Goal: Task Accomplishment & Management: Use online tool/utility

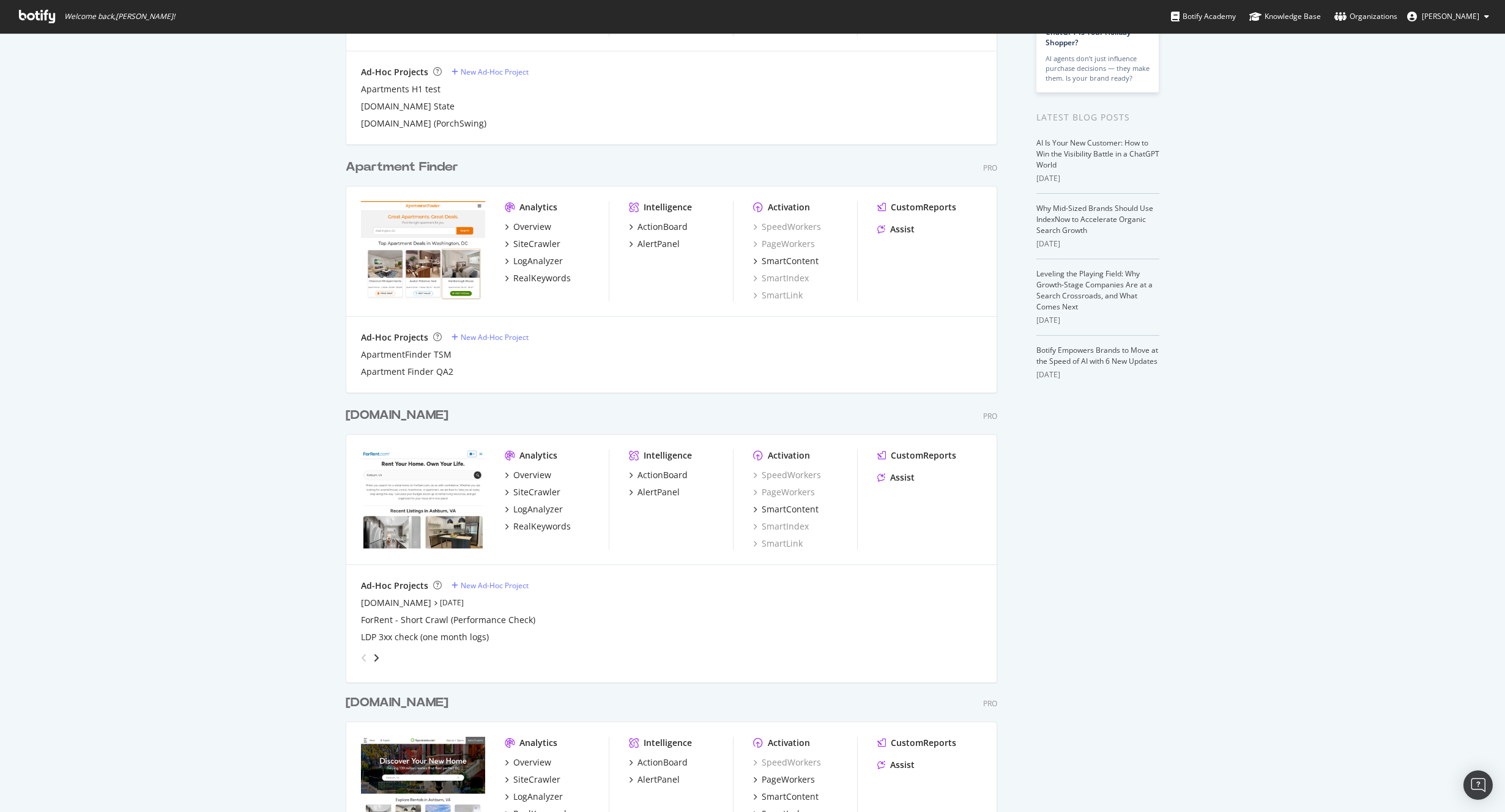
scroll to position [373, 0]
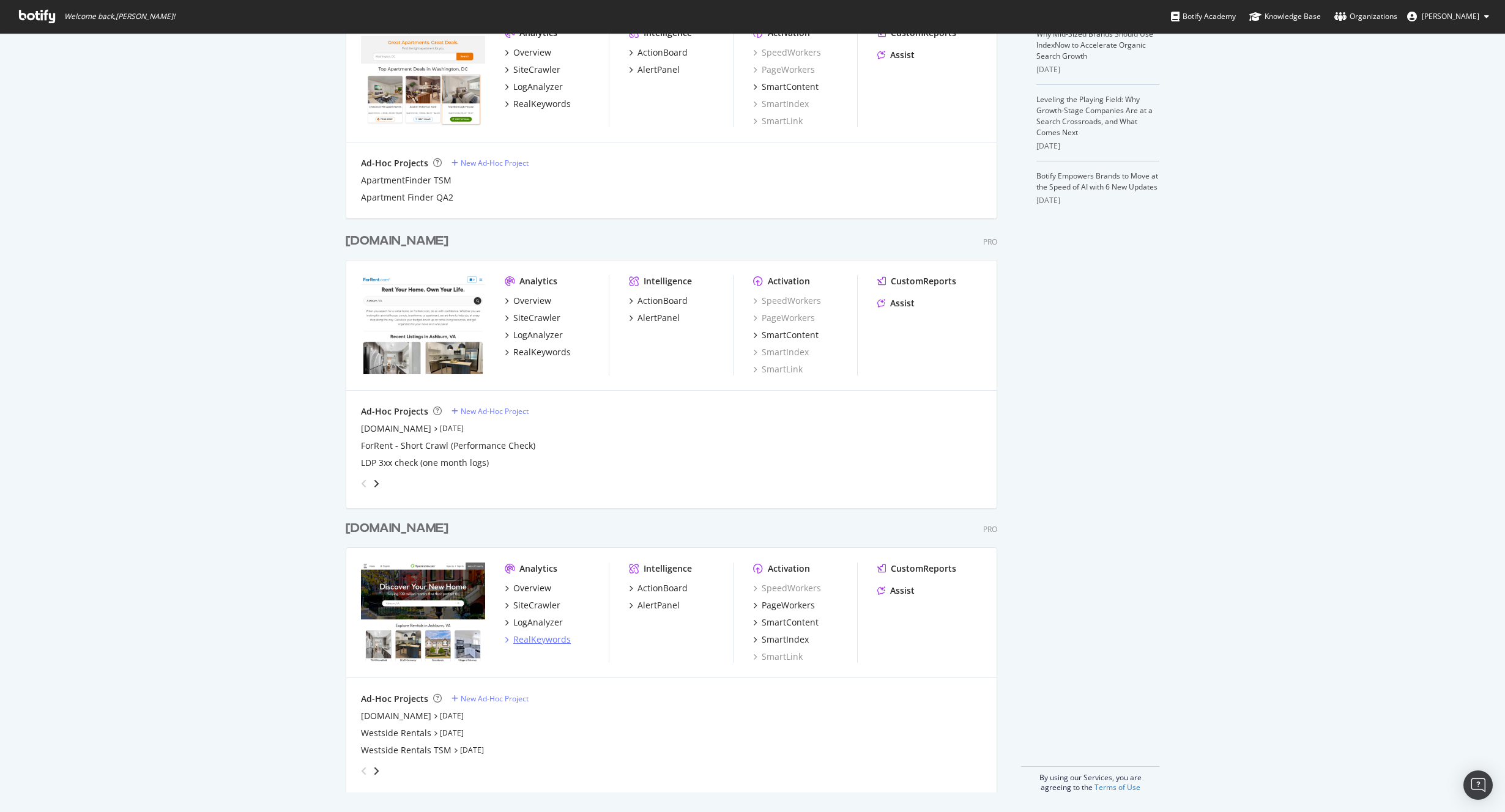
click at [539, 637] on div "RealKeywords" at bounding box center [542, 639] width 58 height 12
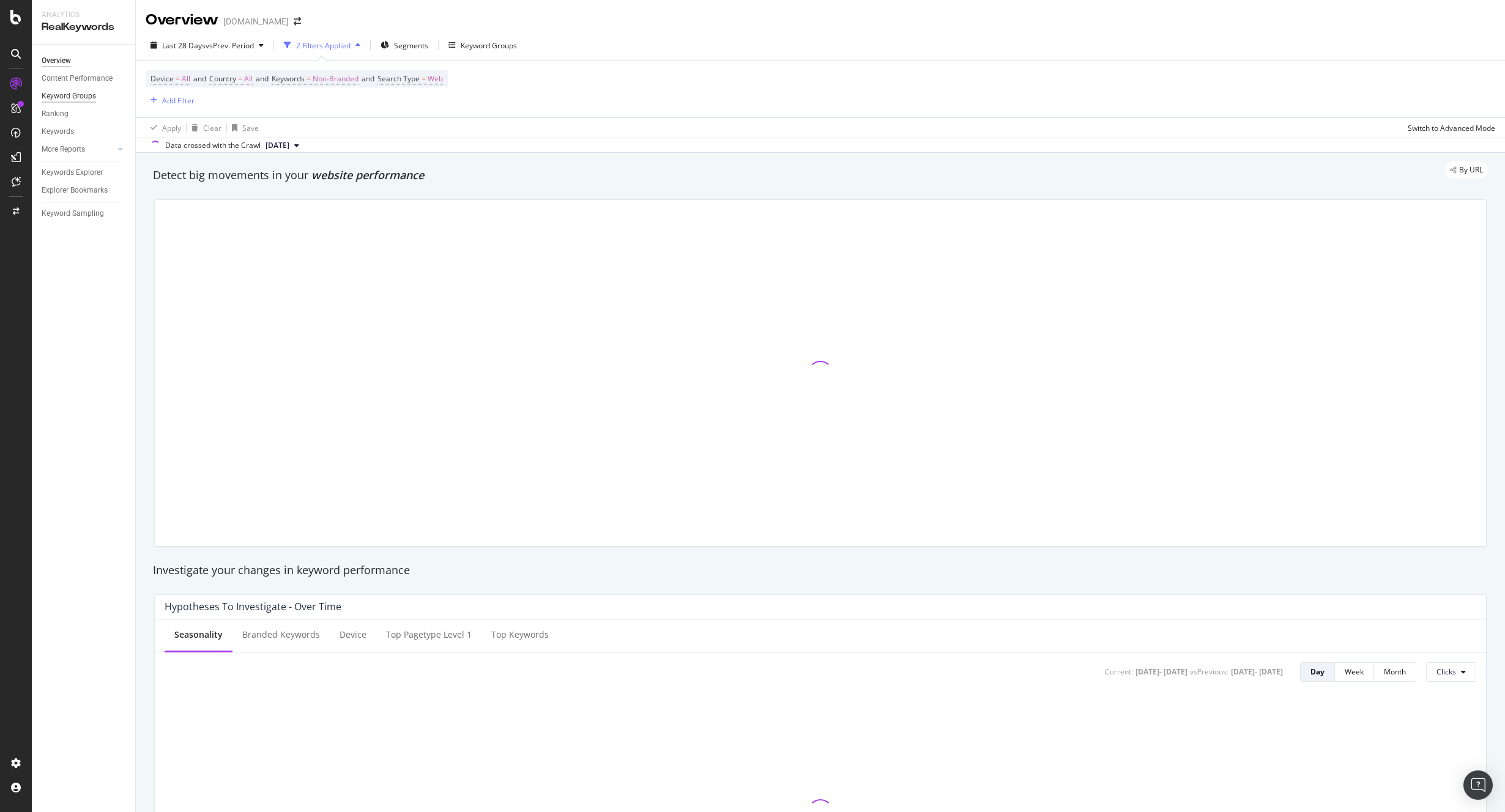
click at [70, 93] on div "Keyword Groups" at bounding box center [69, 96] width 55 height 13
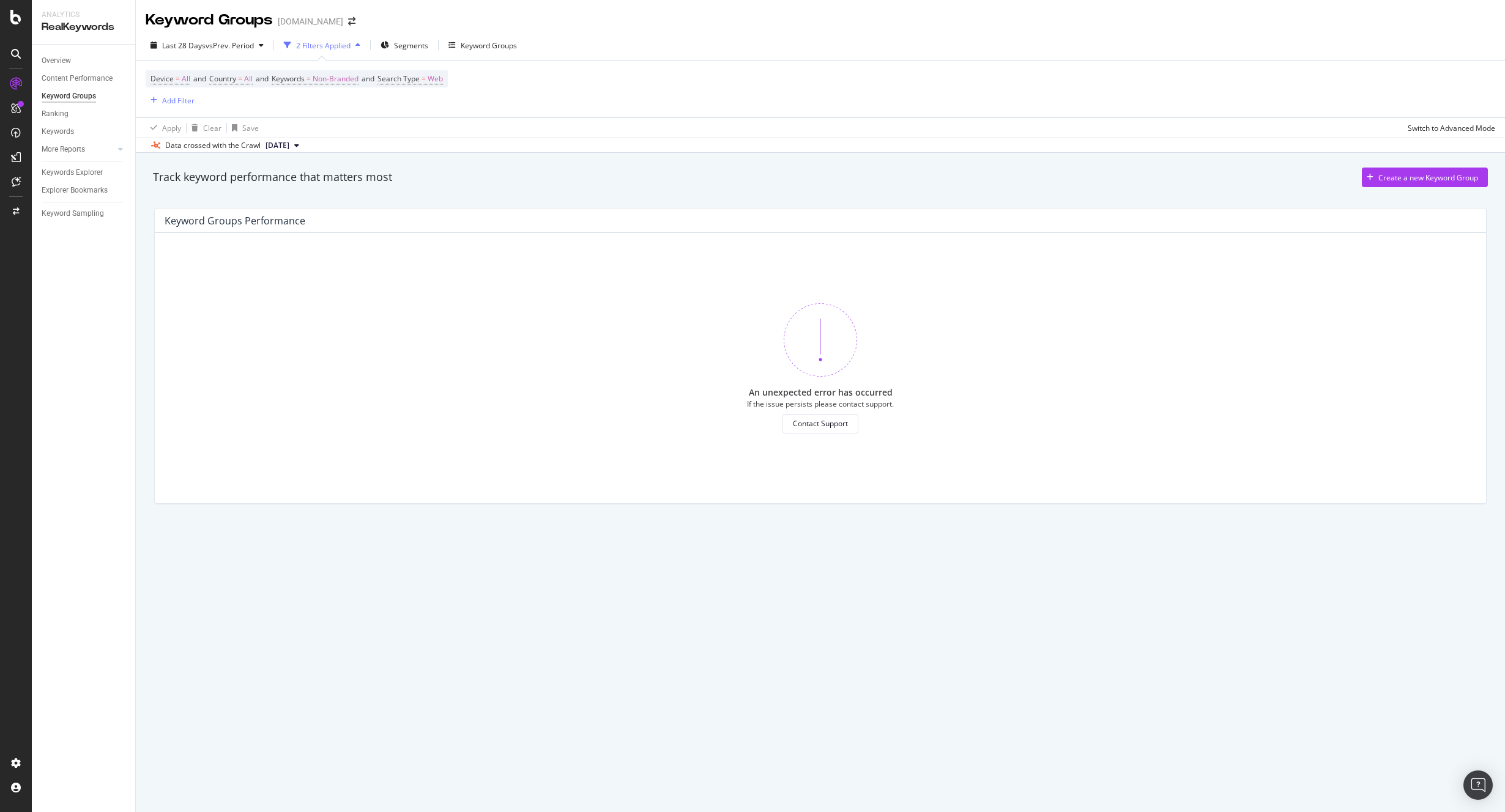
click at [219, 190] on div "Track keyword performance that matters most Create a new Keyword Group" at bounding box center [820, 180] width 1347 height 25
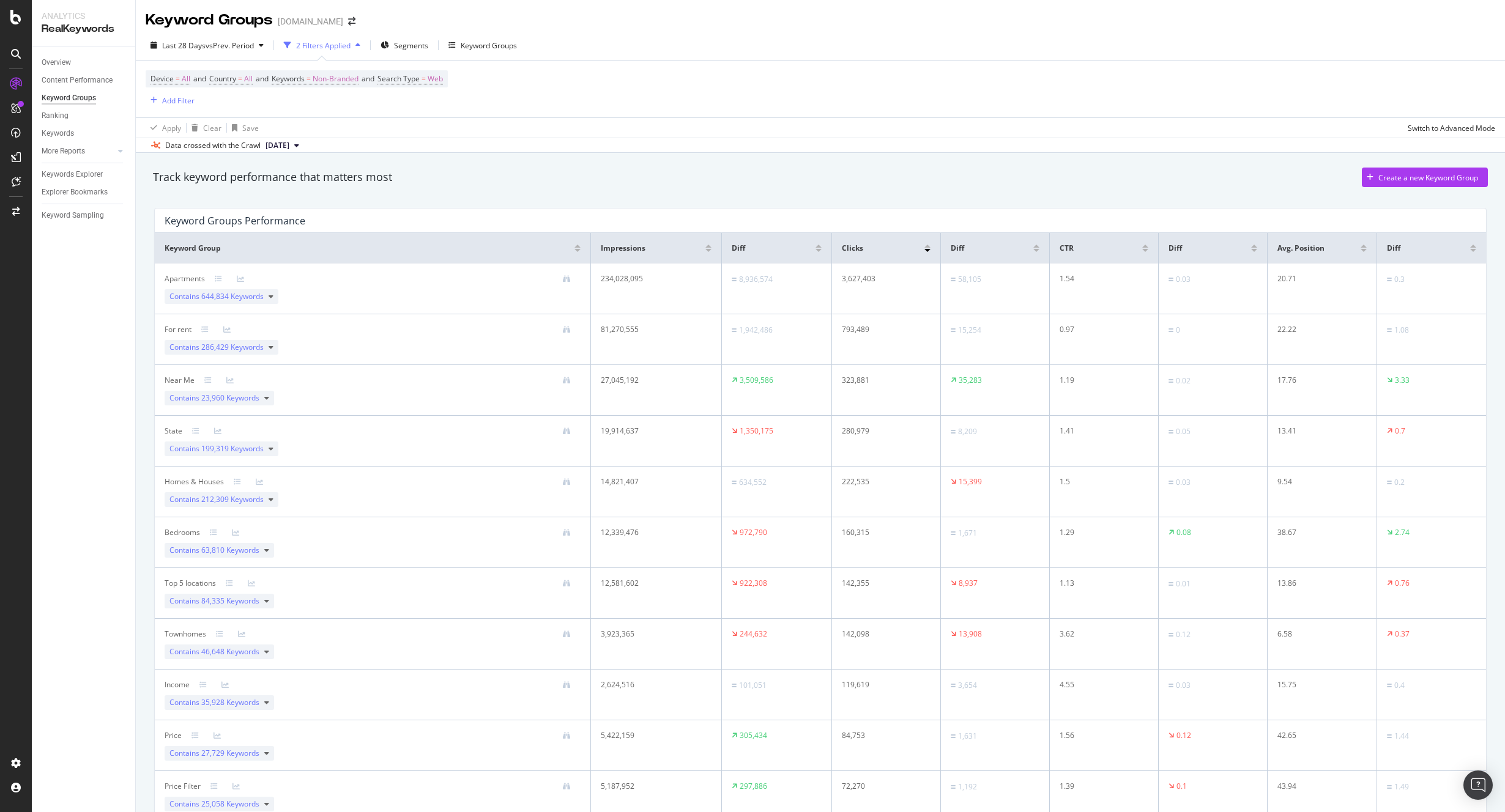
click at [381, 530] on div at bounding box center [390, 533] width 381 height 8
click at [174, 531] on div "Bedrooms" at bounding box center [182, 532] width 36 height 11
click at [233, 531] on icon at bounding box center [236, 533] width 7 height 7
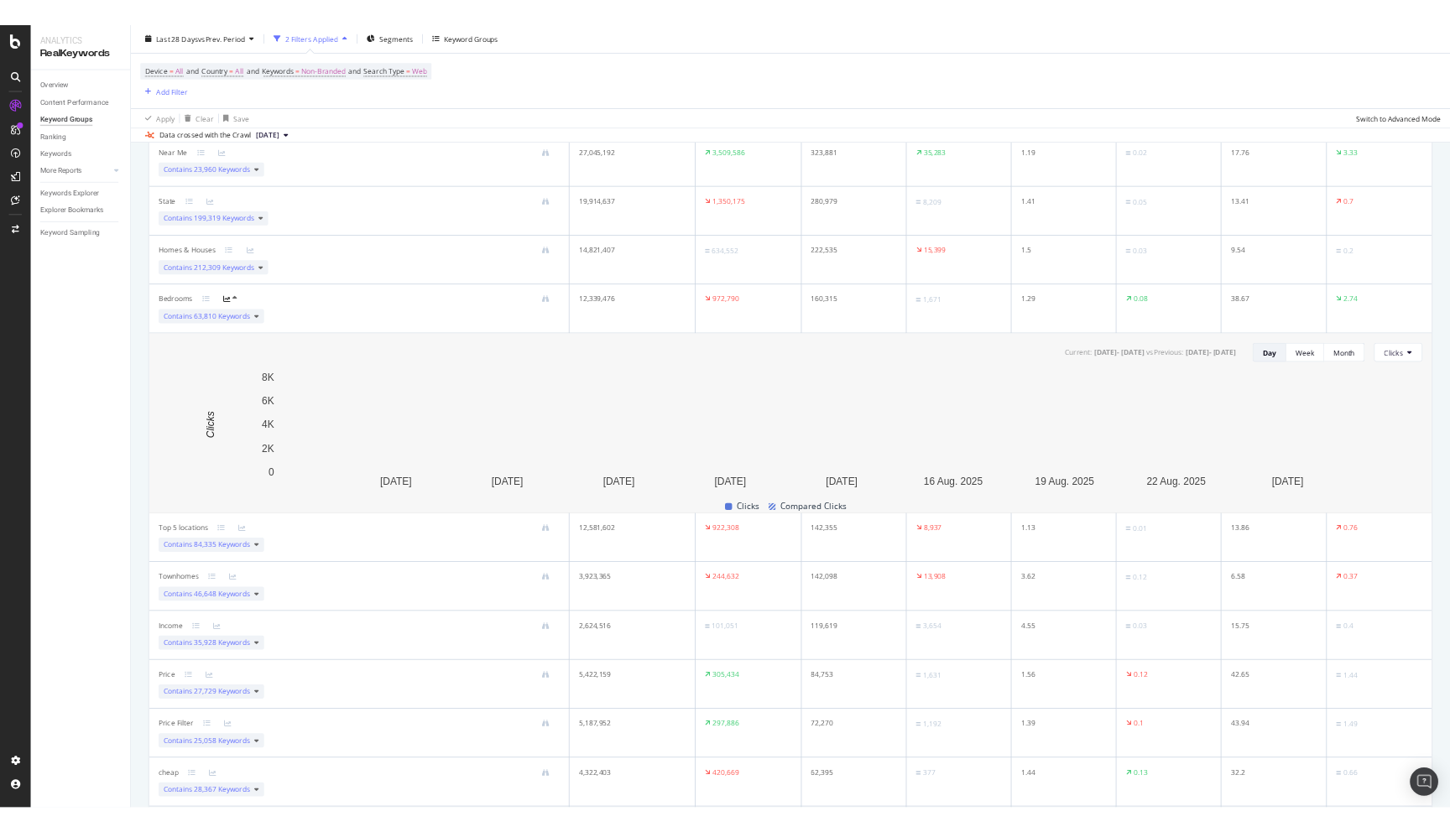
scroll to position [362, 0]
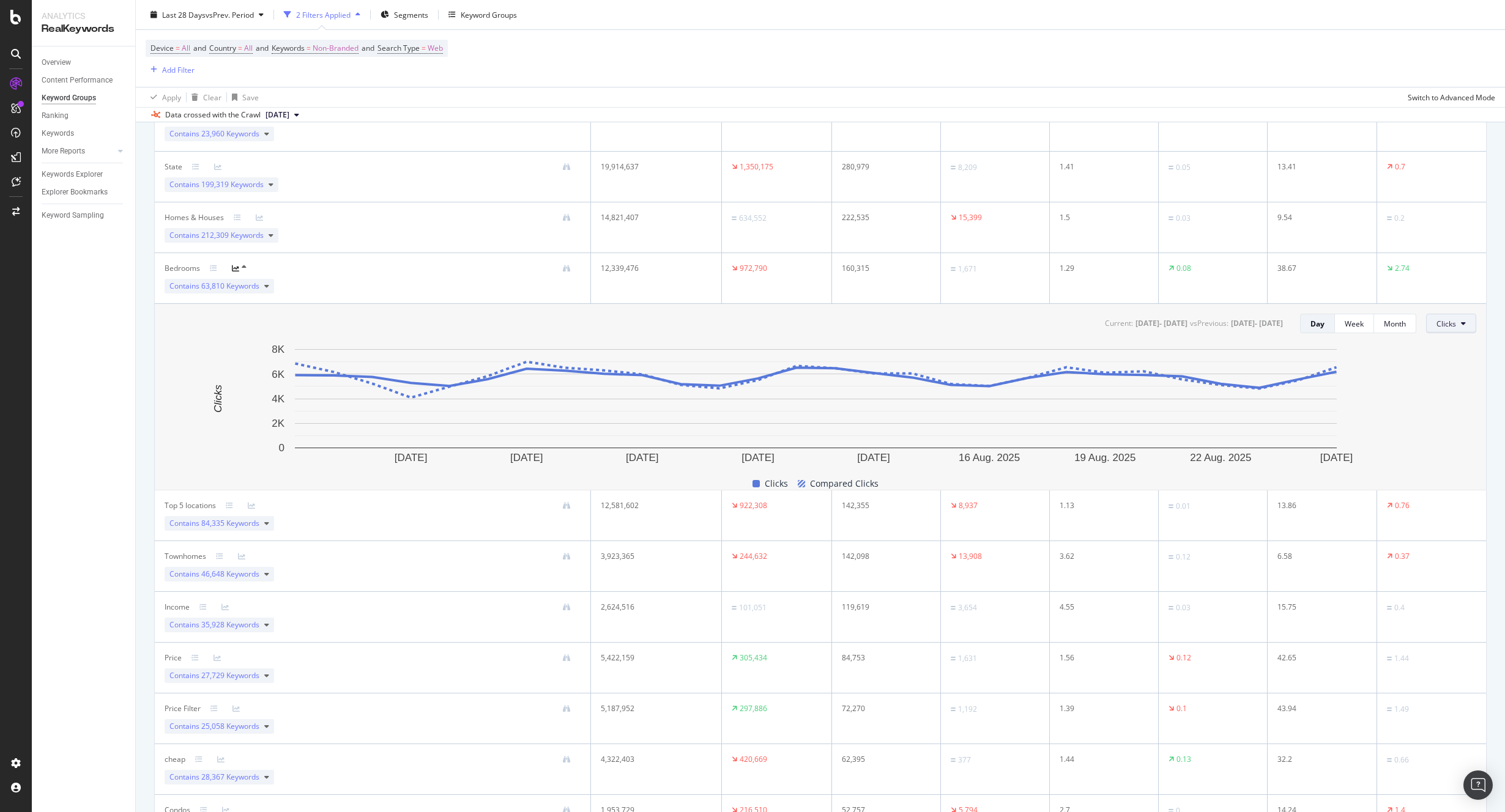
click at [1444, 327] on span "Clicks" at bounding box center [1446, 324] width 20 height 10
click at [1461, 394] on span "Average Position" at bounding box center [1456, 393] width 58 height 11
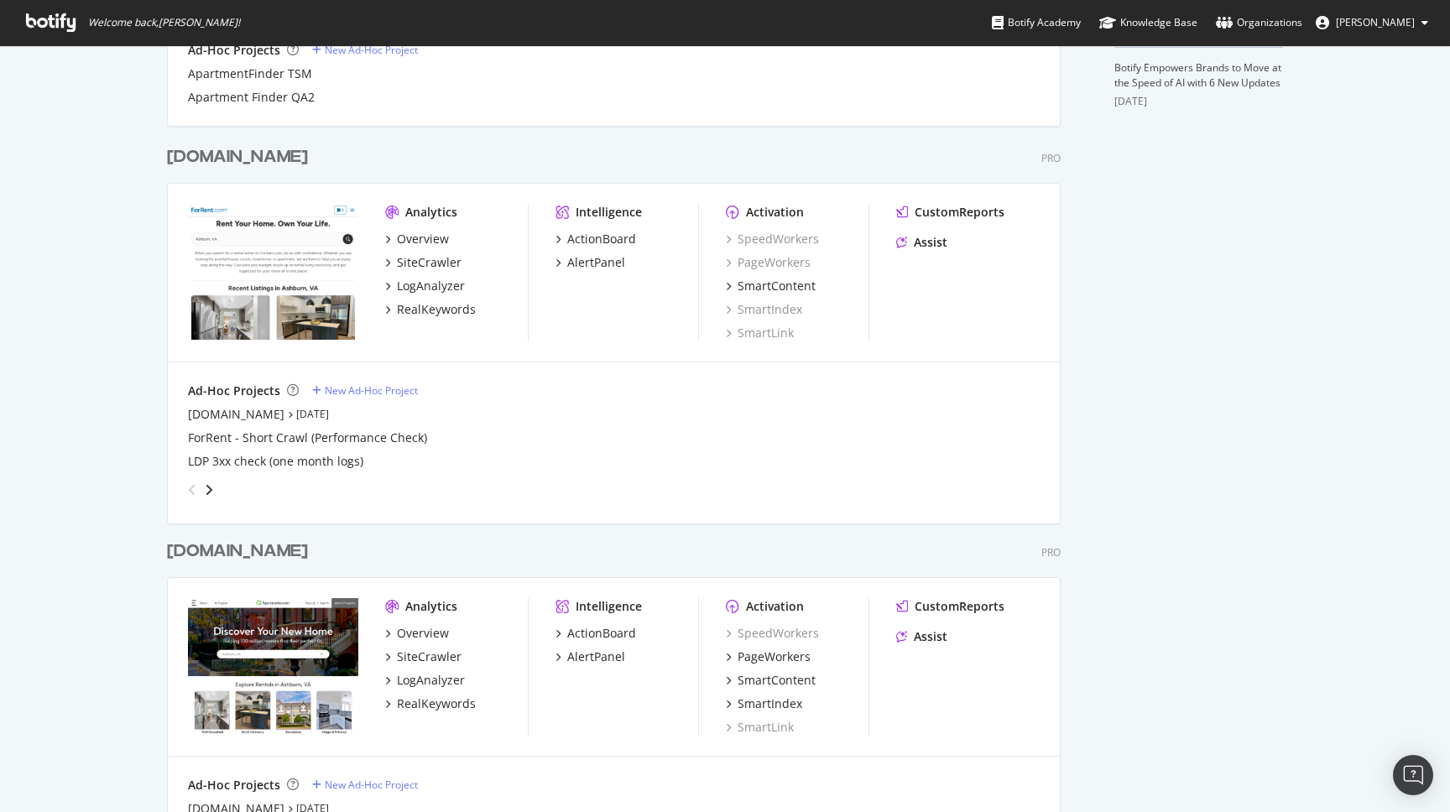
scroll to position [814, 0]
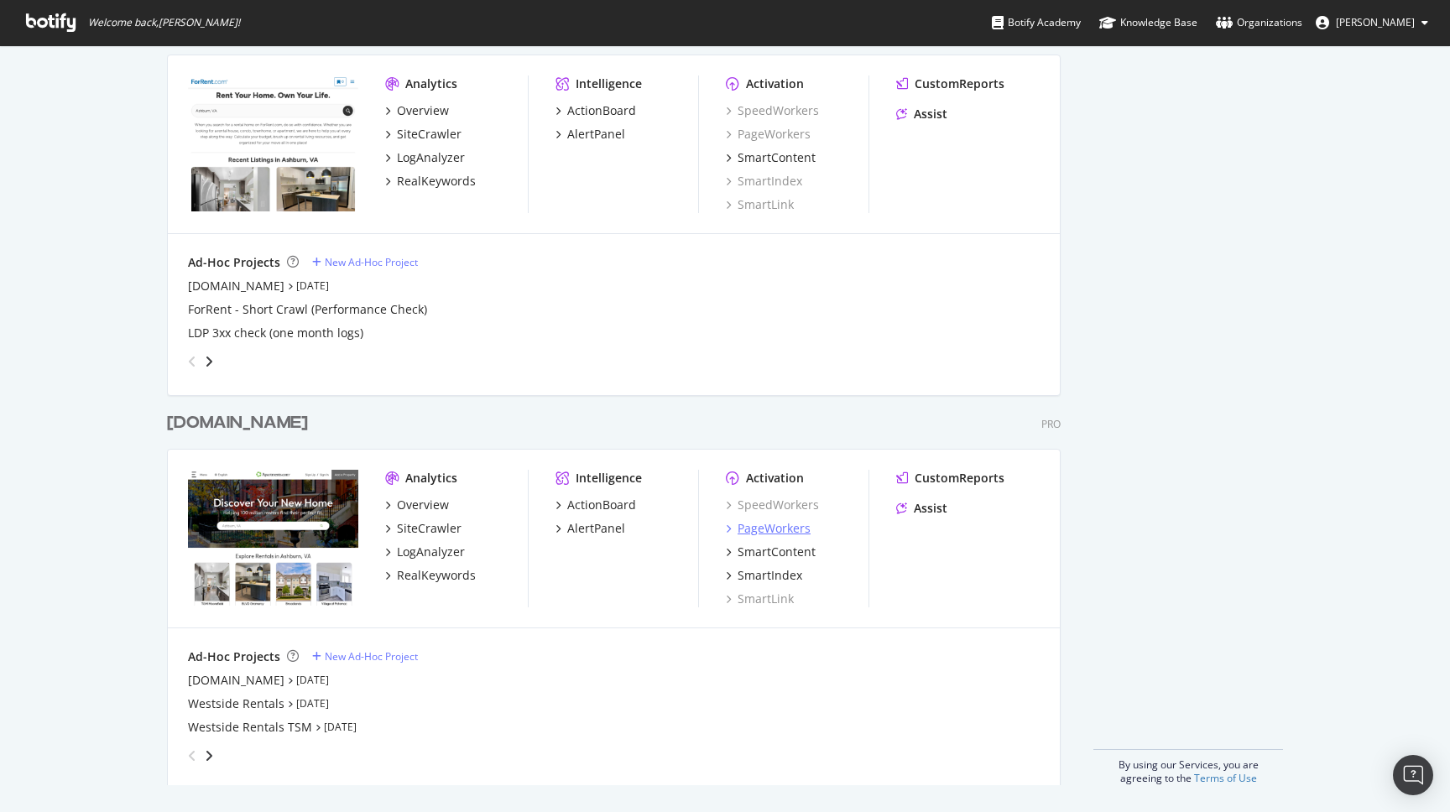
click at [751, 528] on div "PageWorkers" at bounding box center [773, 528] width 73 height 17
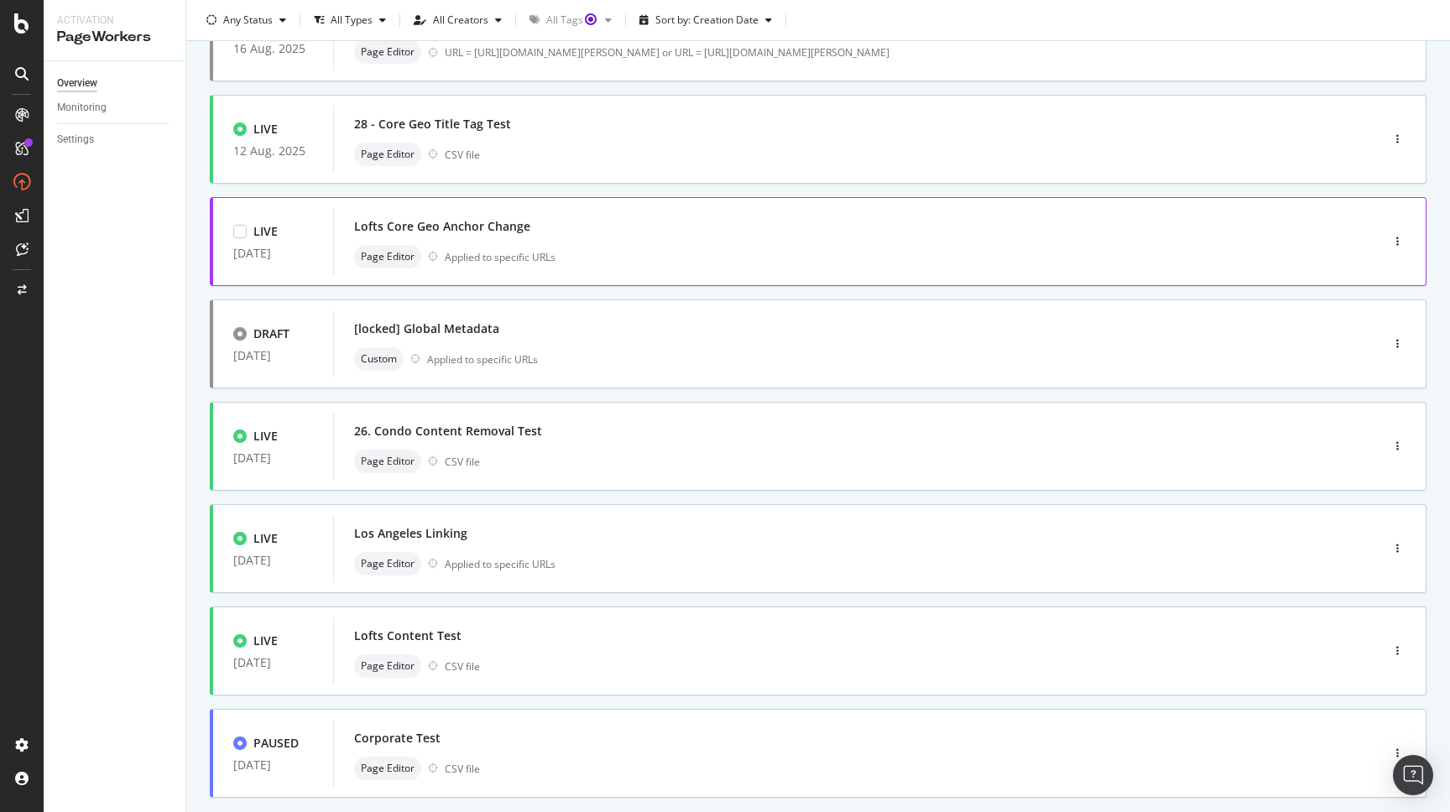
scroll to position [459, 0]
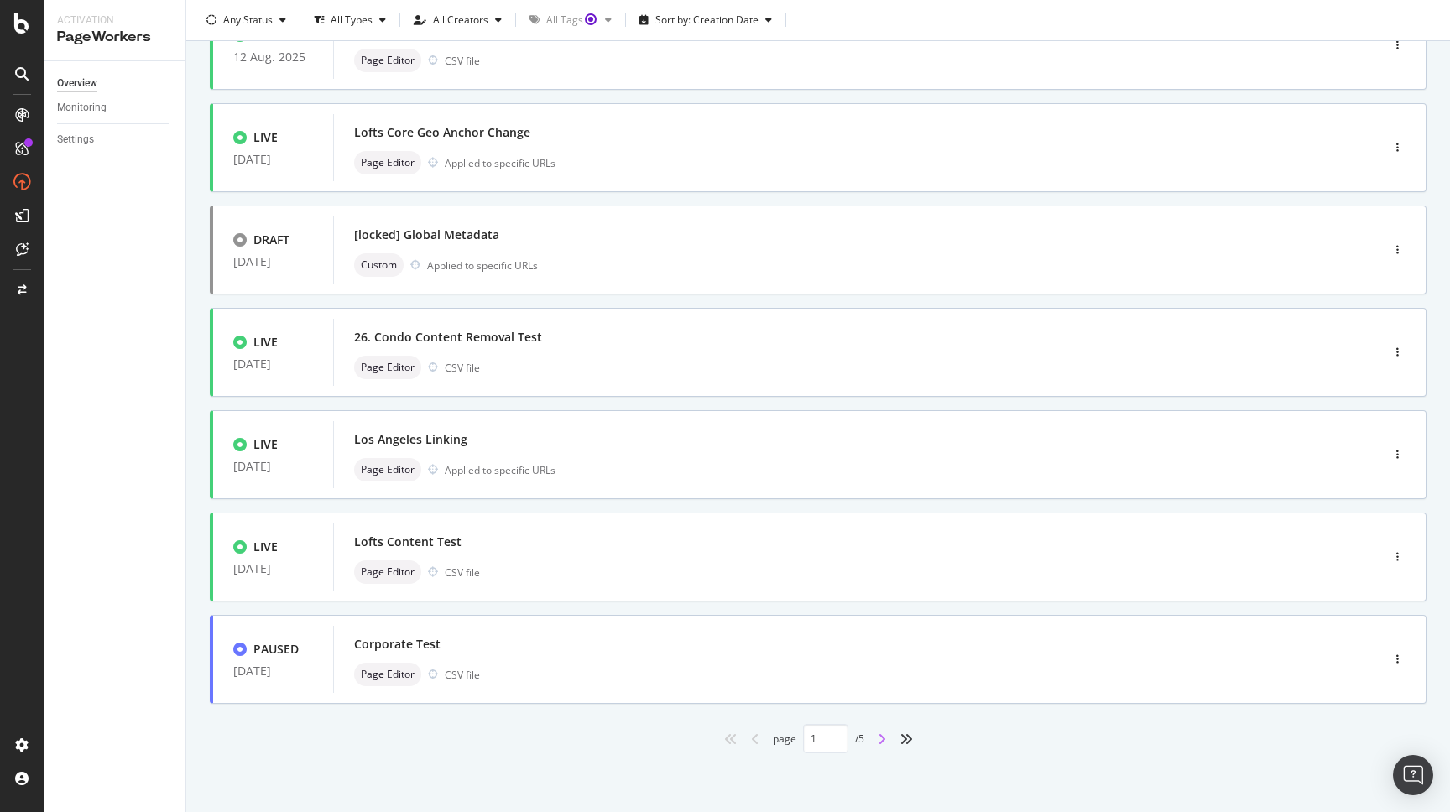
click at [878, 742] on icon "angle-right" at bounding box center [882, 738] width 8 height 13
type input "2"
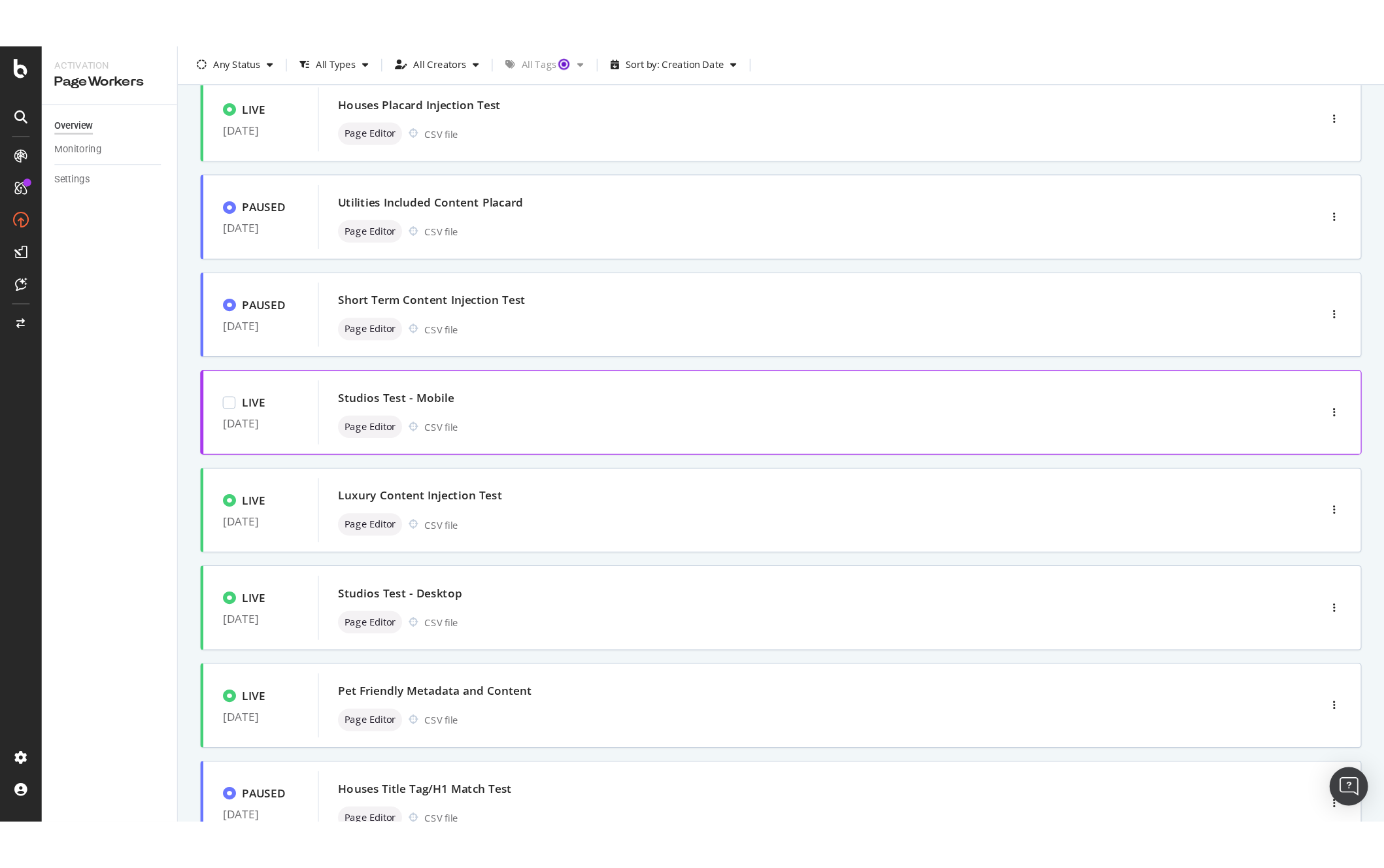
scroll to position [96, 0]
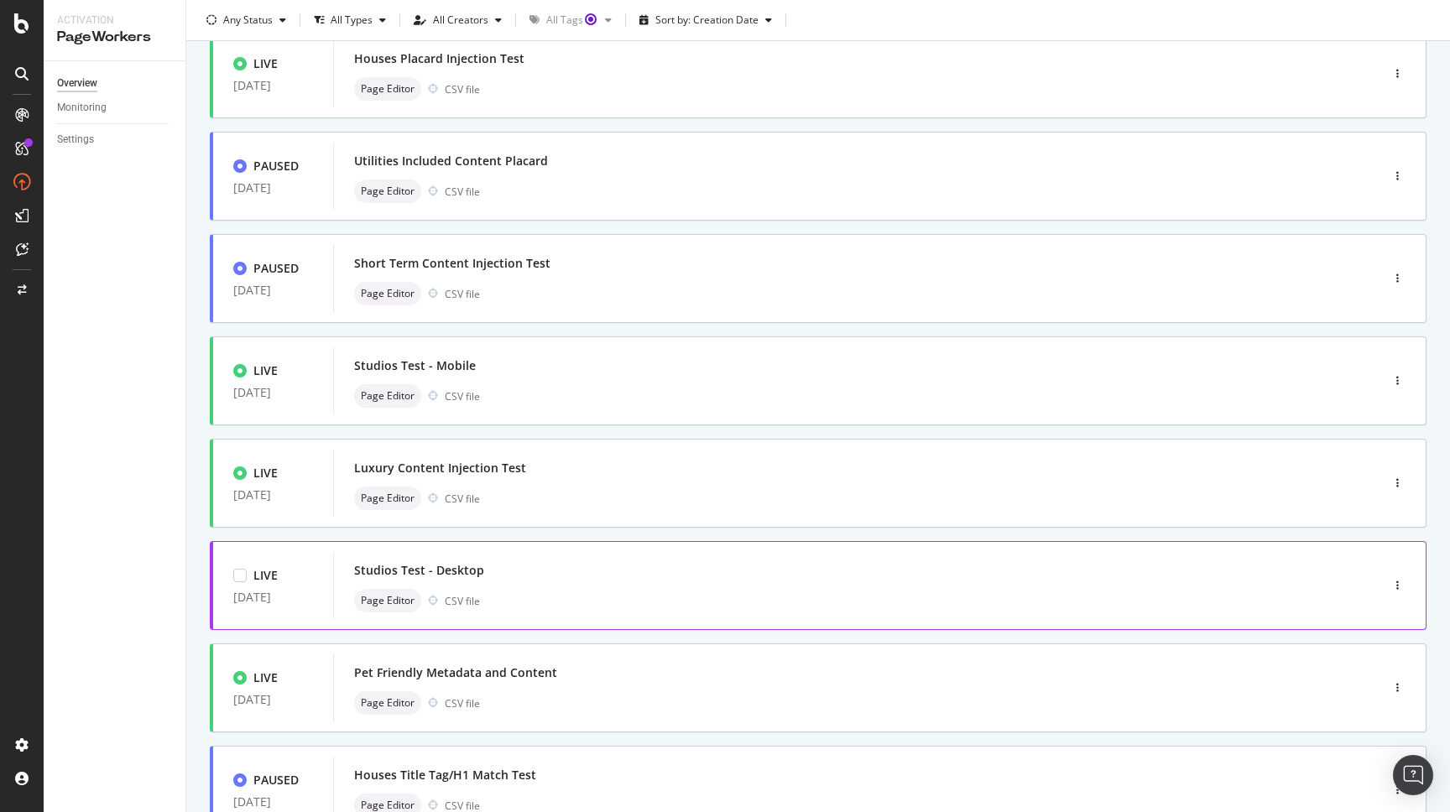
click at [582, 581] on div "Studios Test - Desktop" at bounding box center [831, 570] width 955 height 23
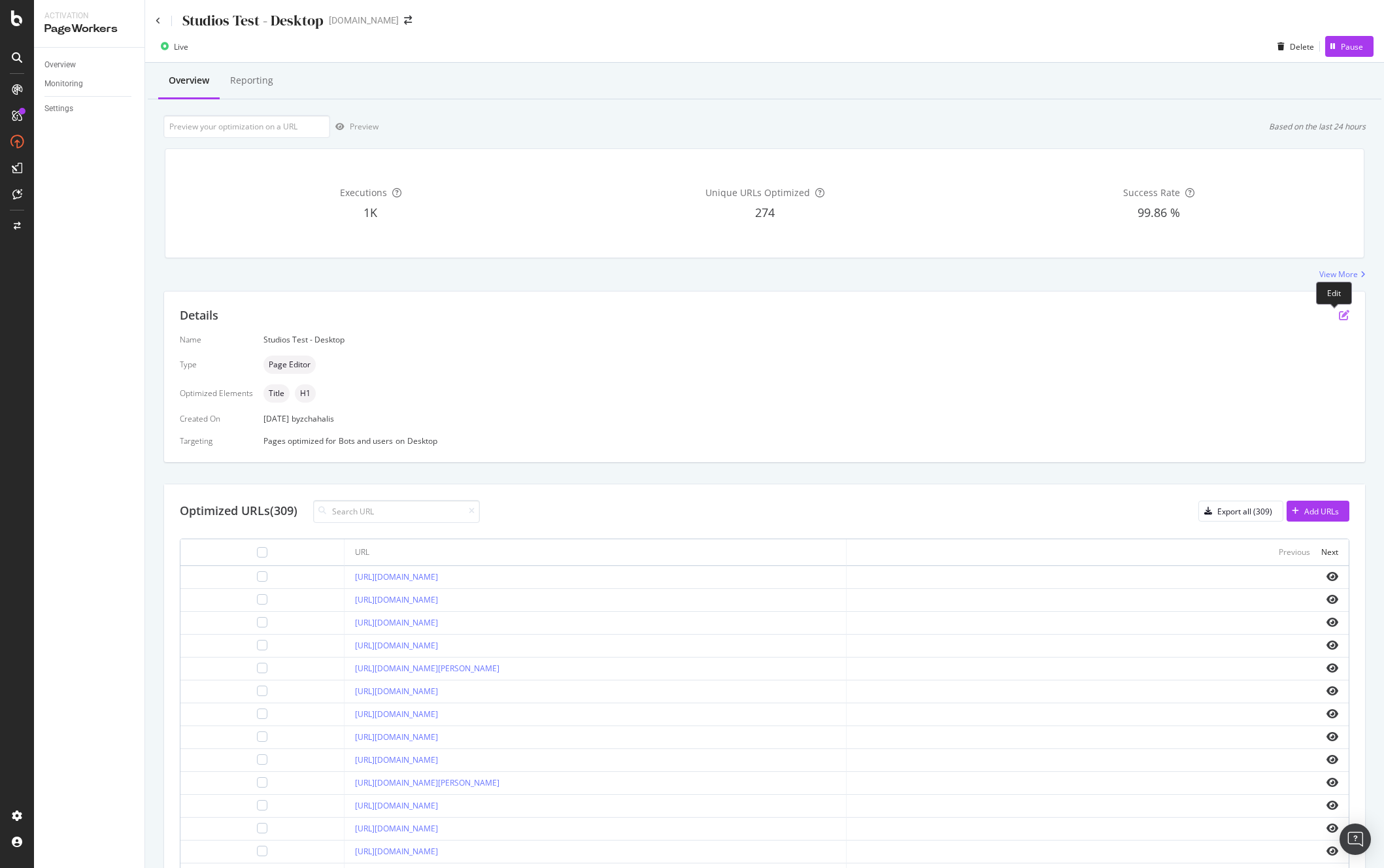
click at [1129, 313] on icon "pen-to-square" at bounding box center [1343, 315] width 10 height 10
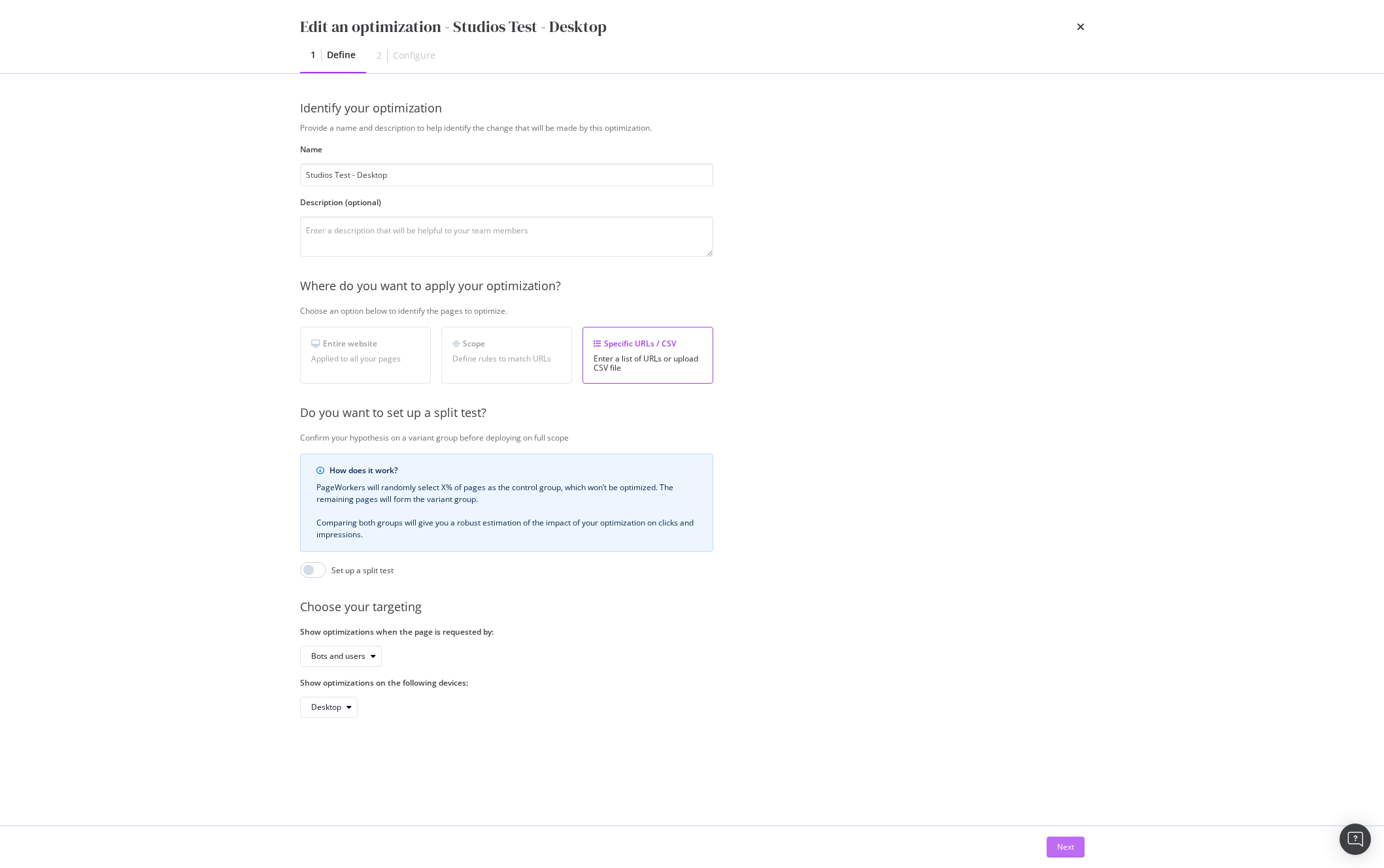
click at [1066, 632] on div "Next" at bounding box center [1066, 847] width 17 height 11
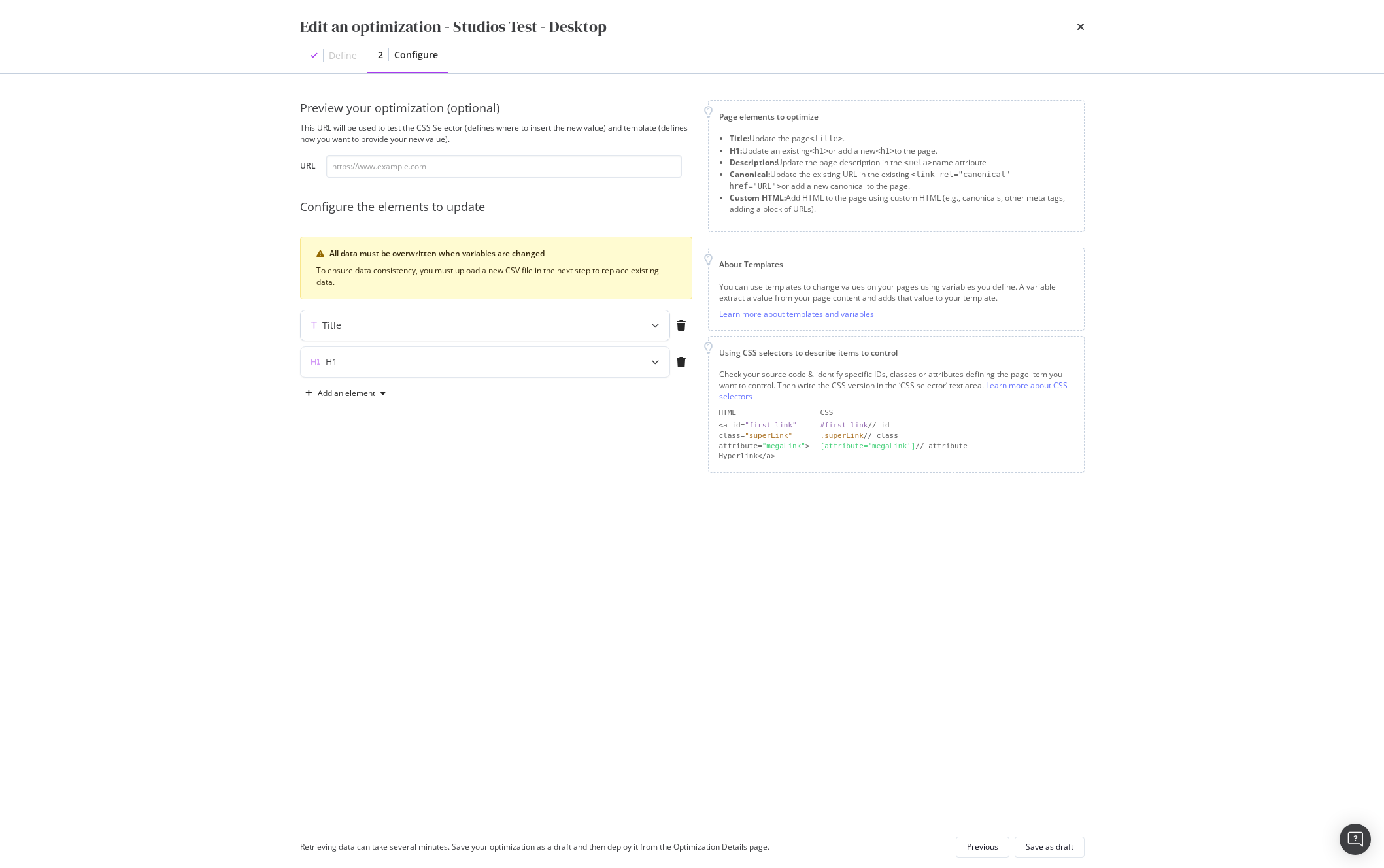
click at [487, 312] on div "Title" at bounding box center [485, 325] width 369 height 30
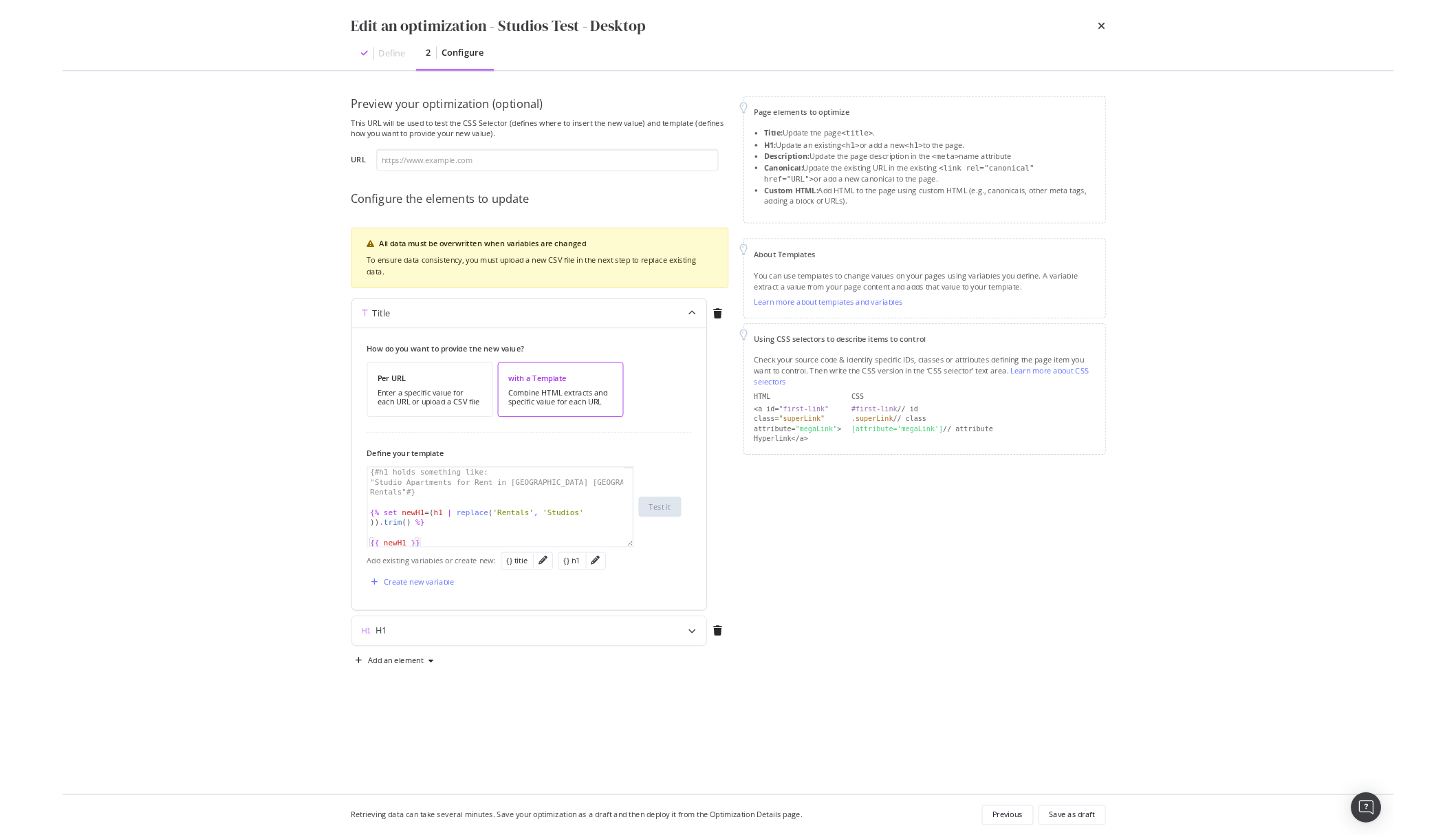
scroll to position [2, 0]
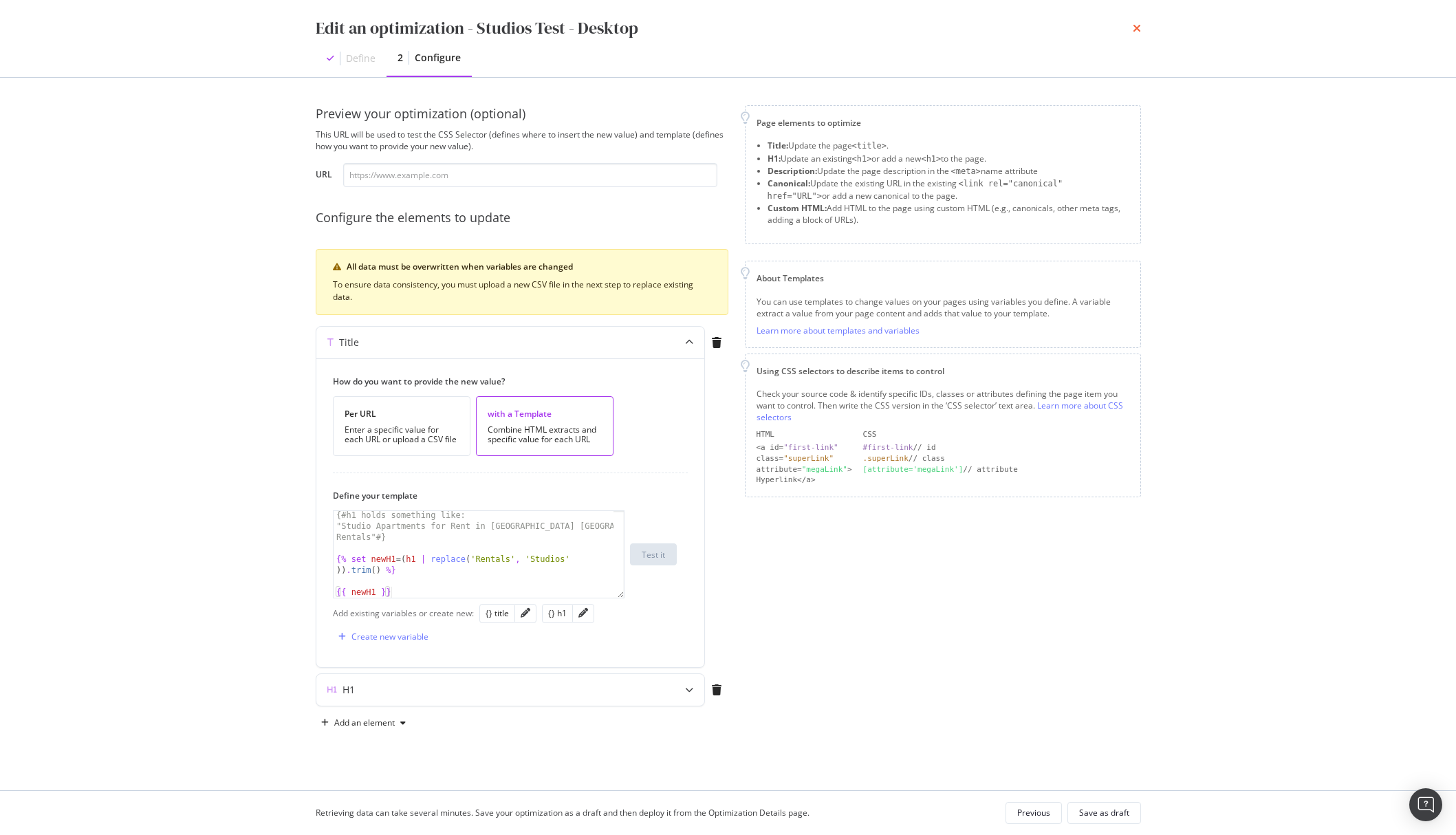
click at [1139, 24] on icon "times" at bounding box center [1137, 28] width 8 height 11
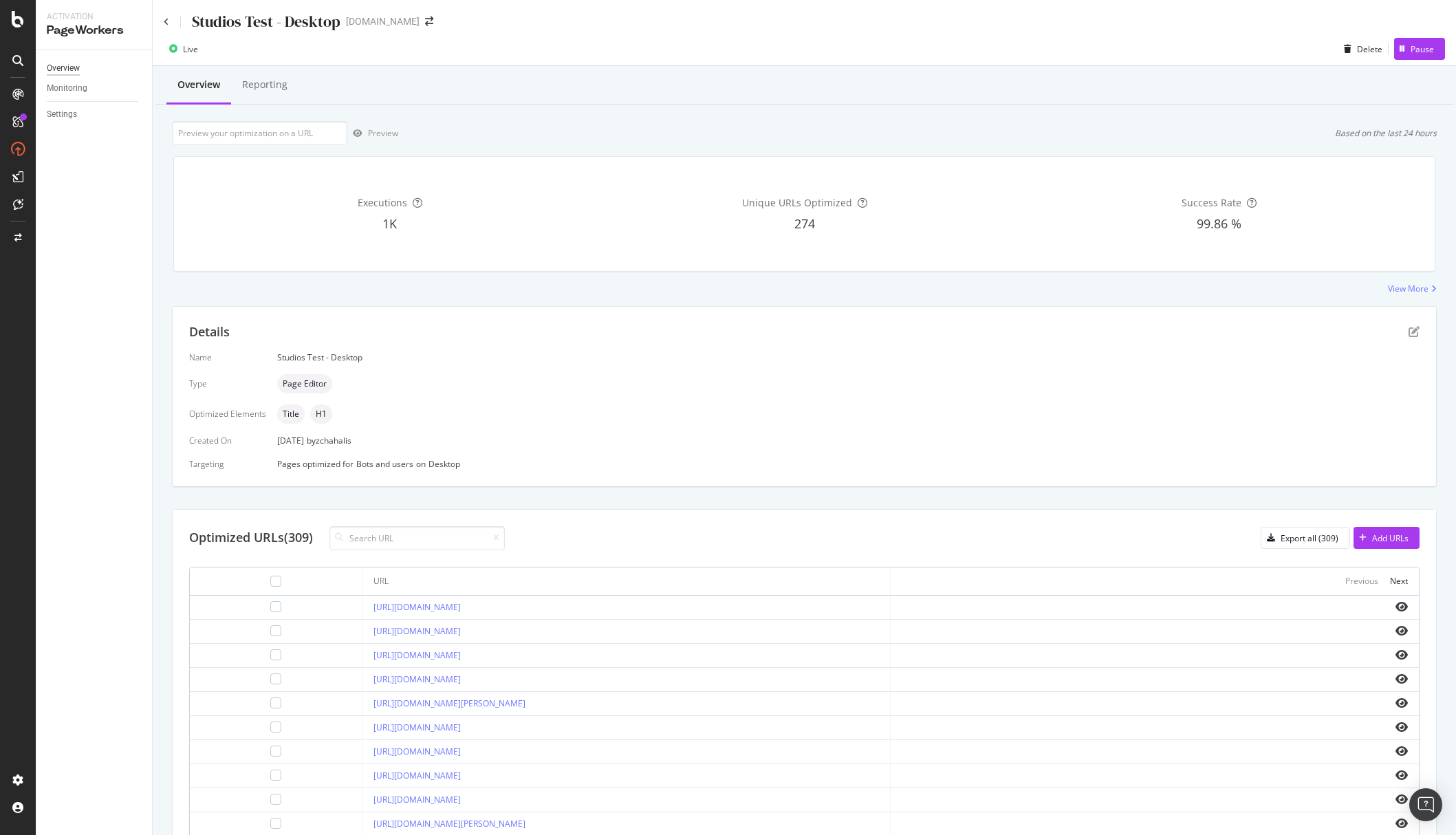
click at [70, 62] on div "Overview" at bounding box center [63, 69] width 33 height 15
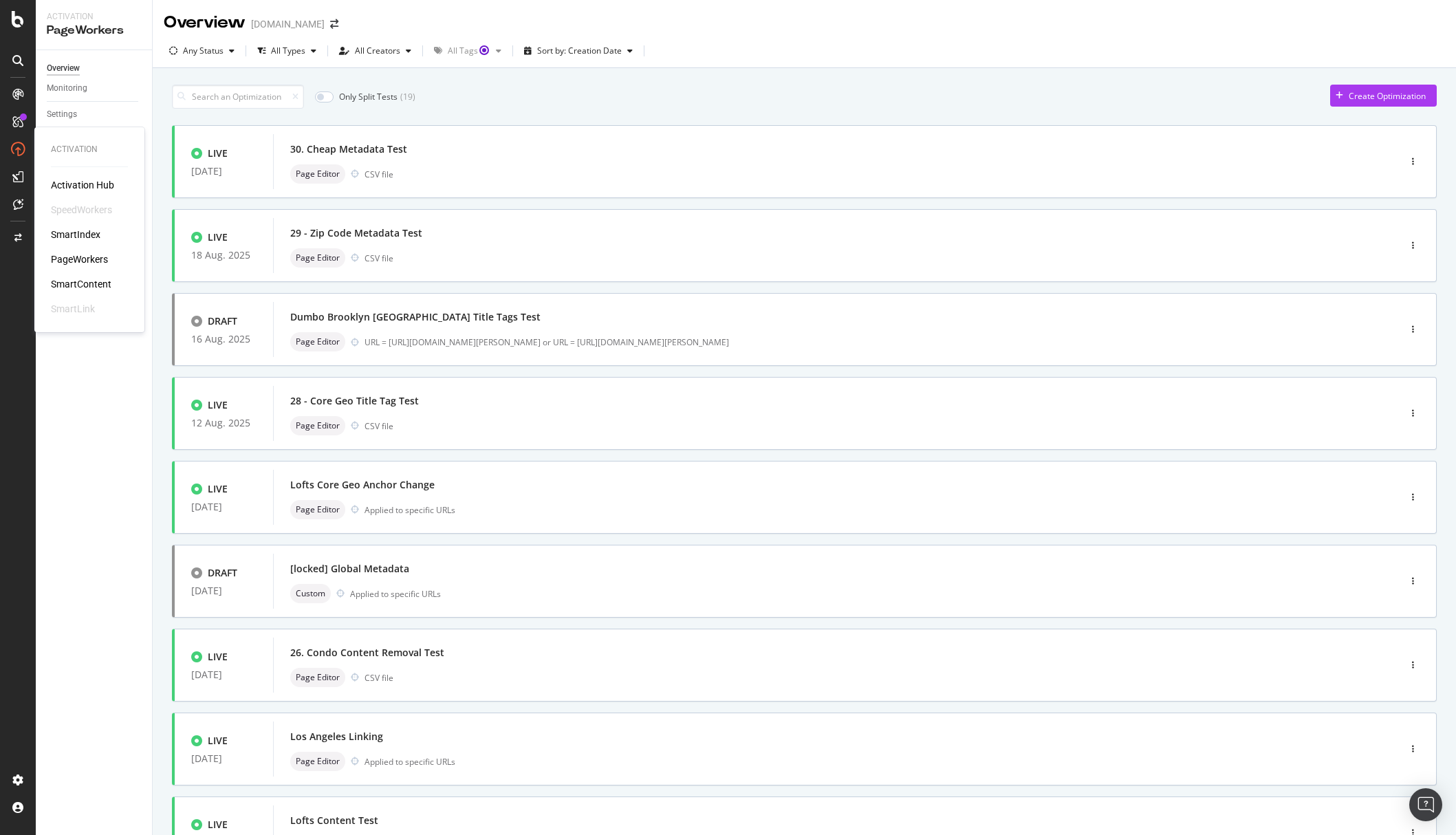
click at [89, 261] on div "PageWorkers" at bounding box center [80, 259] width 57 height 14
click at [67, 256] on div "PageWorkers" at bounding box center [80, 259] width 57 height 14
click at [76, 281] on div "SmartContent" at bounding box center [81, 284] width 61 height 14
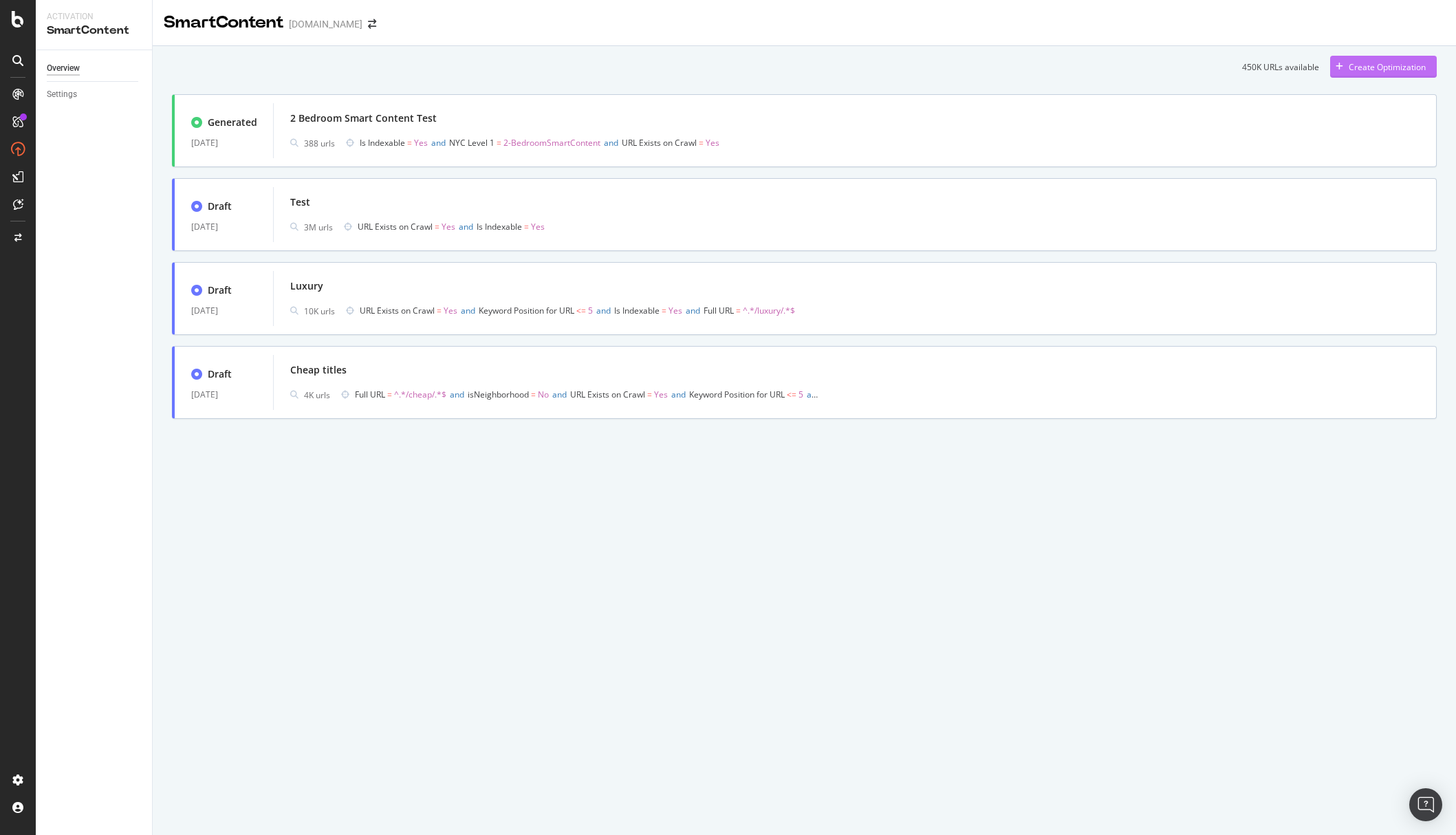
click at [1188, 68] on div "Create Optimization" at bounding box center [1387, 67] width 77 height 11
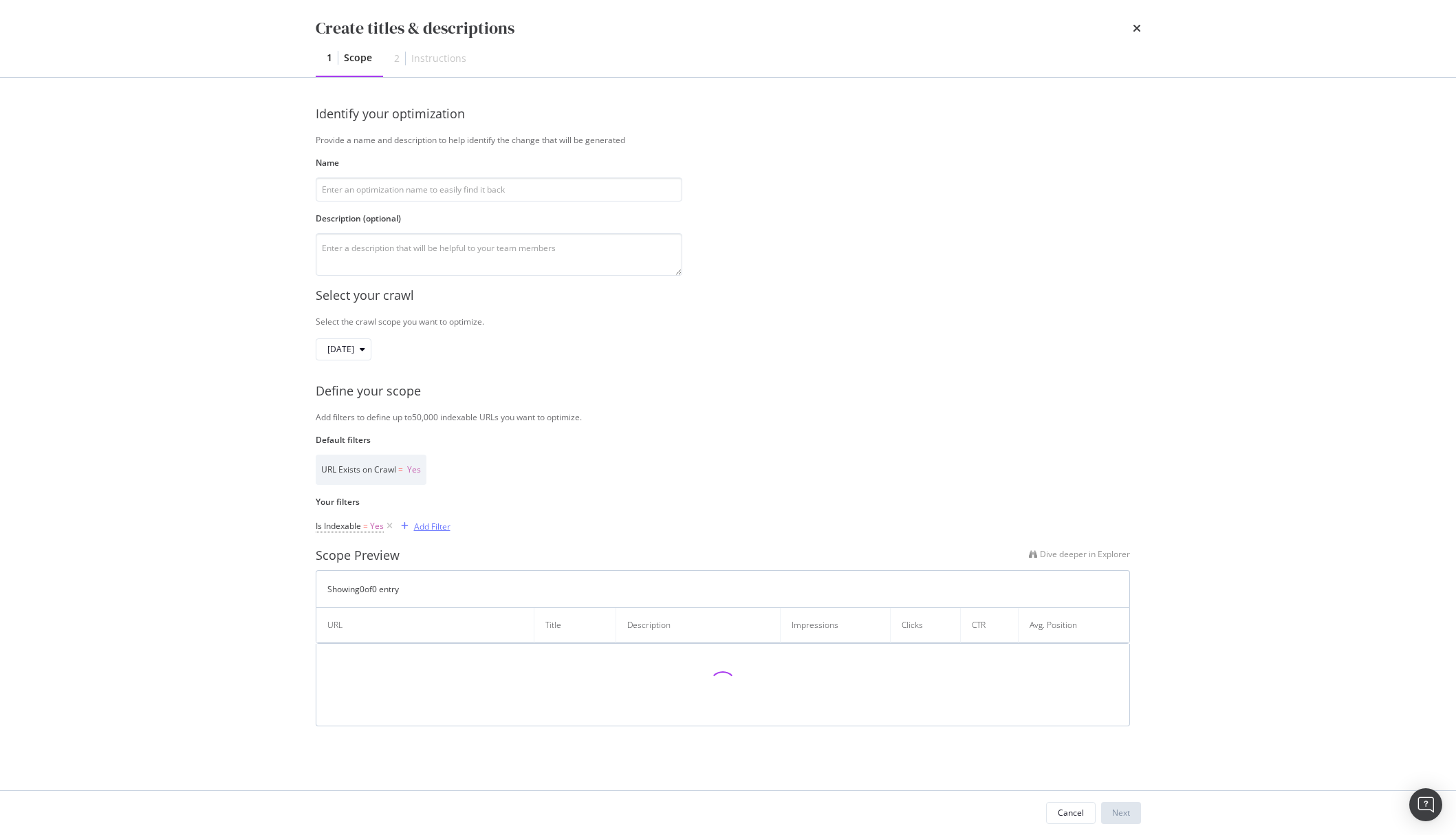
click at [416, 523] on div "Add Filter" at bounding box center [432, 527] width 36 height 11
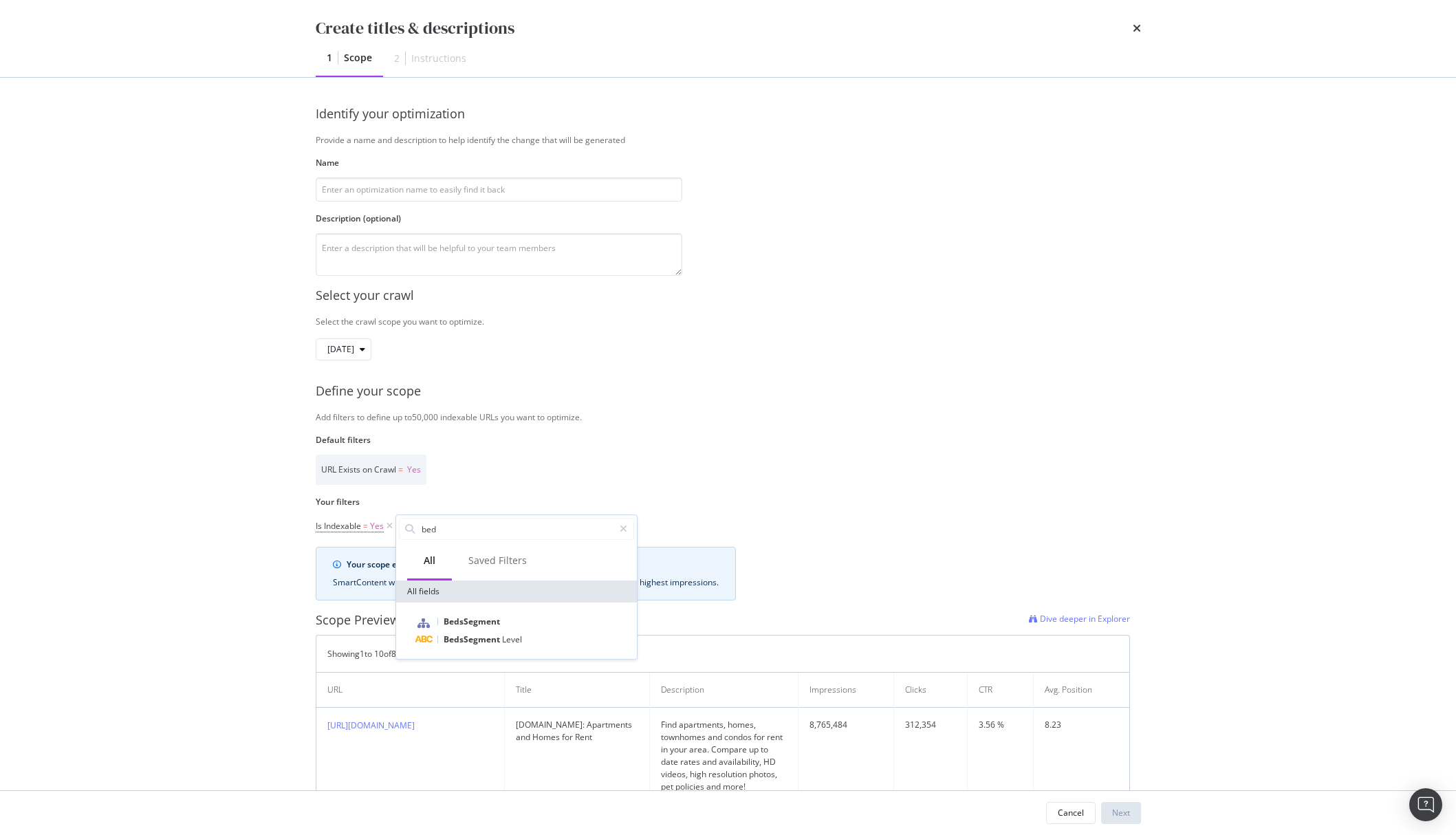
type input "bed"
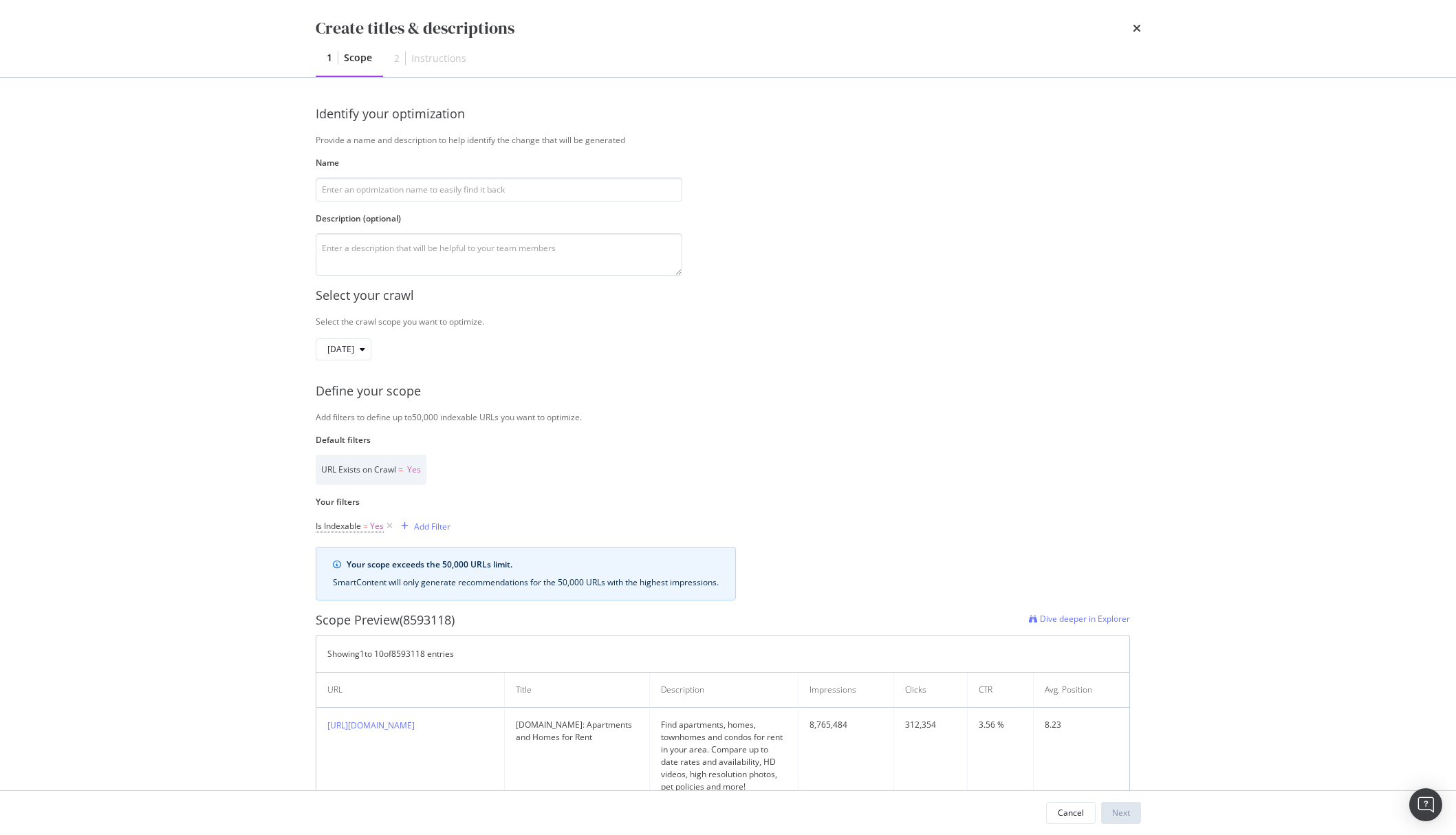
click at [164, 281] on div "Create titles & descriptions 1 Scope 2 Instructions Identify your optimization …" at bounding box center [728, 418] width 1456 height 835
click at [423, 526] on div "Add Filter" at bounding box center [432, 527] width 36 height 11
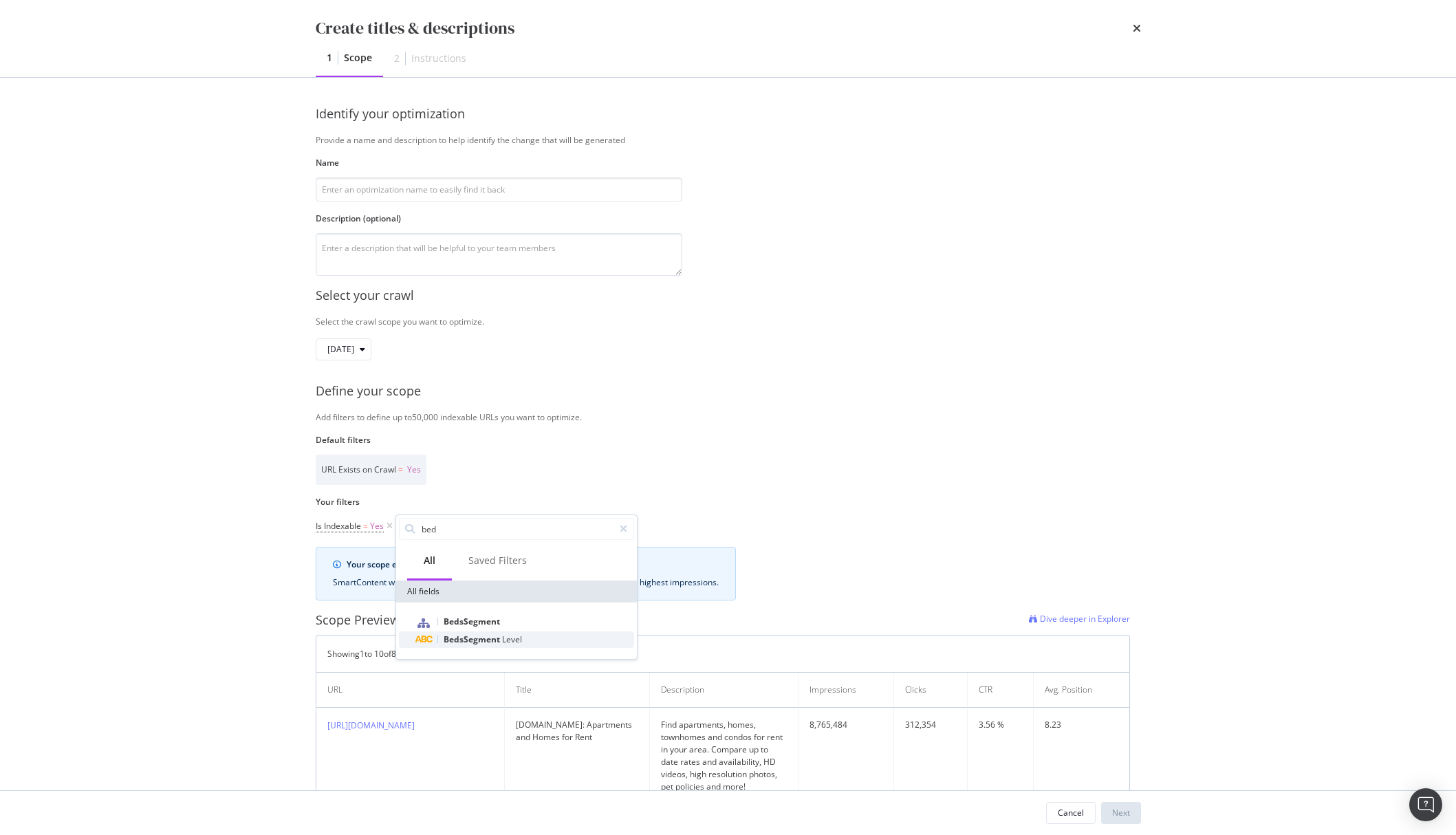
click at [484, 638] on span "BedsSegment" at bounding box center [472, 640] width 58 height 11
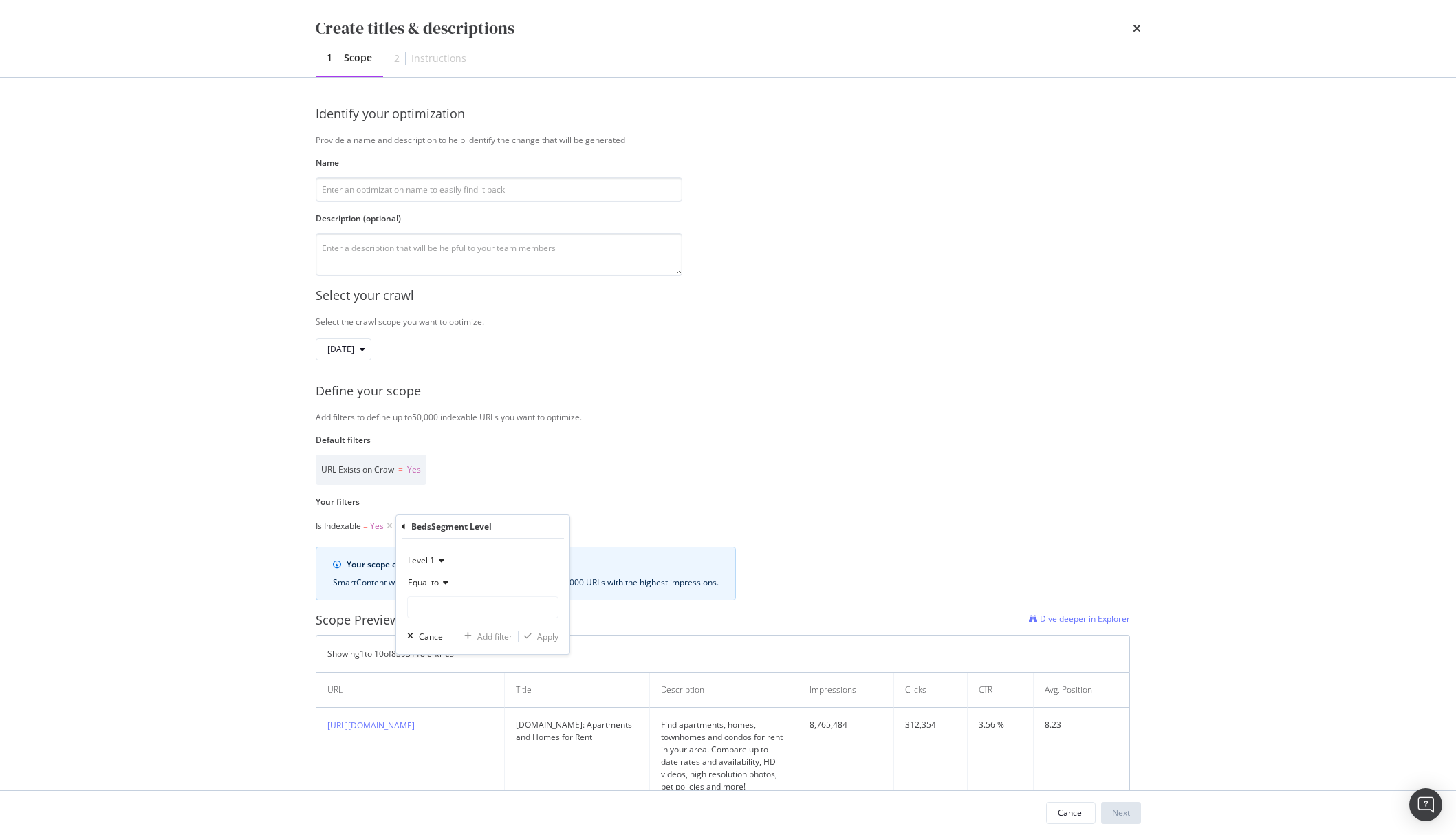
click at [435, 581] on span "Equal to" at bounding box center [423, 582] width 31 height 11
click at [459, 605] on input "Name" at bounding box center [482, 607] width 150 height 22
click at [435, 564] on icon "modal" at bounding box center [439, 561] width 10 height 8
click at [446, 605] on div "Level 2" at bounding box center [485, 607] width 148 height 18
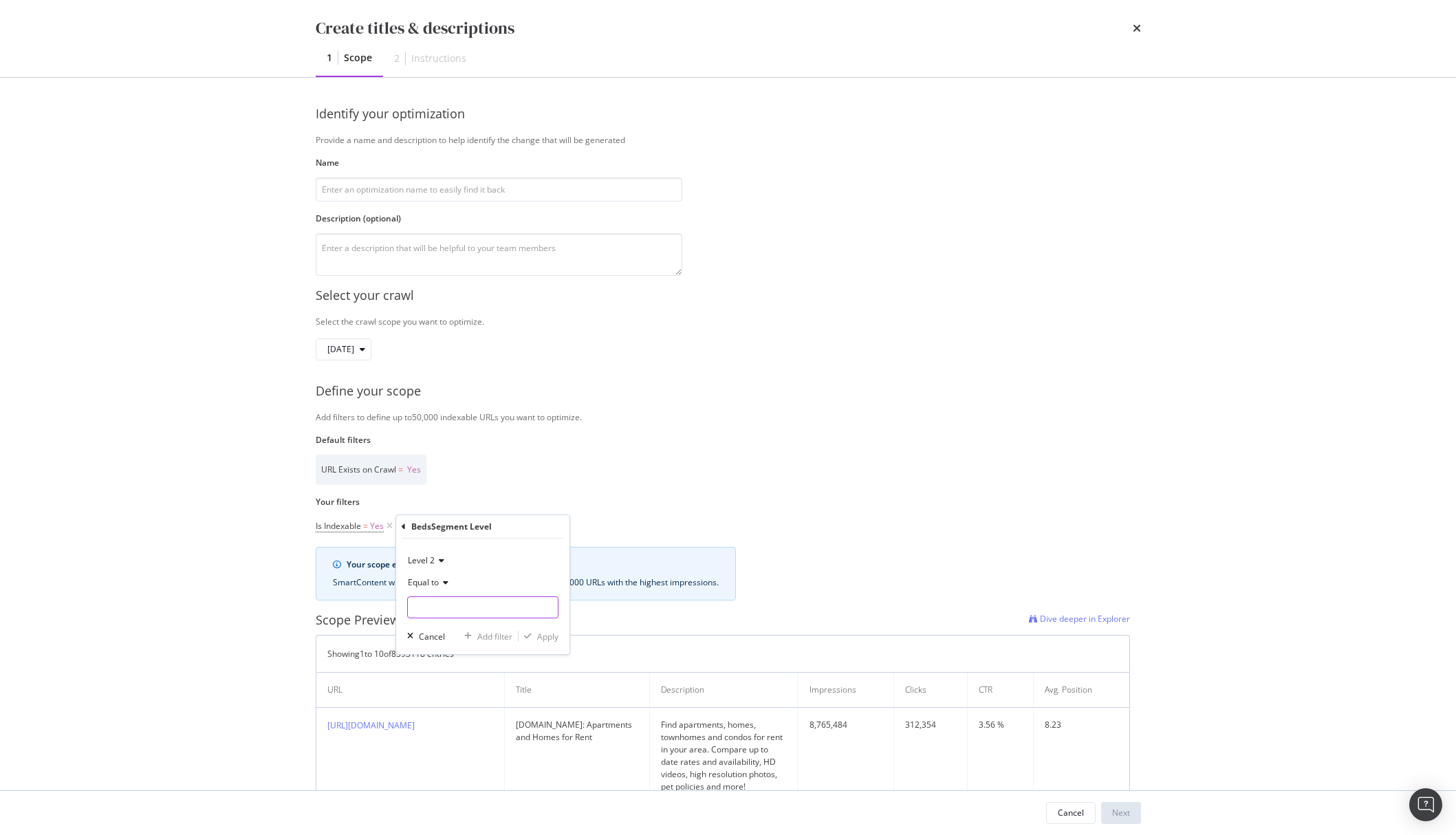
click at [444, 600] on input "Name" at bounding box center [482, 607] width 150 height 22
click at [438, 561] on icon "modal" at bounding box center [439, 561] width 10 height 8
click at [450, 623] on div "Level 3" at bounding box center [485, 625] width 148 height 18
click at [444, 609] on input "Name" at bounding box center [482, 607] width 150 height 22
click at [436, 563] on icon "modal" at bounding box center [439, 561] width 10 height 8
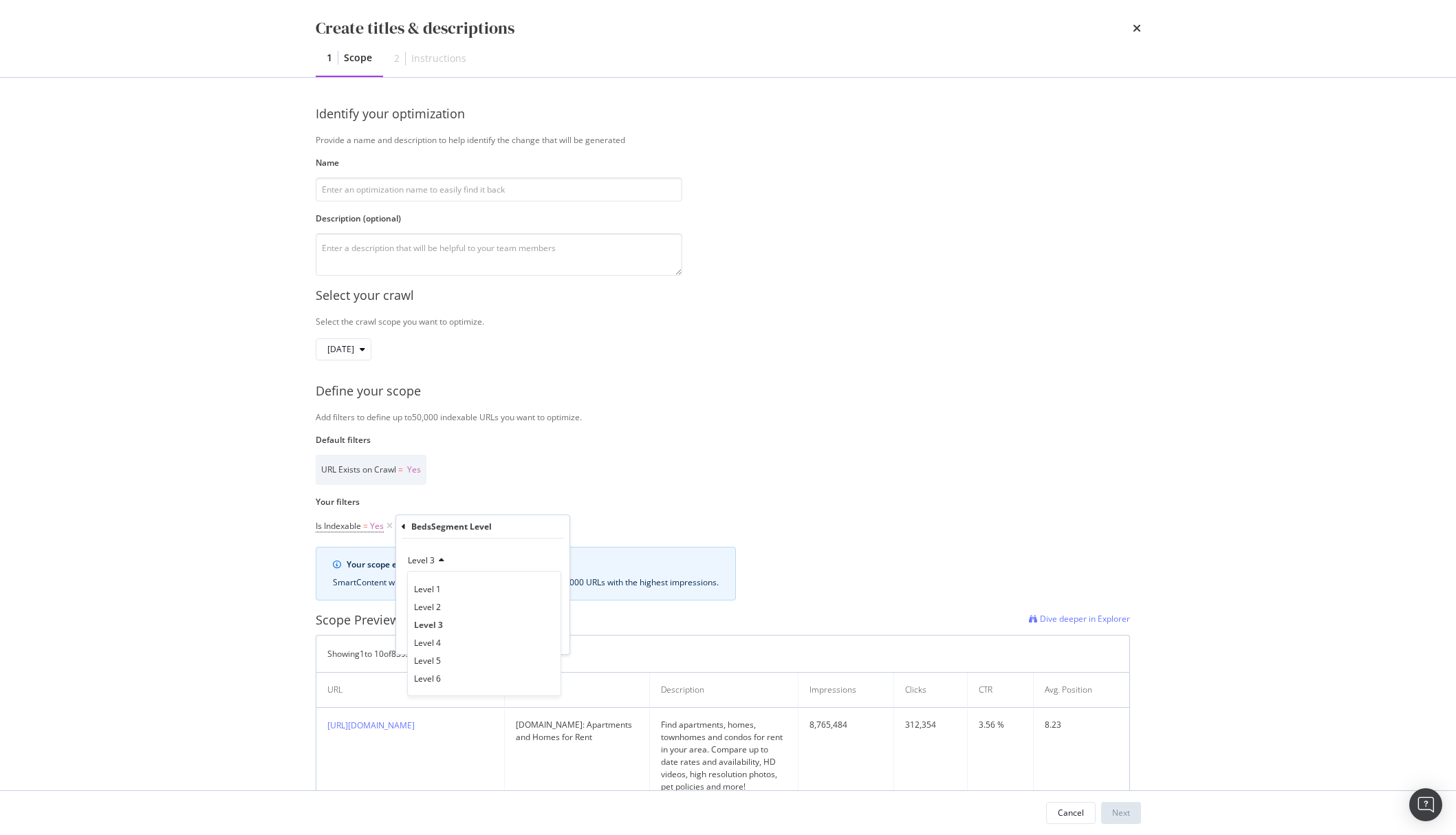
click at [467, 553] on div "Level 3" at bounding box center [483, 560] width 152 height 22
click at [407, 527] on div "BedsSegment Level" at bounding box center [483, 527] width 162 height 24
click at [403, 527] on icon "modal" at bounding box center [403, 527] width 4 height 8
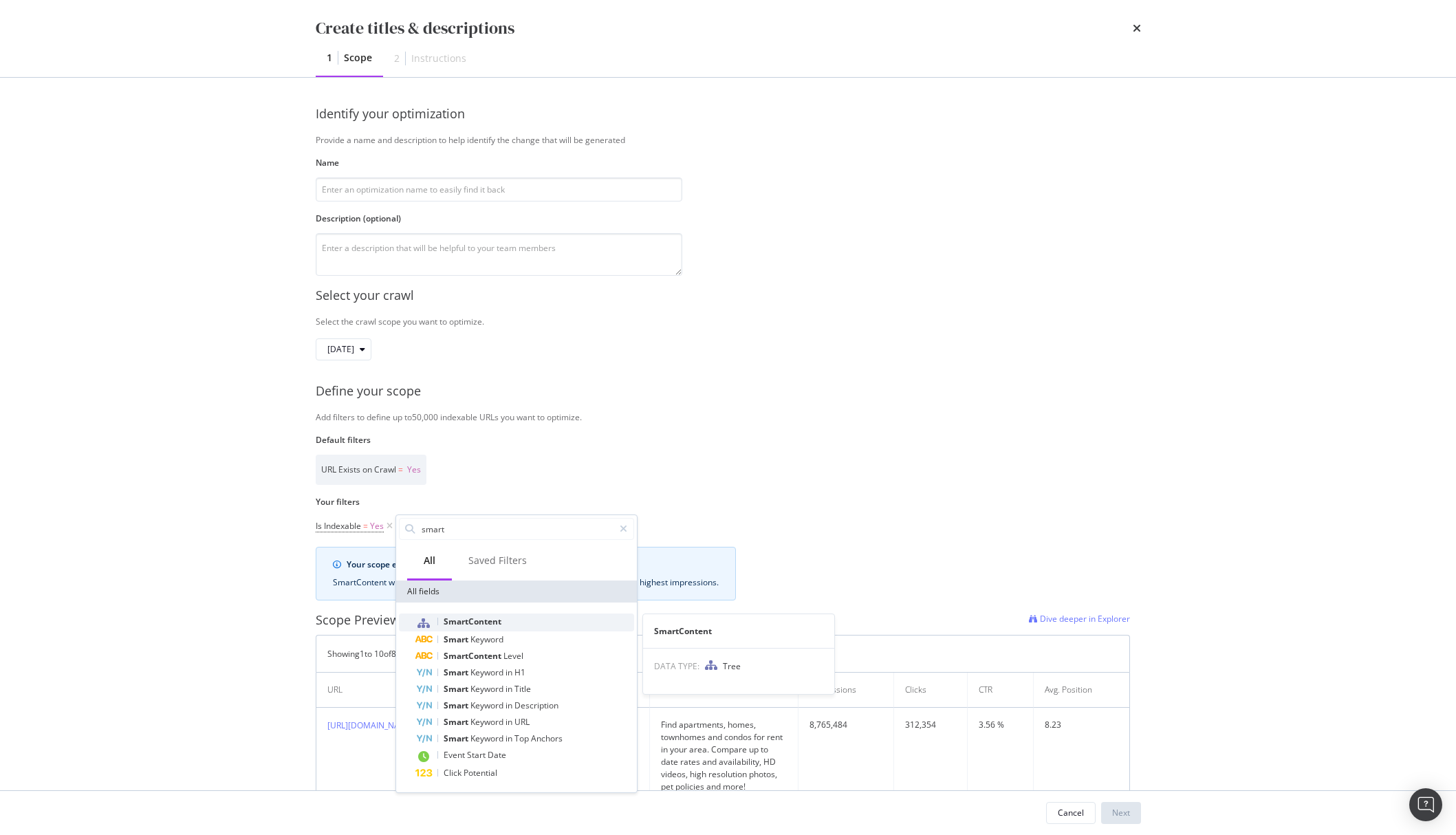
type input "smart"
click at [497, 618] on span "SmartContent" at bounding box center [472, 622] width 57 height 11
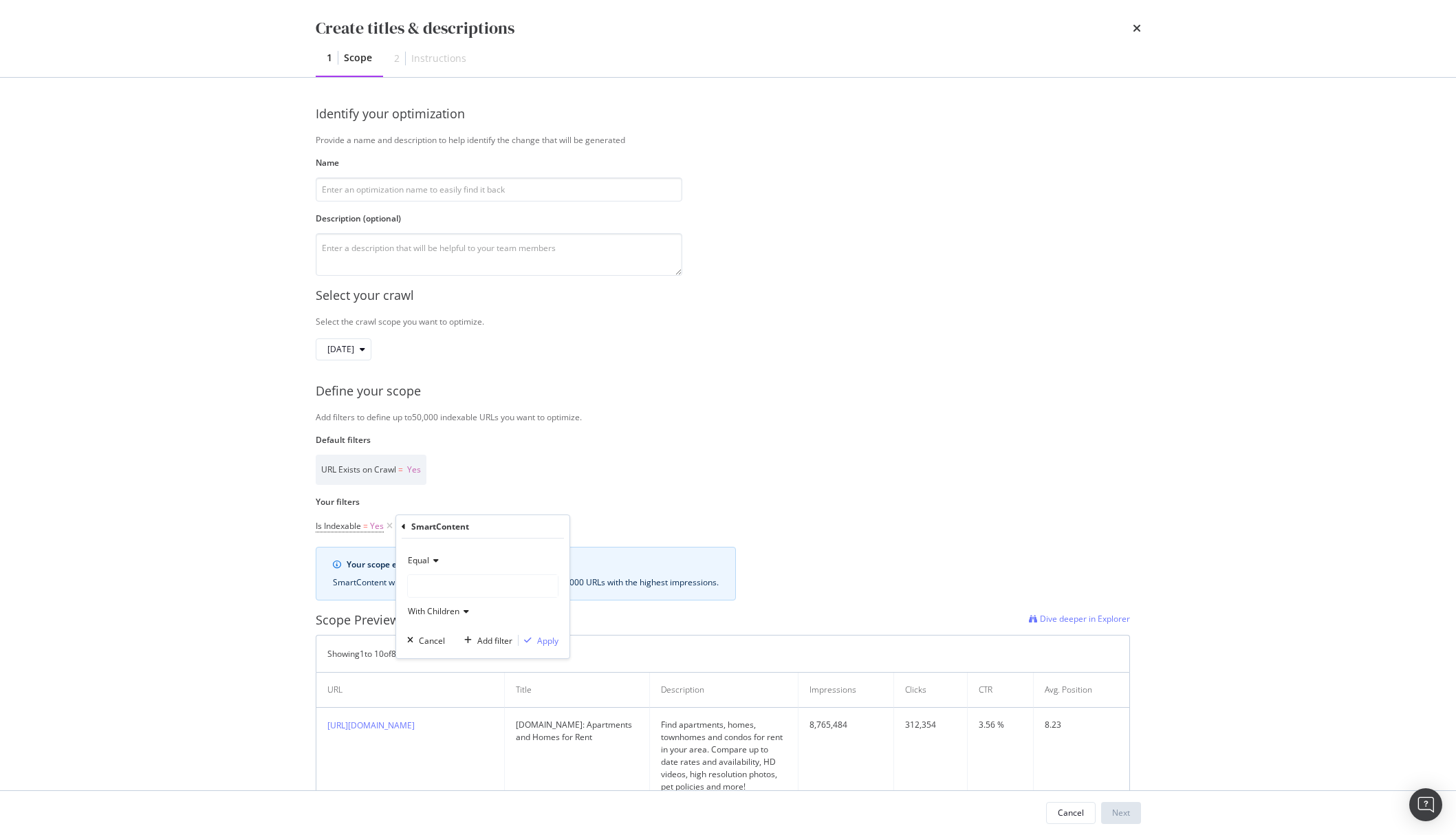
click at [426, 560] on span "Equal" at bounding box center [418, 560] width 21 height 11
click at [468, 555] on div "Equal" at bounding box center [483, 560] width 152 height 22
click at [458, 586] on div "modal" at bounding box center [482, 586] width 150 height 22
click at [484, 550] on div "Equal" at bounding box center [483, 560] width 152 height 22
click at [472, 562] on div "Equal" at bounding box center [483, 560] width 152 height 22
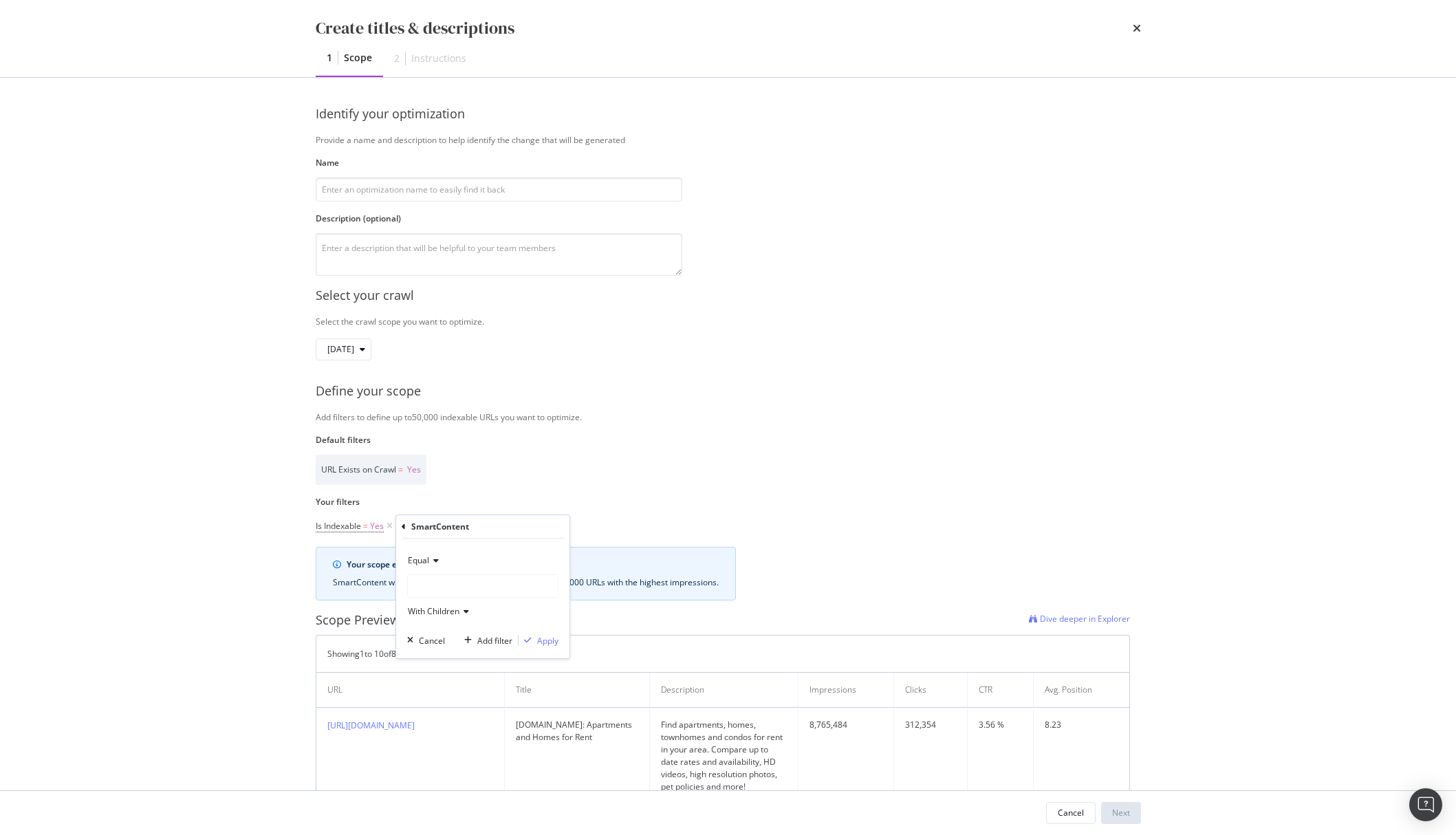
click at [448, 607] on span "With Children" at bounding box center [433, 611] width 52 height 11
click at [461, 612] on icon "modal" at bounding box center [464, 612] width 10 height 8
click at [518, 611] on div "With Children" at bounding box center [483, 611] width 152 height 22
click at [517, 610] on div "With Children" at bounding box center [483, 611] width 152 height 22
click at [421, 557] on span "Equal" at bounding box center [418, 560] width 21 height 11
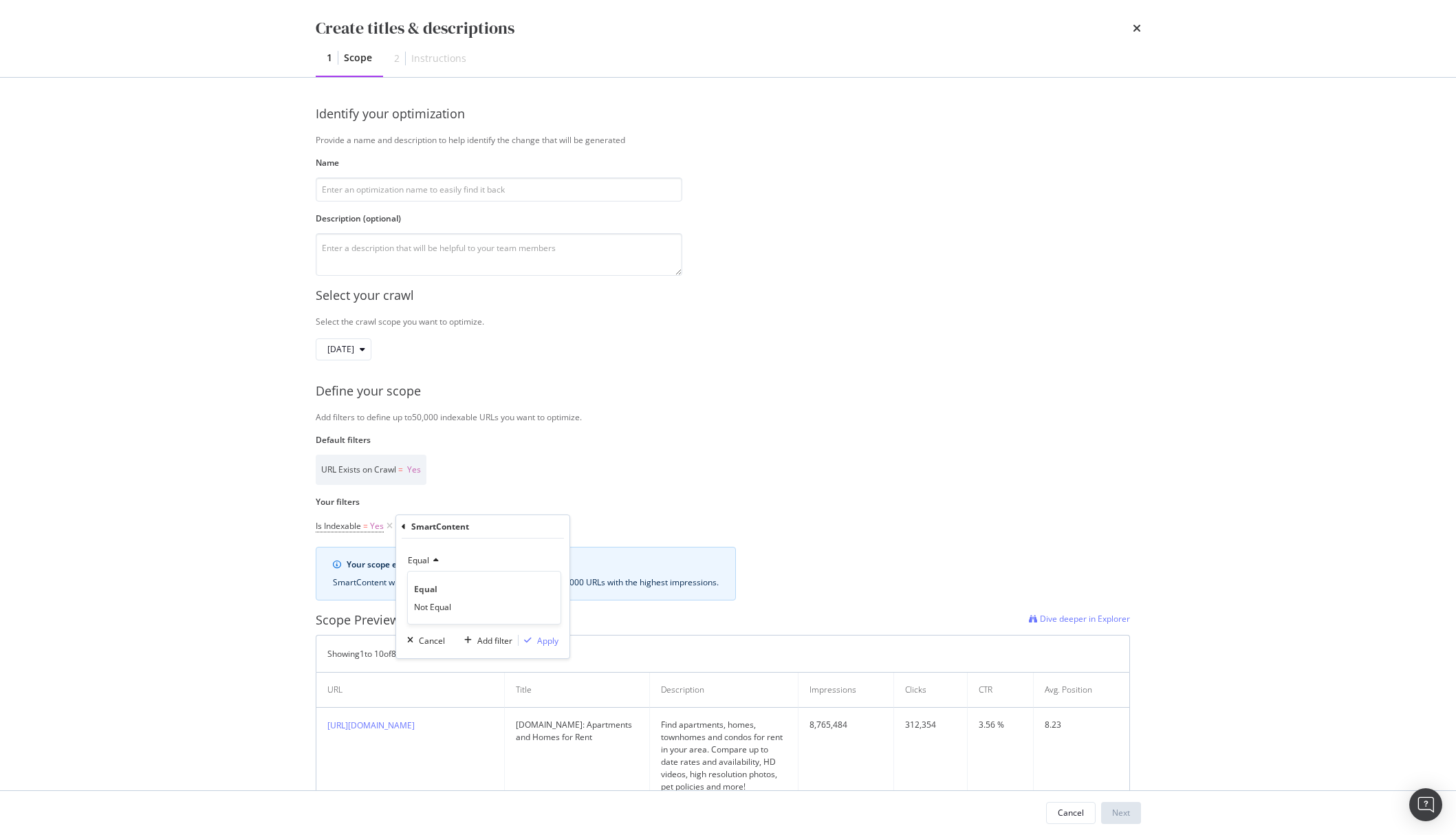
click at [492, 547] on div "Equal Equal Not Equal With Children Cancel Add filter Apply" at bounding box center [482, 599] width 173 height 120
click at [405, 525] on icon "modal" at bounding box center [403, 527] width 4 height 8
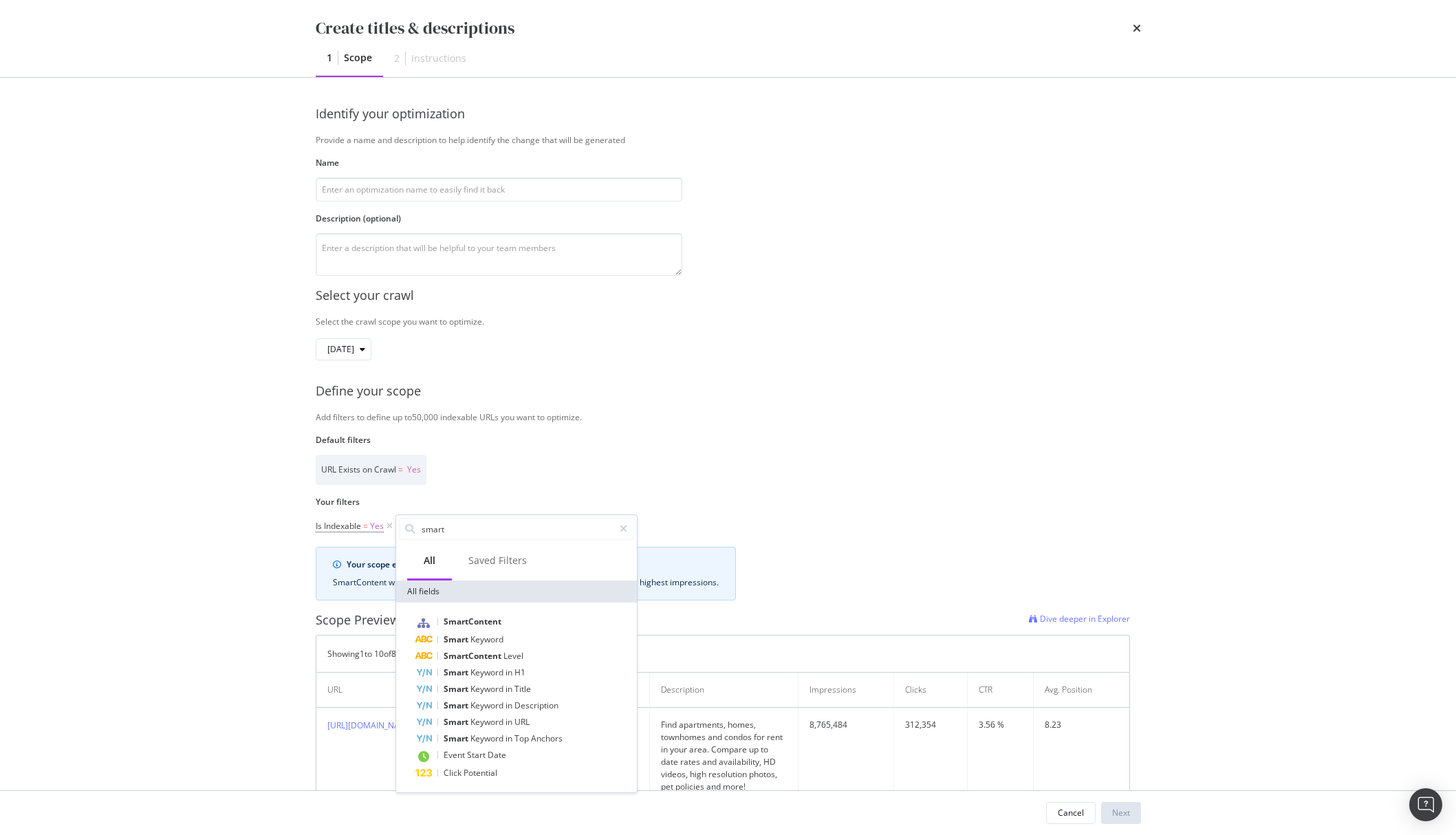
click at [586, 570] on div "All Saved Filters" at bounding box center [516, 562] width 241 height 38
click at [468, 535] on input "smart" at bounding box center [517, 529] width 193 height 21
click at [703, 523] on div "Is Indexable = Yes Add Filter smart All Saved Filters All fields SmartContent S…" at bounding box center [722, 526] width 814 height 19
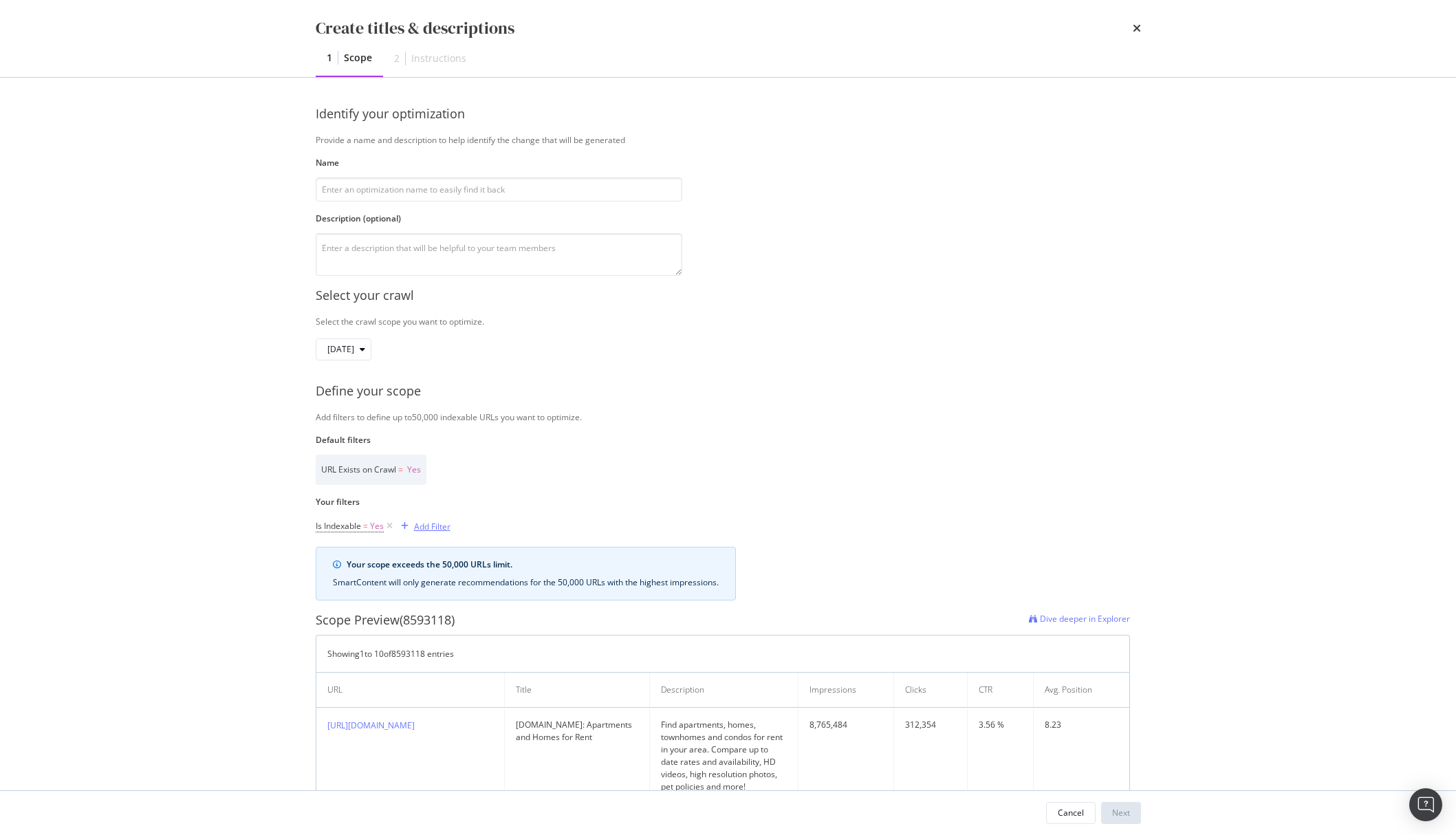
click at [440, 531] on div "Add Filter" at bounding box center [432, 527] width 36 height 11
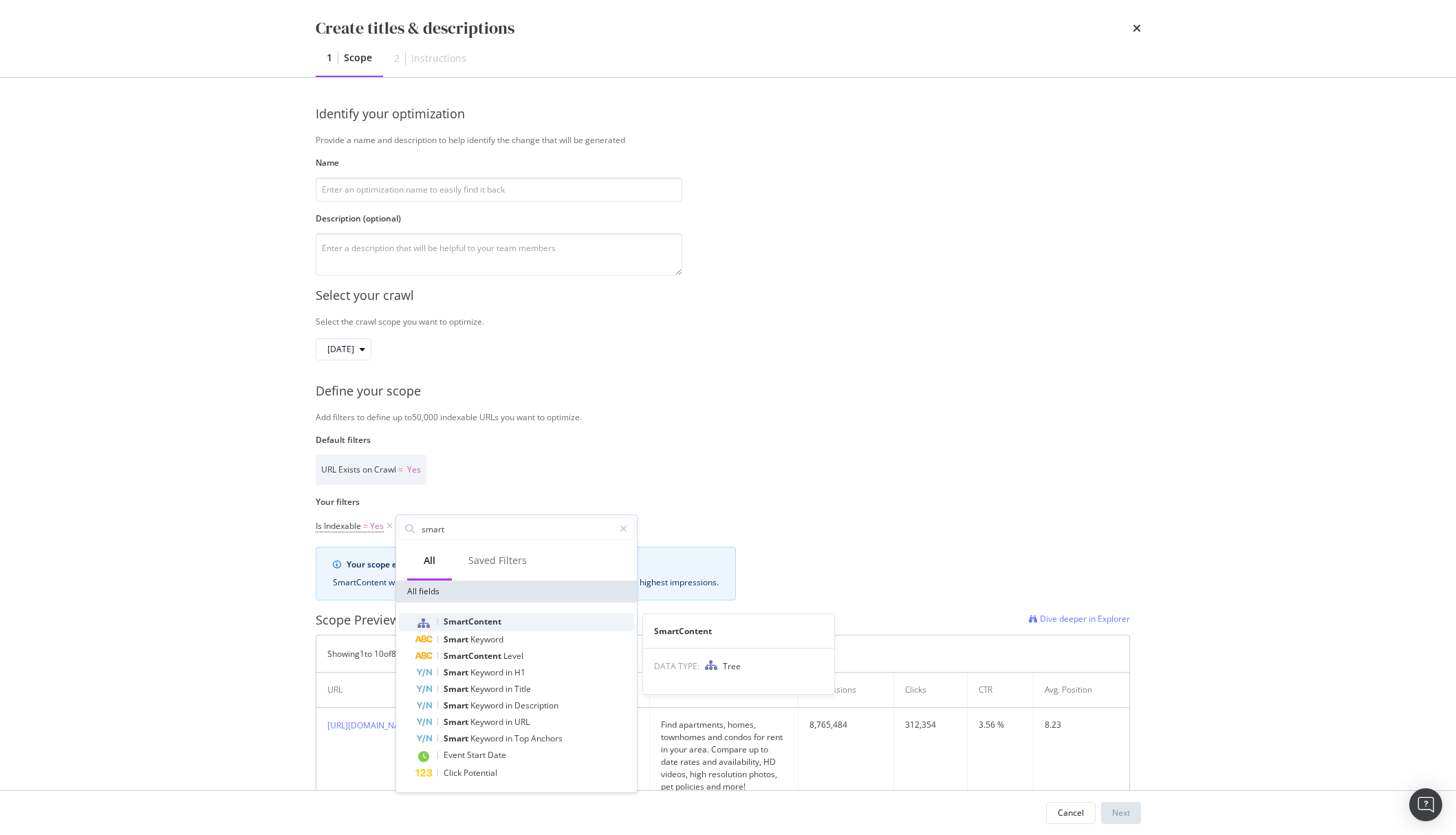
click at [466, 619] on span "SmartContent" at bounding box center [472, 622] width 57 height 11
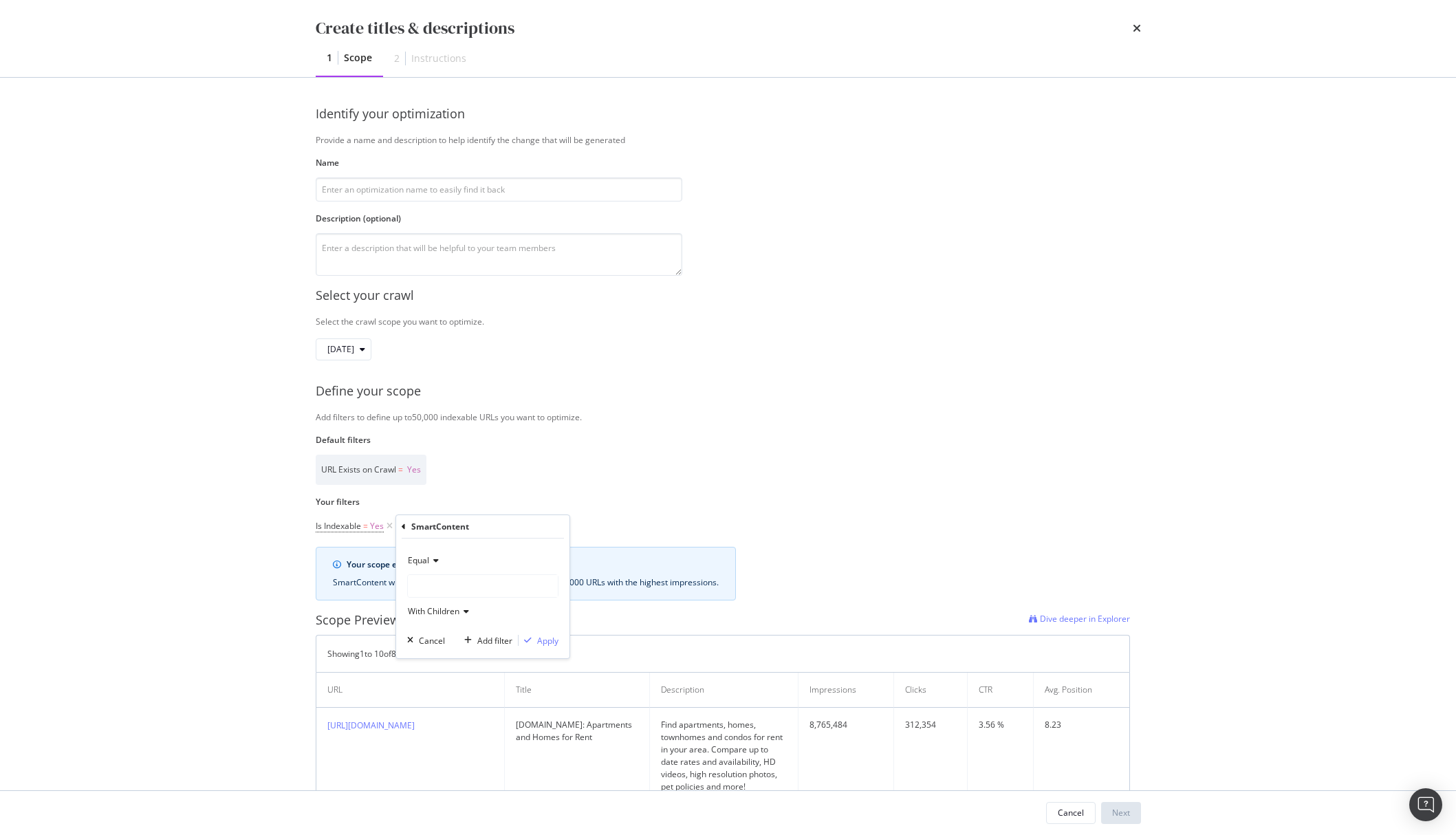
click at [456, 611] on span "With Children" at bounding box center [433, 611] width 52 height 11
click at [444, 665] on span "Only Children" at bounding box center [439, 676] width 52 height 11
click at [441, 586] on div "modal" at bounding box center [482, 586] width 150 height 22
click at [468, 549] on div "Equal Only Children Cancel Add filter Apply" at bounding box center [482, 599] width 173 height 120
click at [429, 564] on span "Equal" at bounding box center [418, 560] width 21 height 11
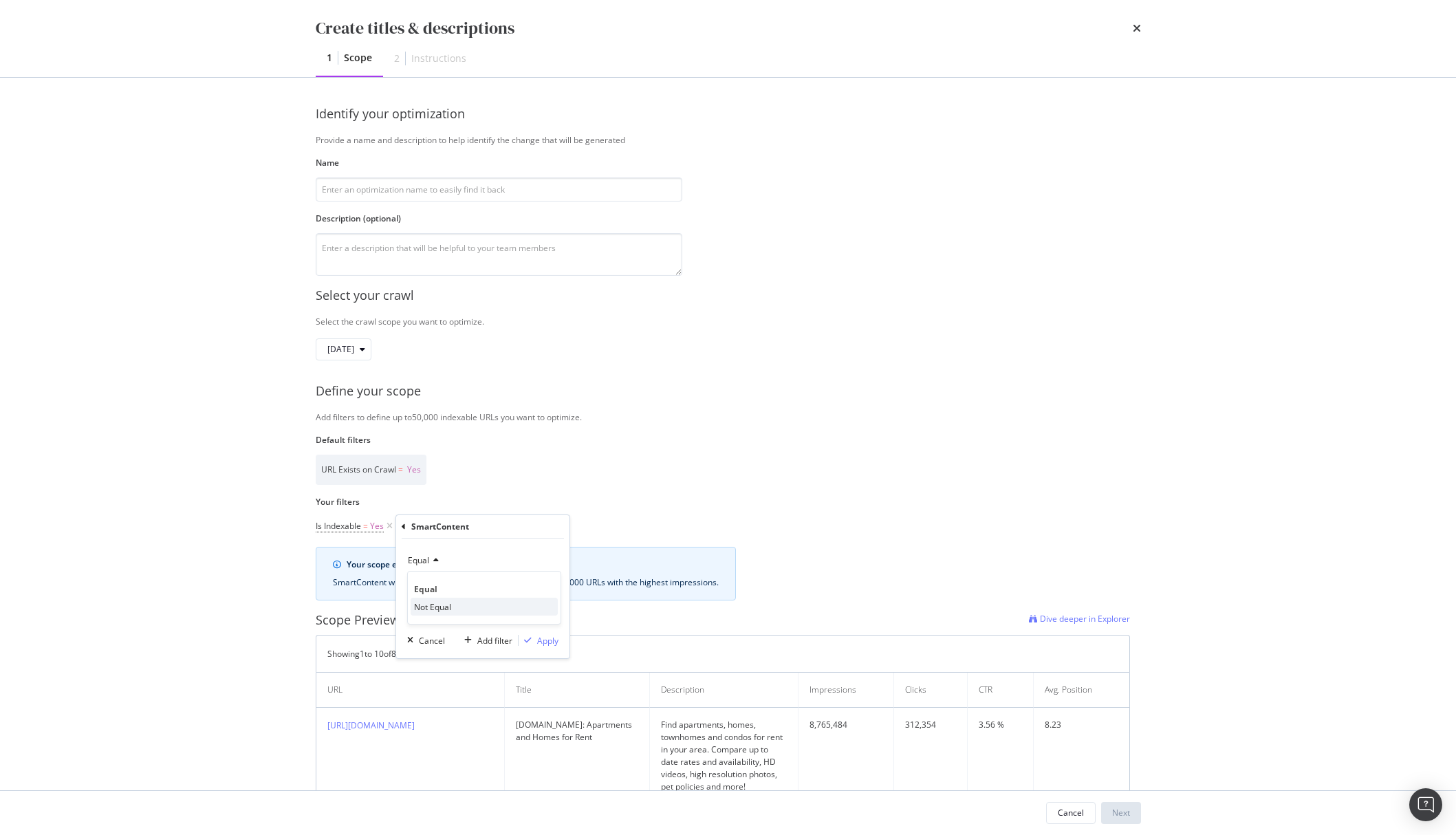
click at [438, 605] on span "Not Equal" at bounding box center [432, 607] width 37 height 11
click at [444, 589] on div "modal" at bounding box center [482, 586] width 150 height 22
click at [408, 530] on div "SmartContent" at bounding box center [483, 527] width 162 height 24
click at [402, 527] on icon "modal" at bounding box center [403, 527] width 4 height 8
type input "1-bed"
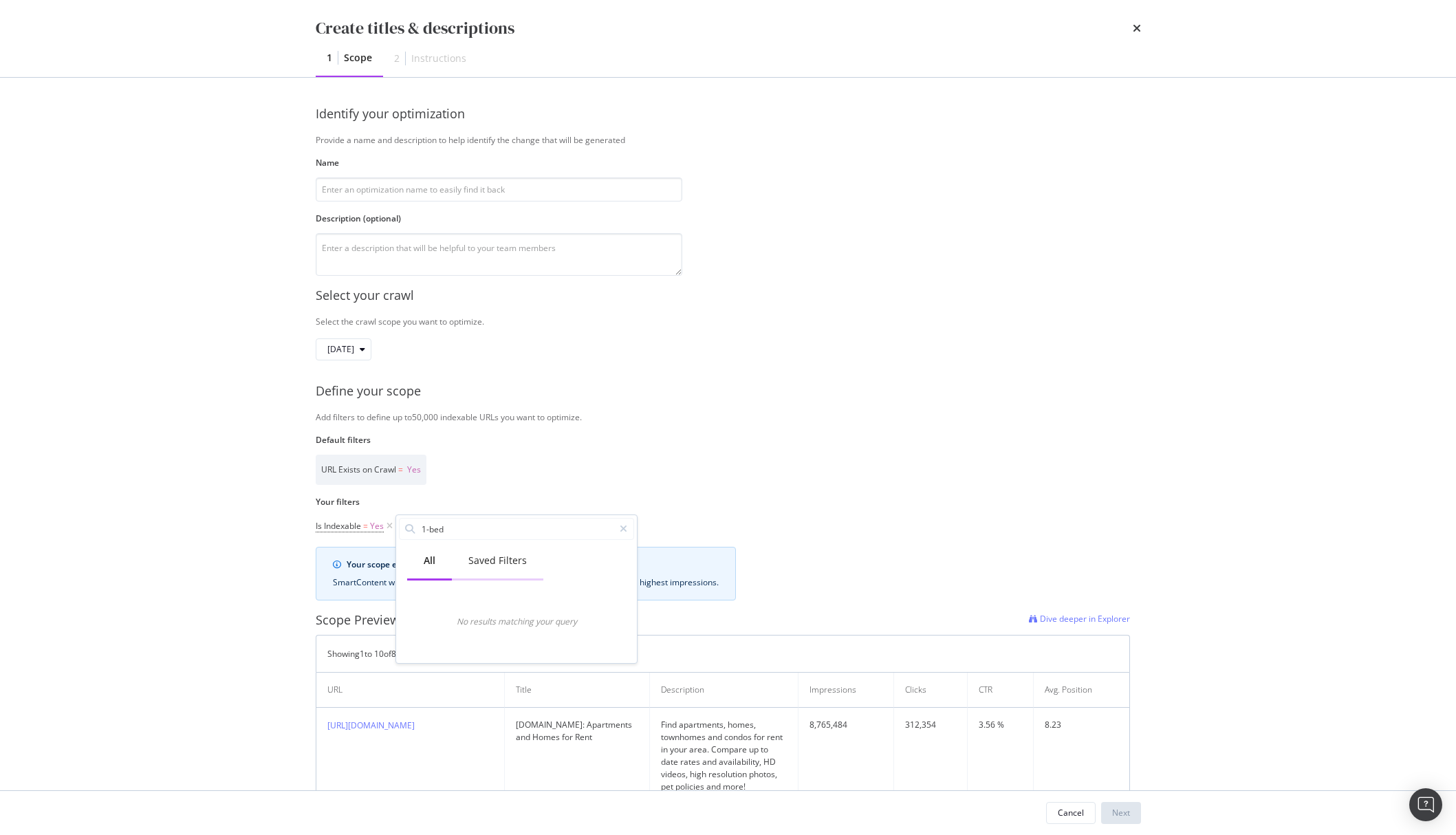
click at [488, 559] on div "Saved Filters" at bounding box center [497, 560] width 58 height 14
click at [433, 563] on div "All" at bounding box center [430, 560] width 11 height 14
click at [290, 547] on div "Identify your optimization Provide a name and description to help identify the …" at bounding box center [729, 434] width 880 height 713
click at [647, 500] on label "Your filters" at bounding box center [722, 502] width 814 height 11
click at [229, 347] on div "Create titles & descriptions 1 Scope 2 Instructions Identify your optimization …" at bounding box center [728, 418] width 1456 height 835
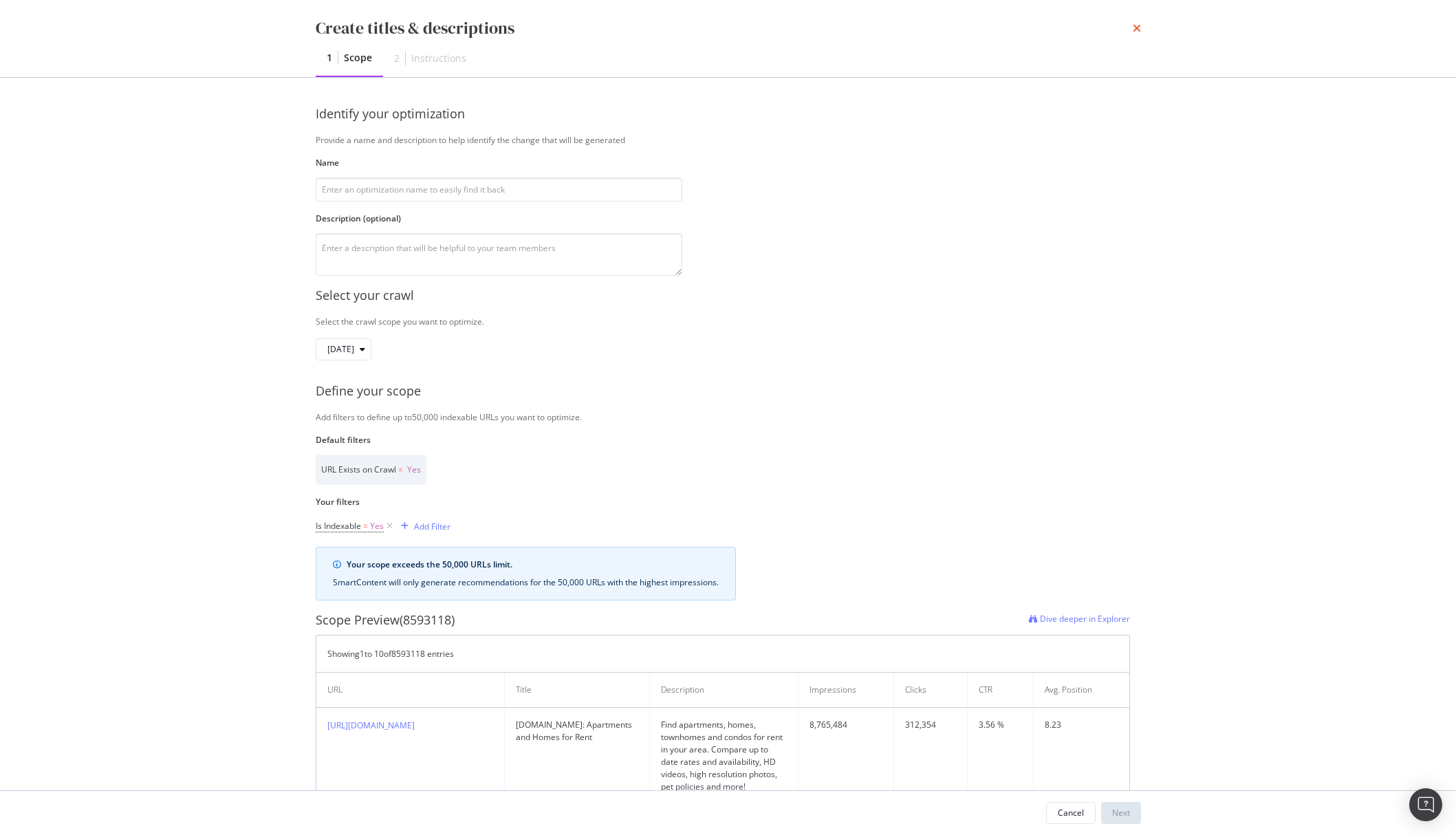
click at [1139, 29] on icon "times" at bounding box center [1137, 28] width 8 height 11
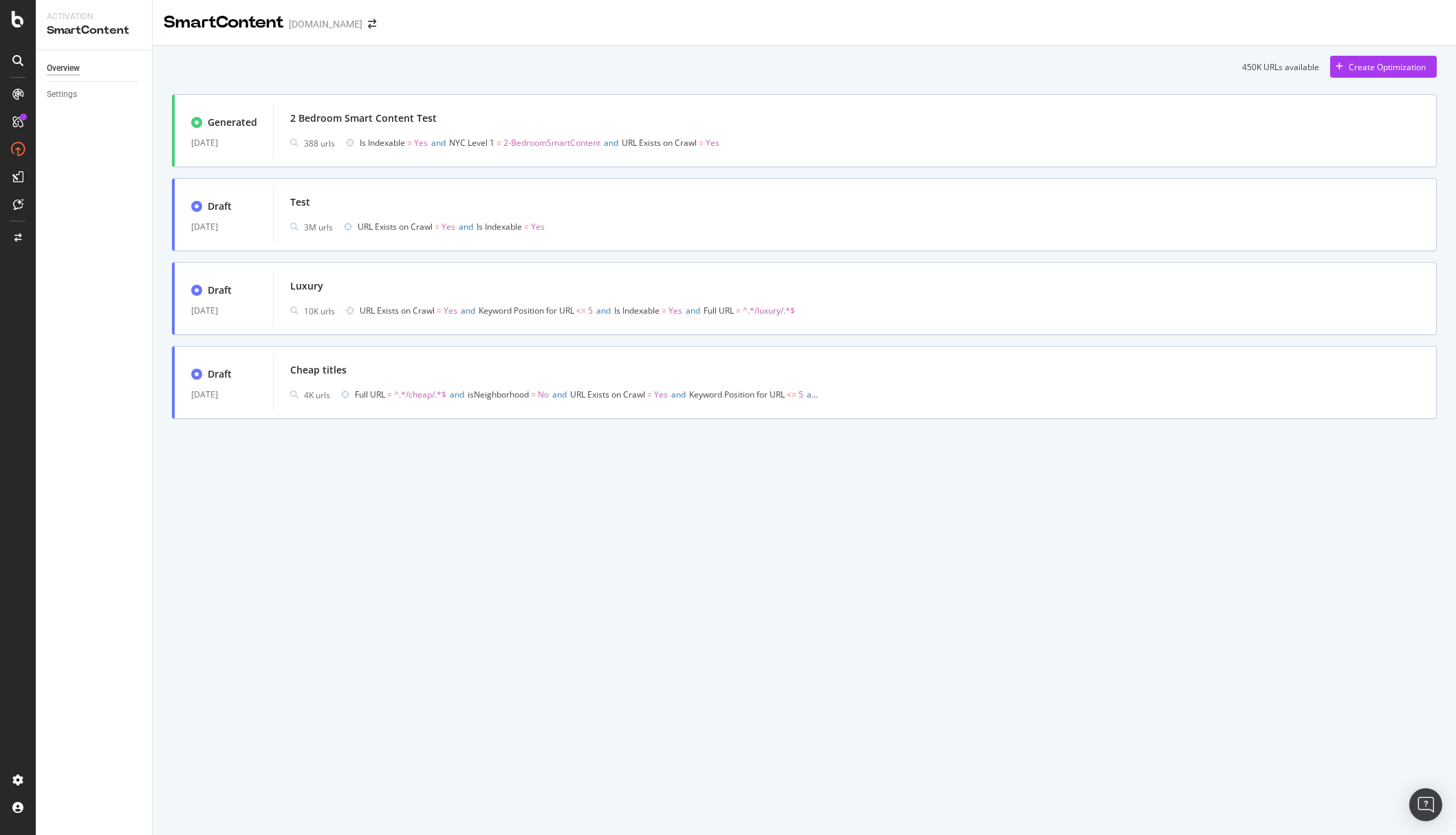
click at [257, 47] on div "450K URLs available Create Optimization Generated 08 Apr. 2025 2 Bedroom Smart …" at bounding box center [804, 256] width 1304 height 421
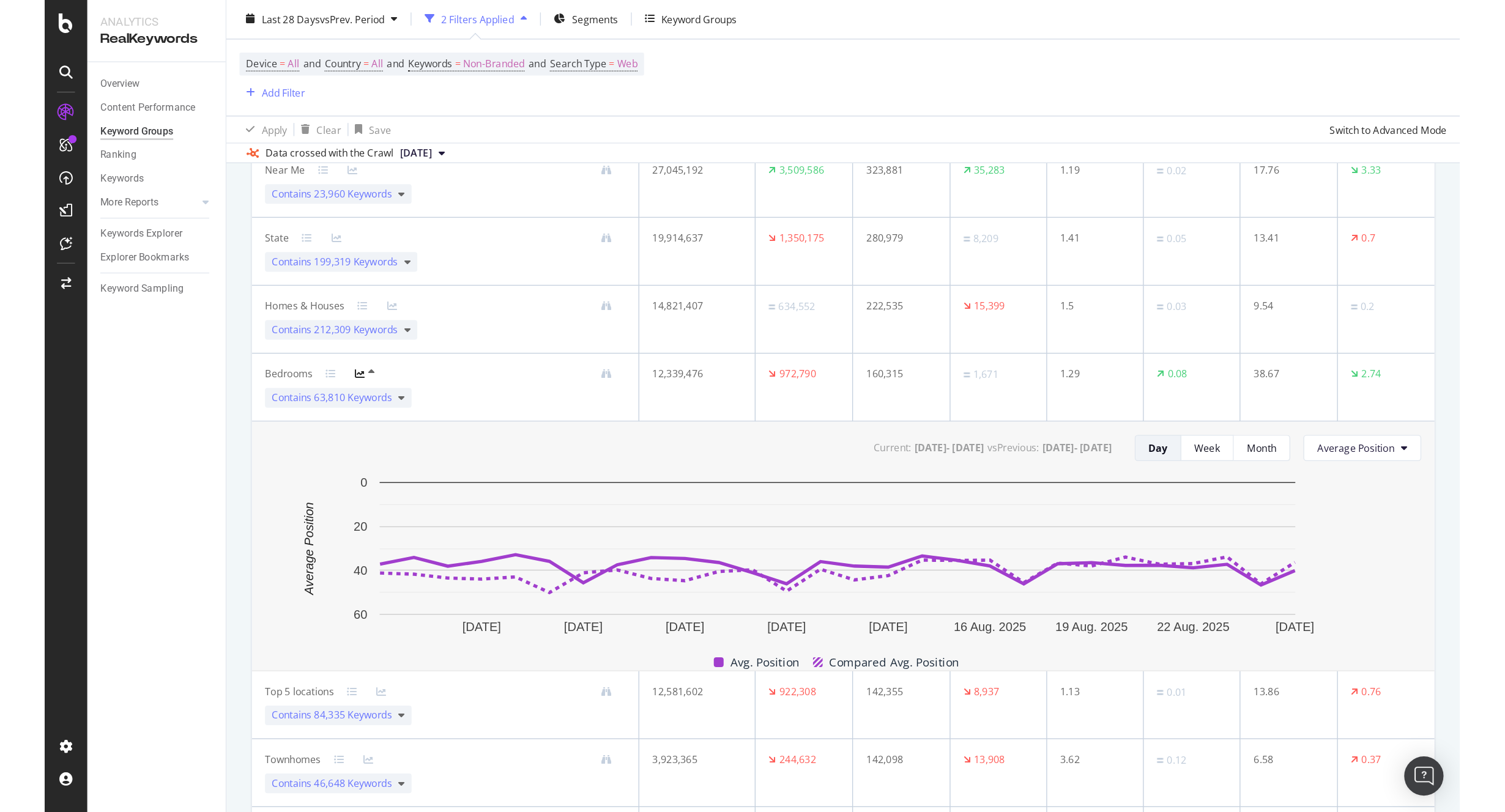
scroll to position [264, 0]
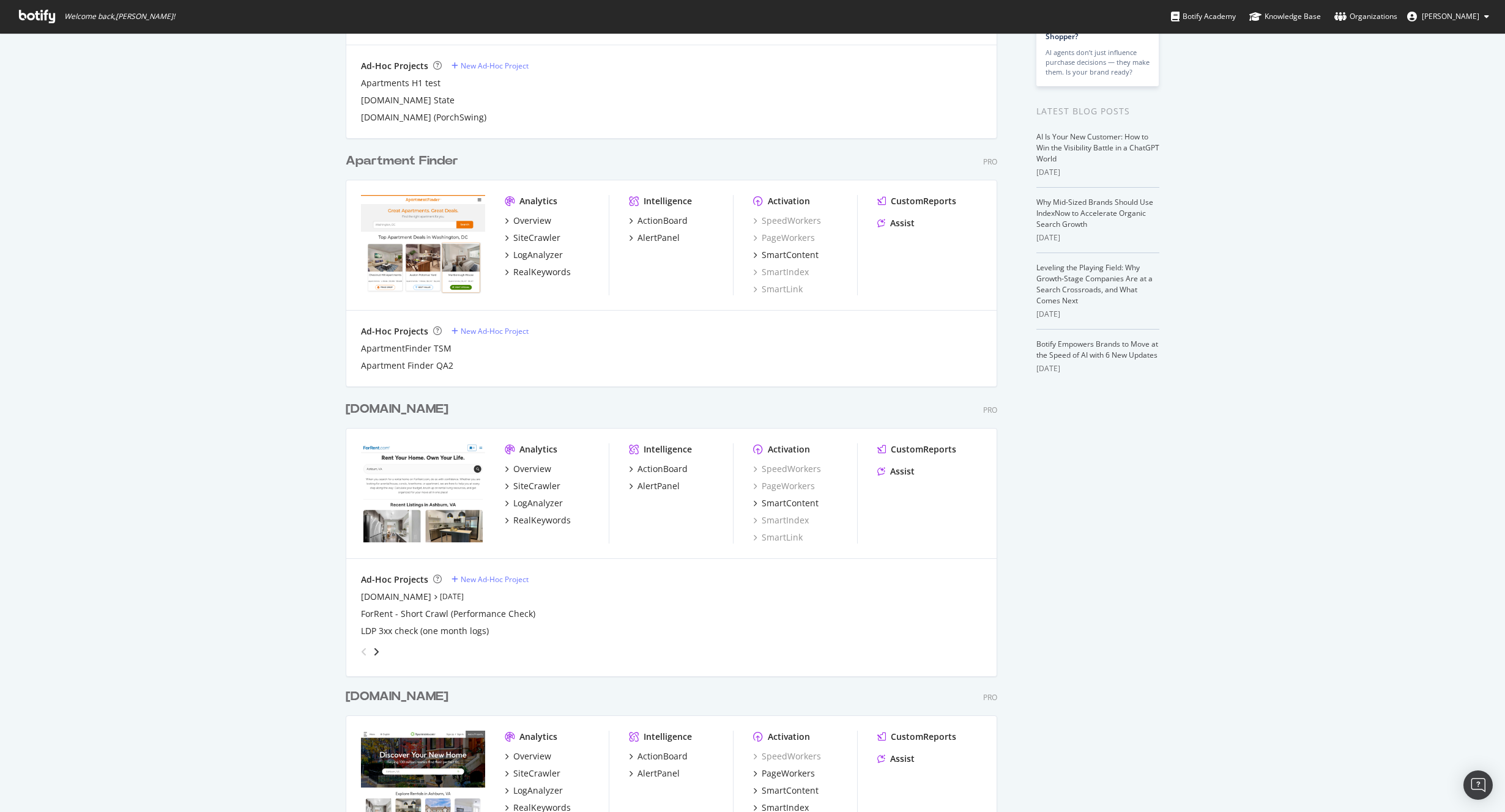
scroll to position [268, 0]
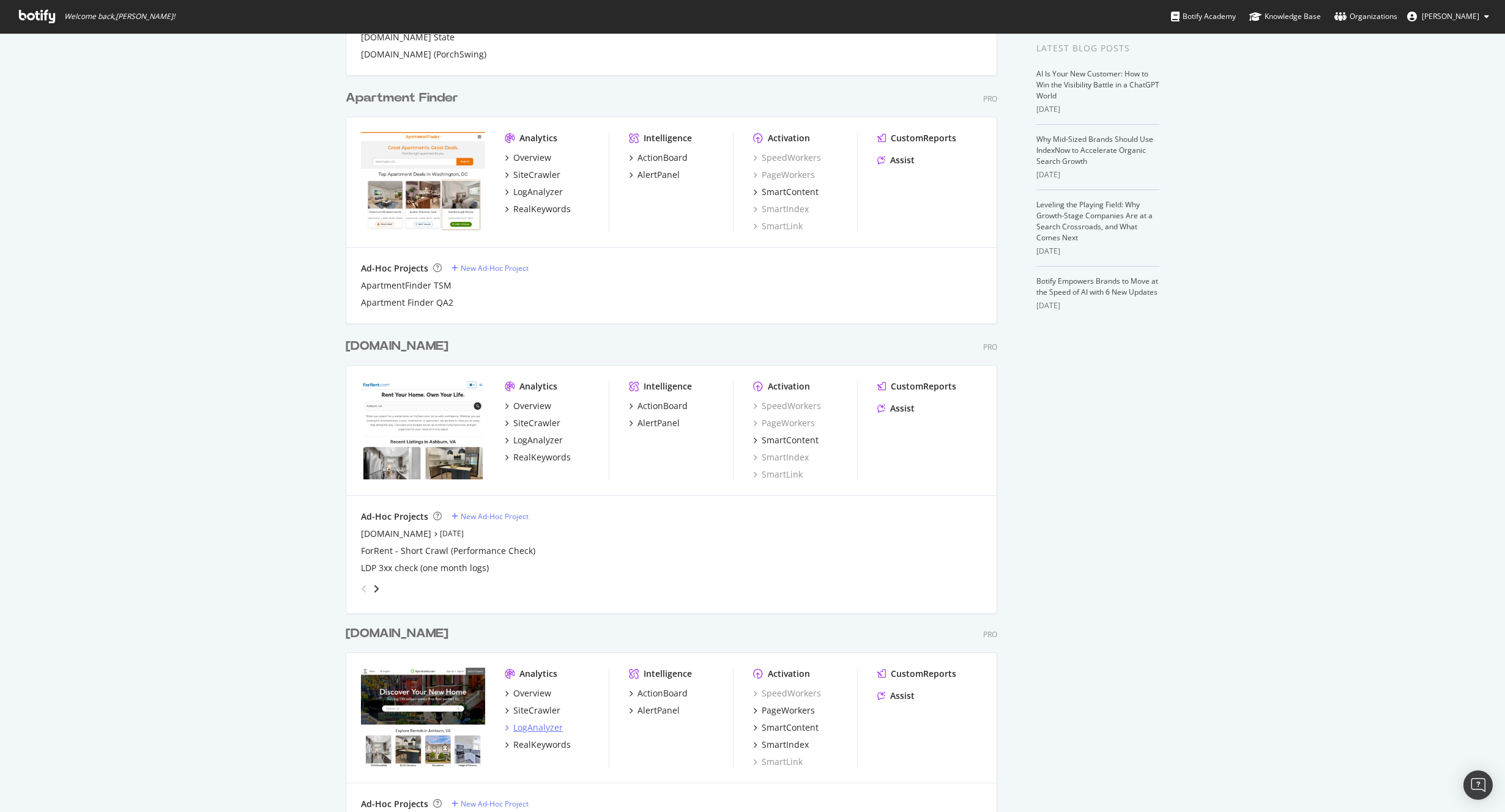
click at [527, 727] on div "LogAnalyzer" at bounding box center [538, 727] width 50 height 12
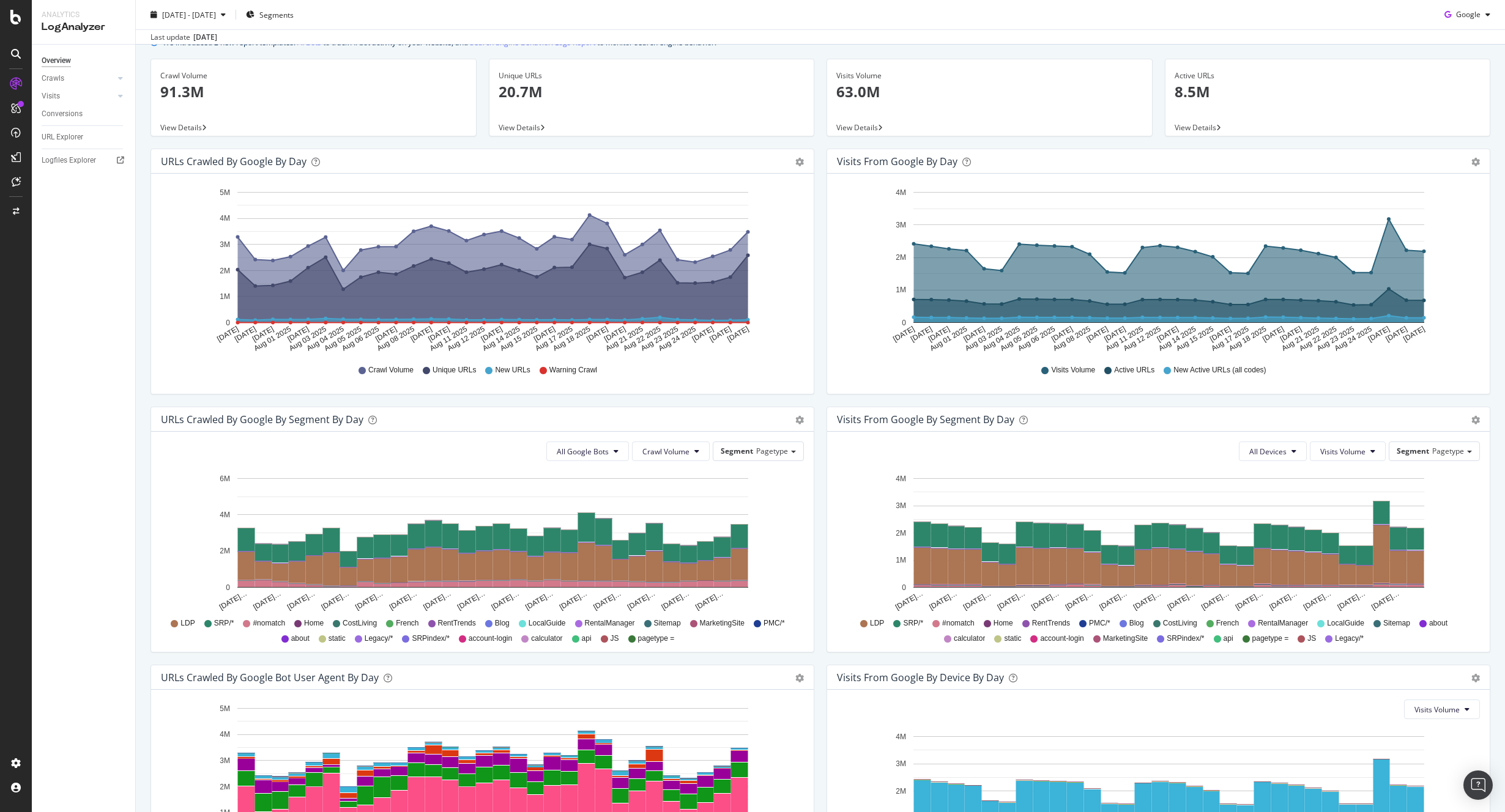
scroll to position [97, 0]
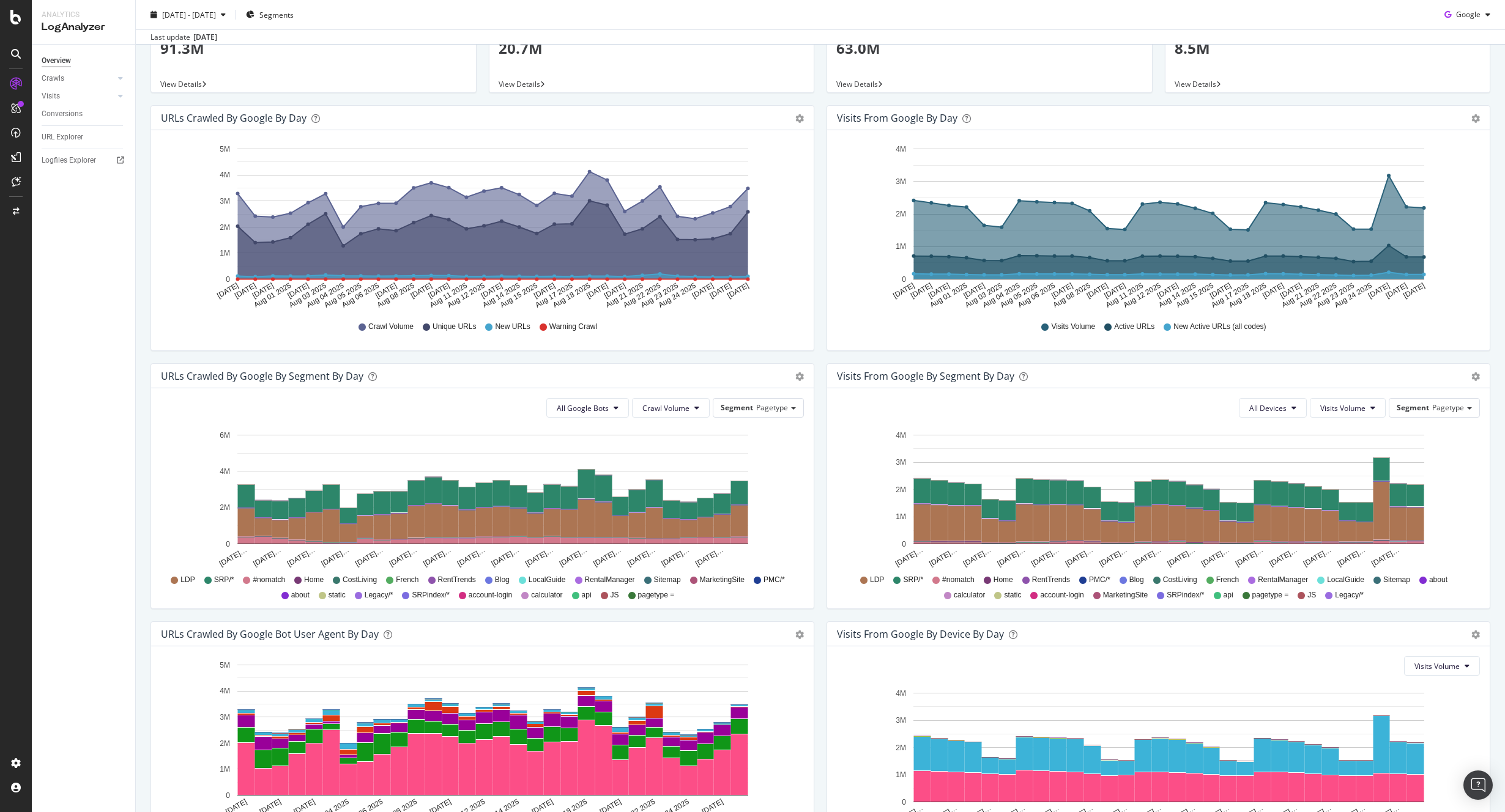
click at [811, 534] on div "URLs Crawled by Google By Segment By Day Timeline (by Value) Table All Google B…" at bounding box center [482, 492] width 676 height 258
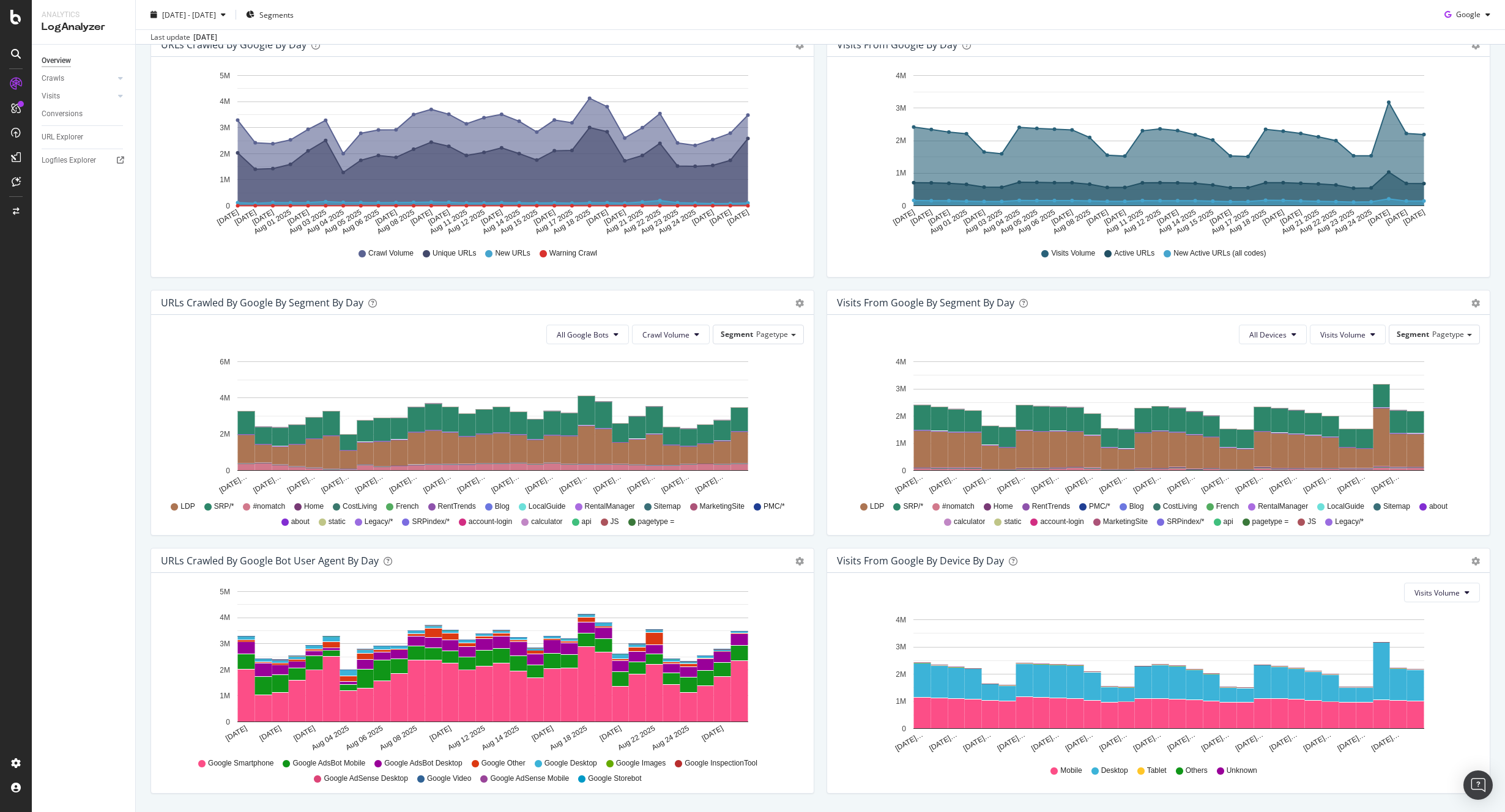
scroll to position [207, 0]
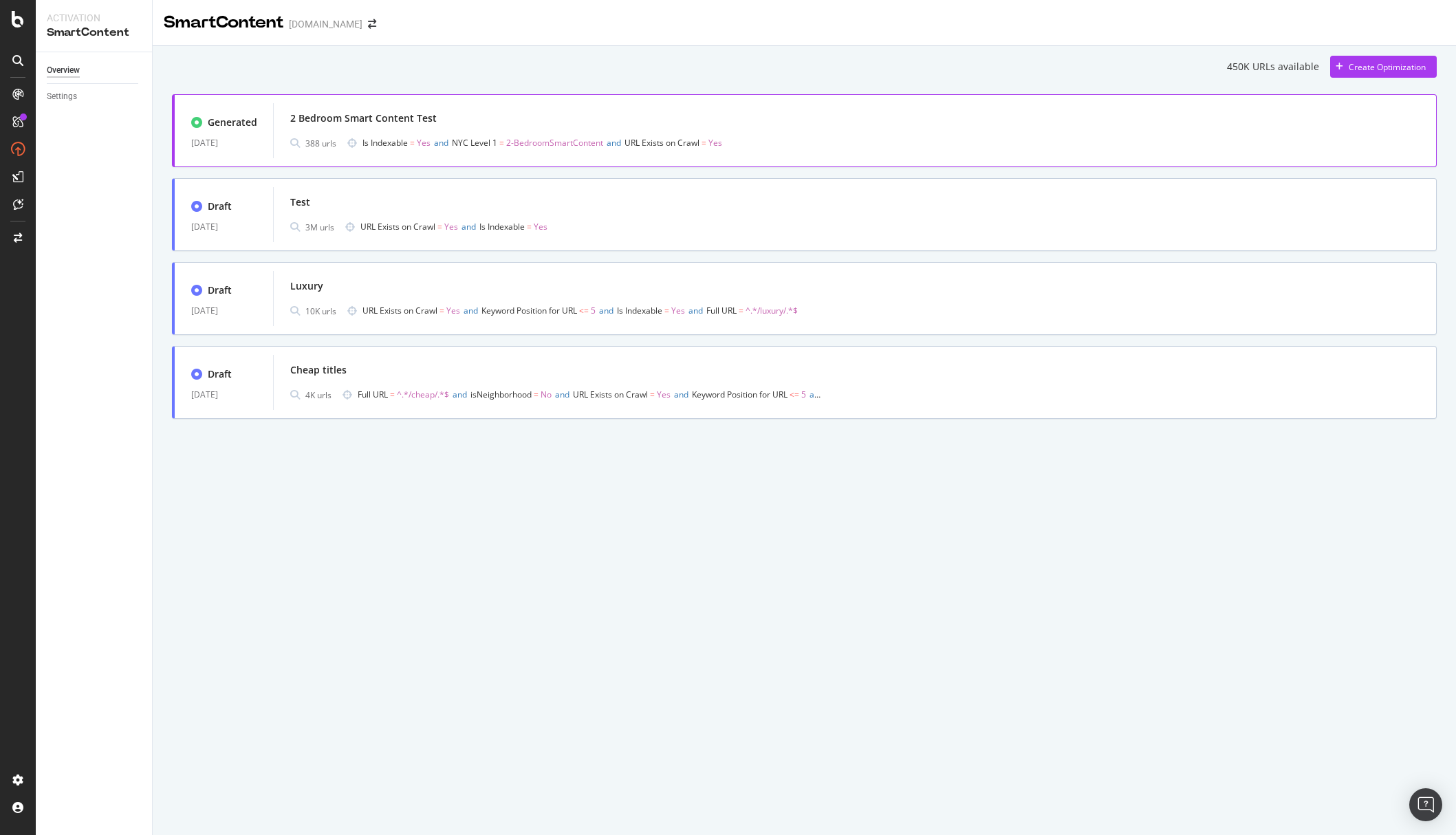
click at [534, 113] on div "2 Bedroom Smart Content Test" at bounding box center [854, 118] width 1129 height 19
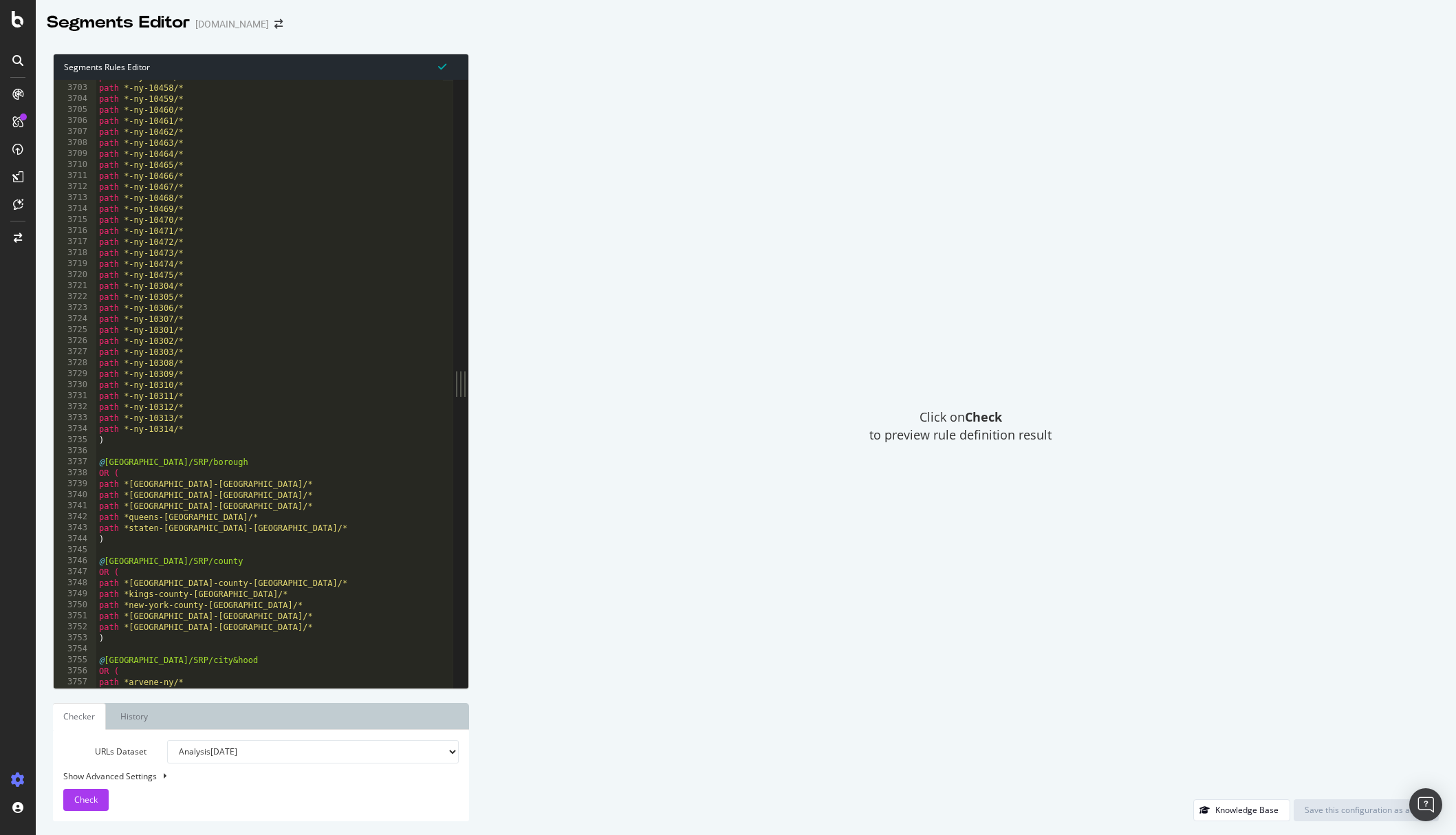
scroll to position [21950, 0]
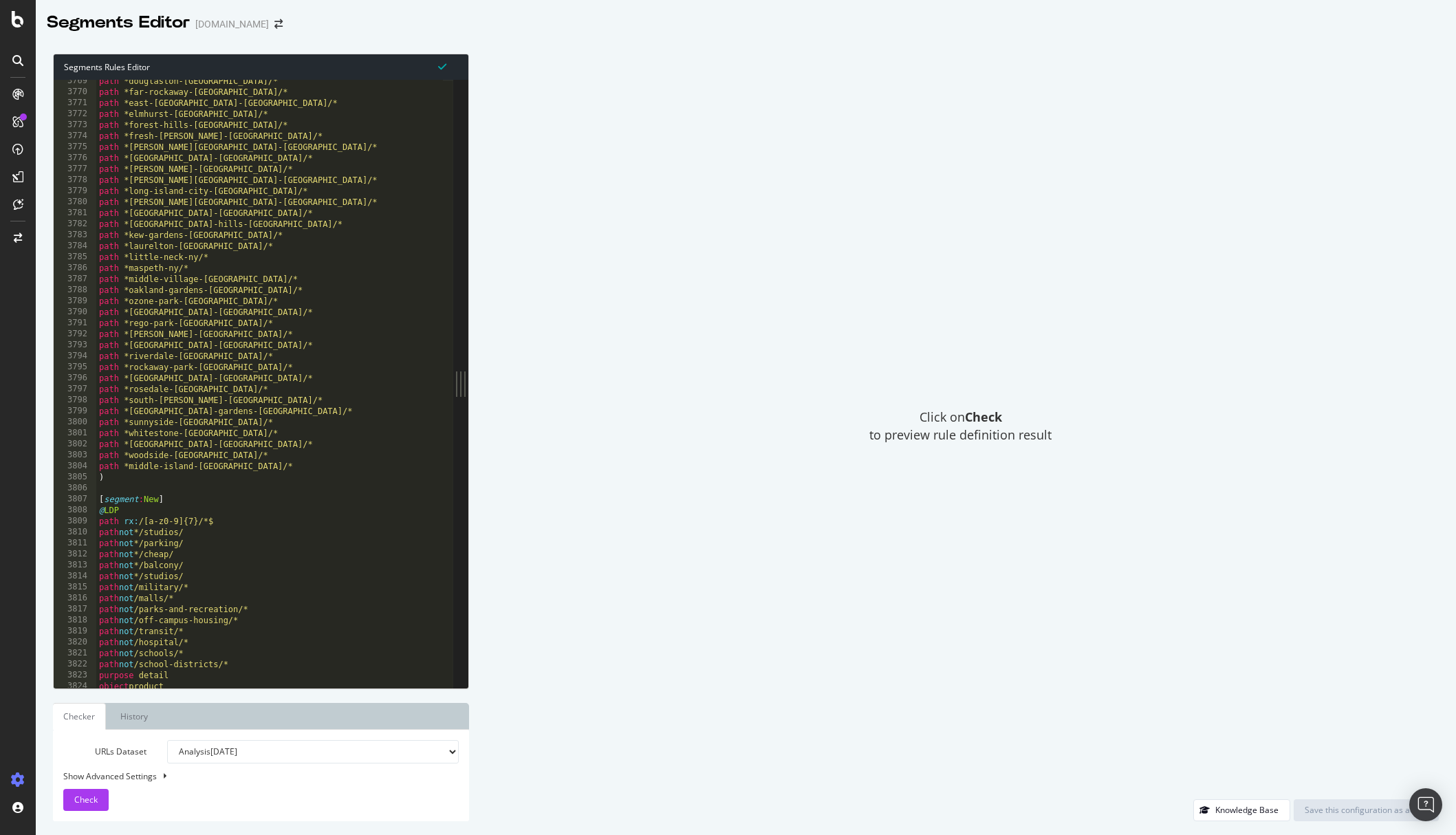
type textarea ")"
click at [130, 480] on div "path *[GEOGRAPHIC_DATA]-[GEOGRAPHIC_DATA]/* path *far-[GEOGRAPHIC_DATA]-[GEOGRA…" at bounding box center [329, 386] width 466 height 620
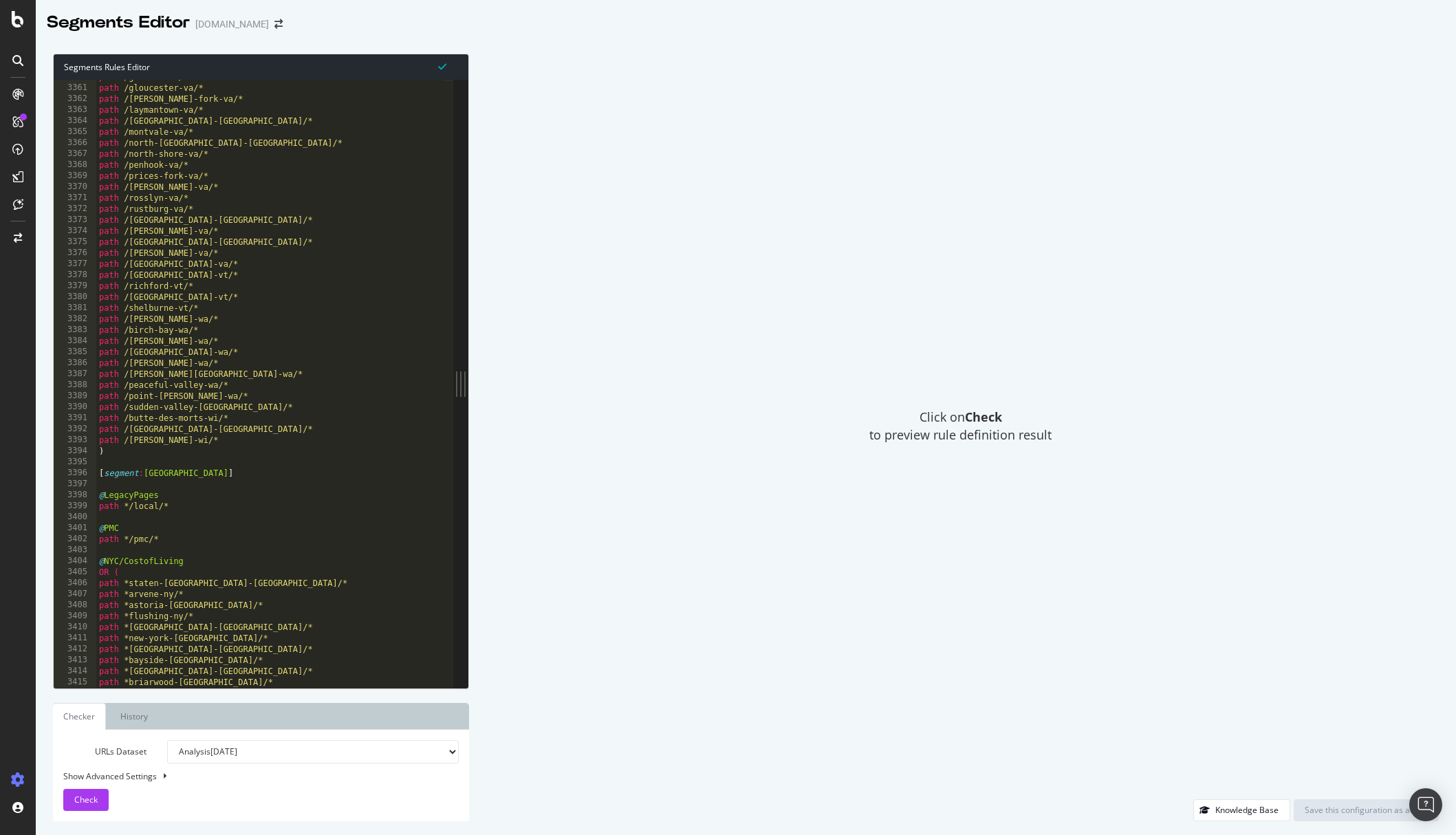
scroll to position [19764, 0]
click at [125, 452] on div "path /[GEOGRAPHIC_DATA]-[GEOGRAPHIC_DATA]/* path /[GEOGRAPHIC_DATA]-[GEOGRAPHIC…" at bounding box center [329, 381] width 466 height 620
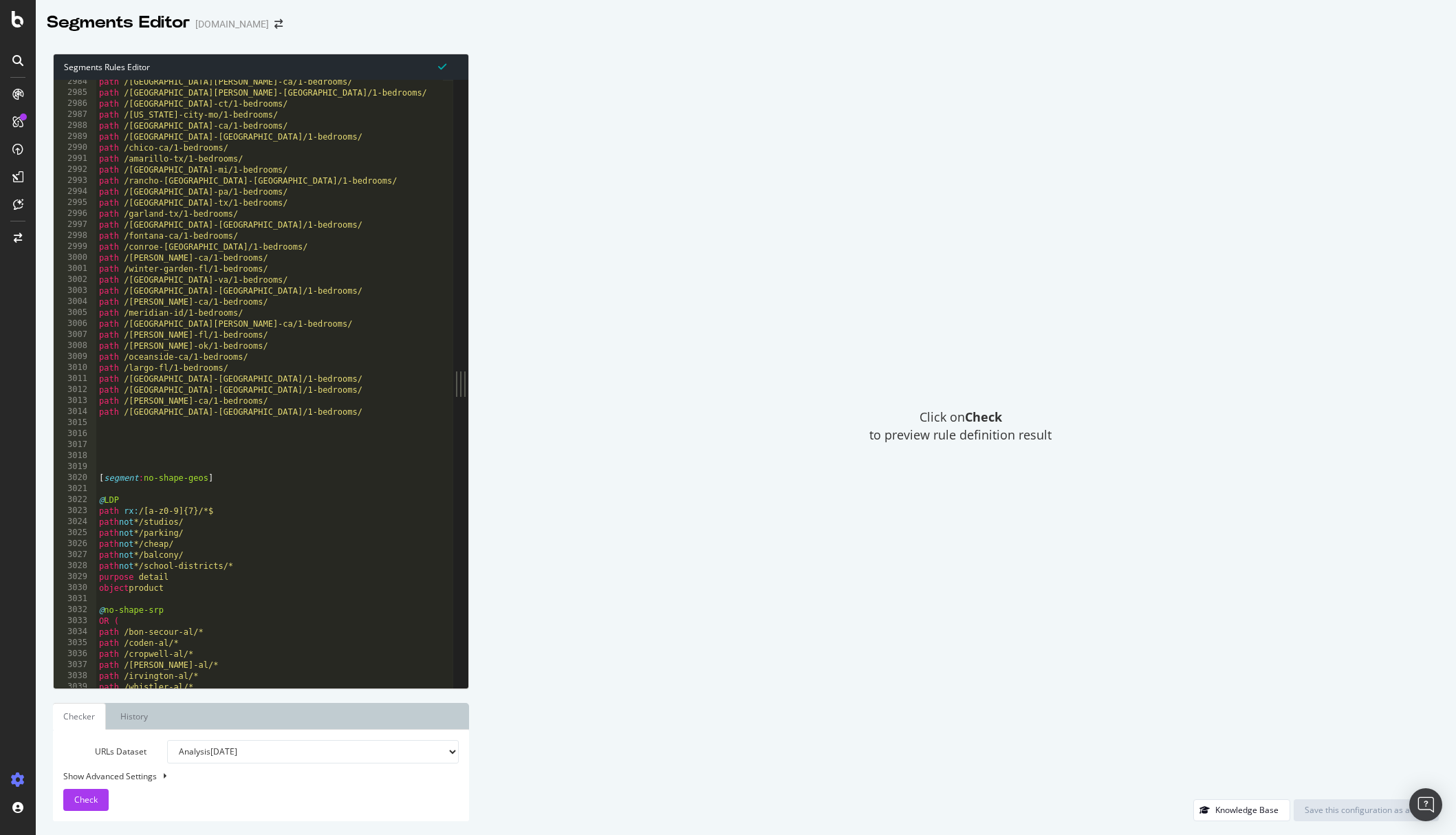
scroll to position [17527, 0]
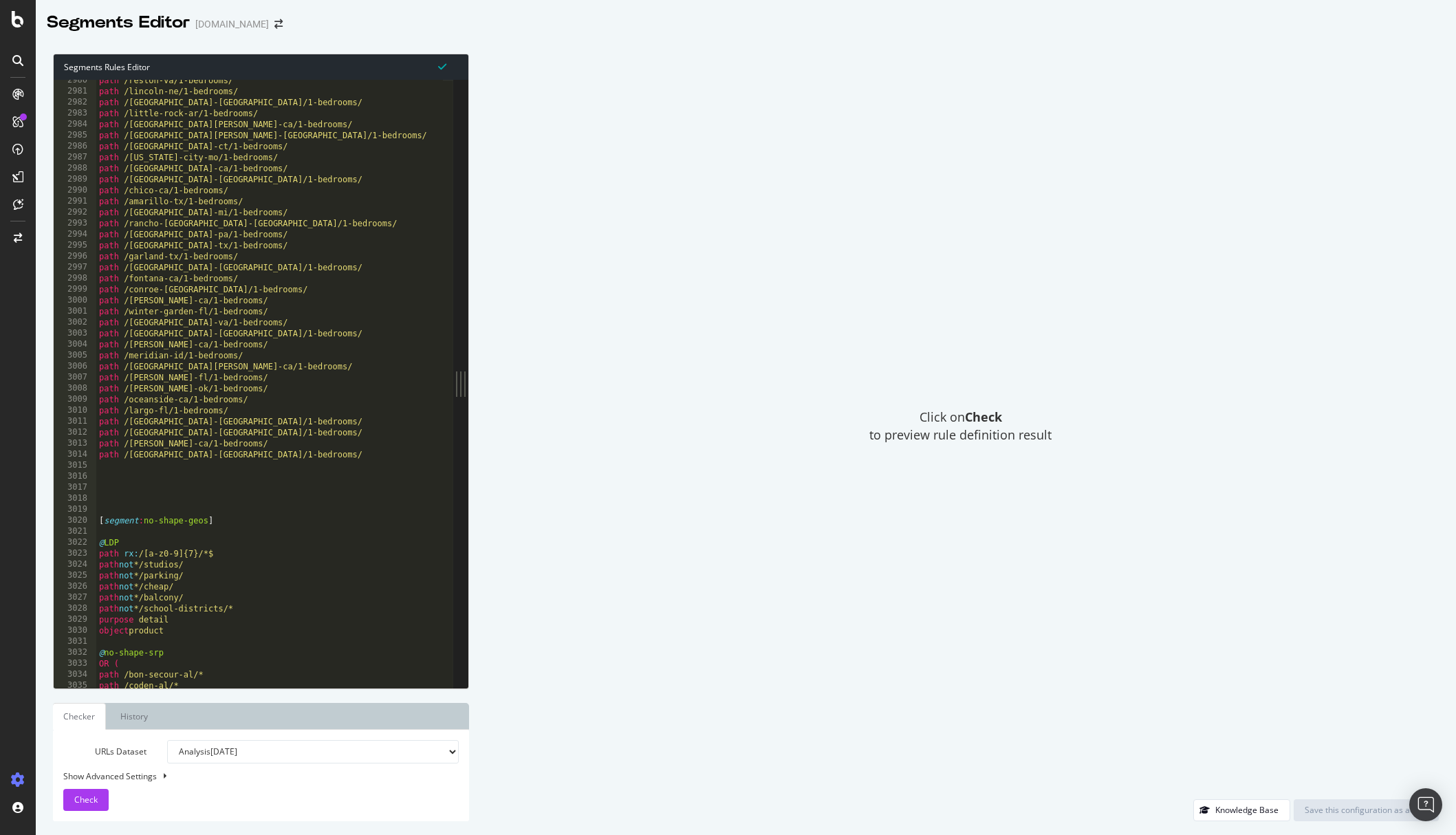
click at [126, 464] on div "path /reston-va/1-bedrooms/ path /[GEOGRAPHIC_DATA]-ne/1-bedrooms/ path /[GEOGR…" at bounding box center [329, 385] width 466 height 620
type textarea ")"
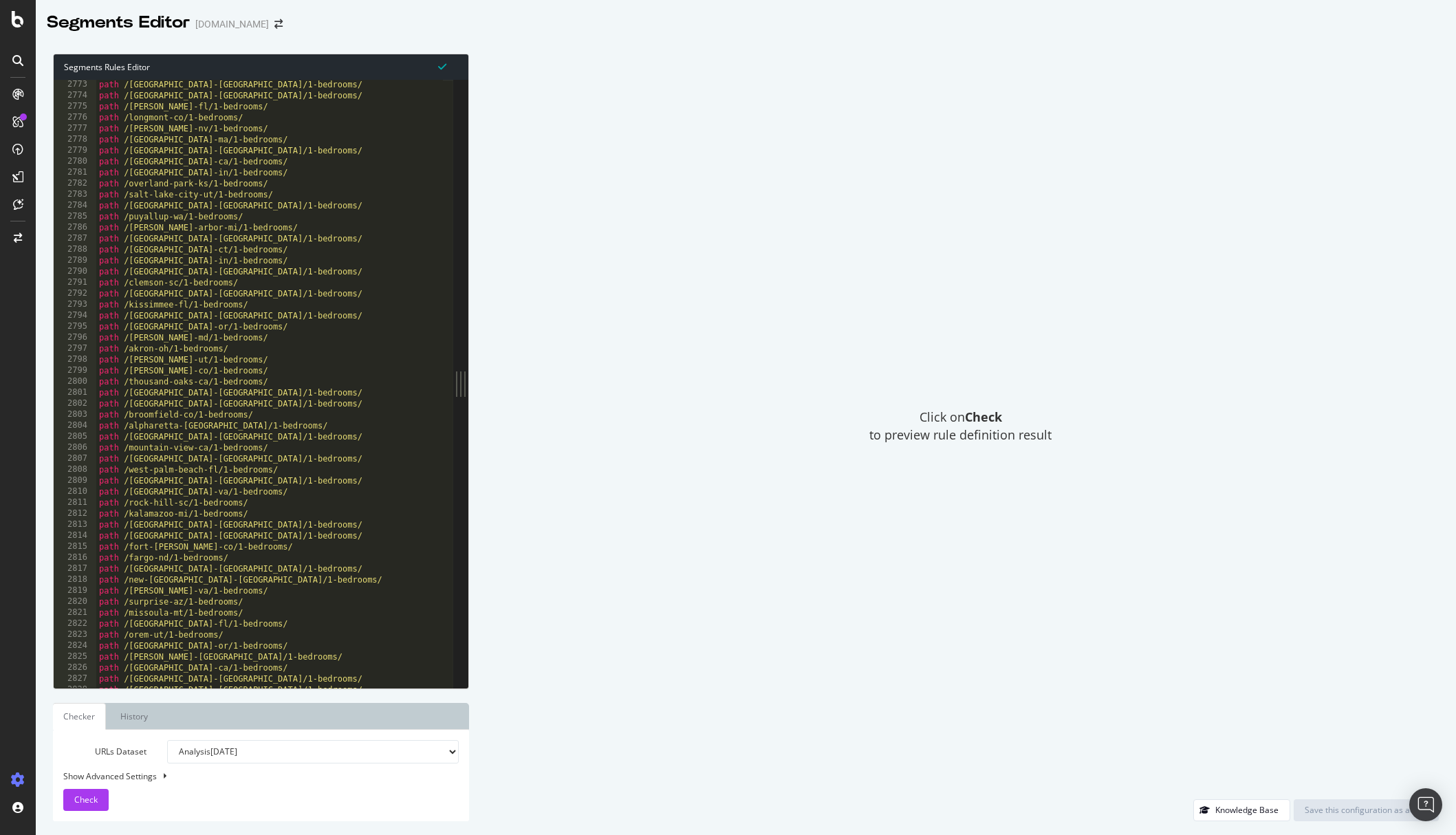
scroll to position [16216, 0]
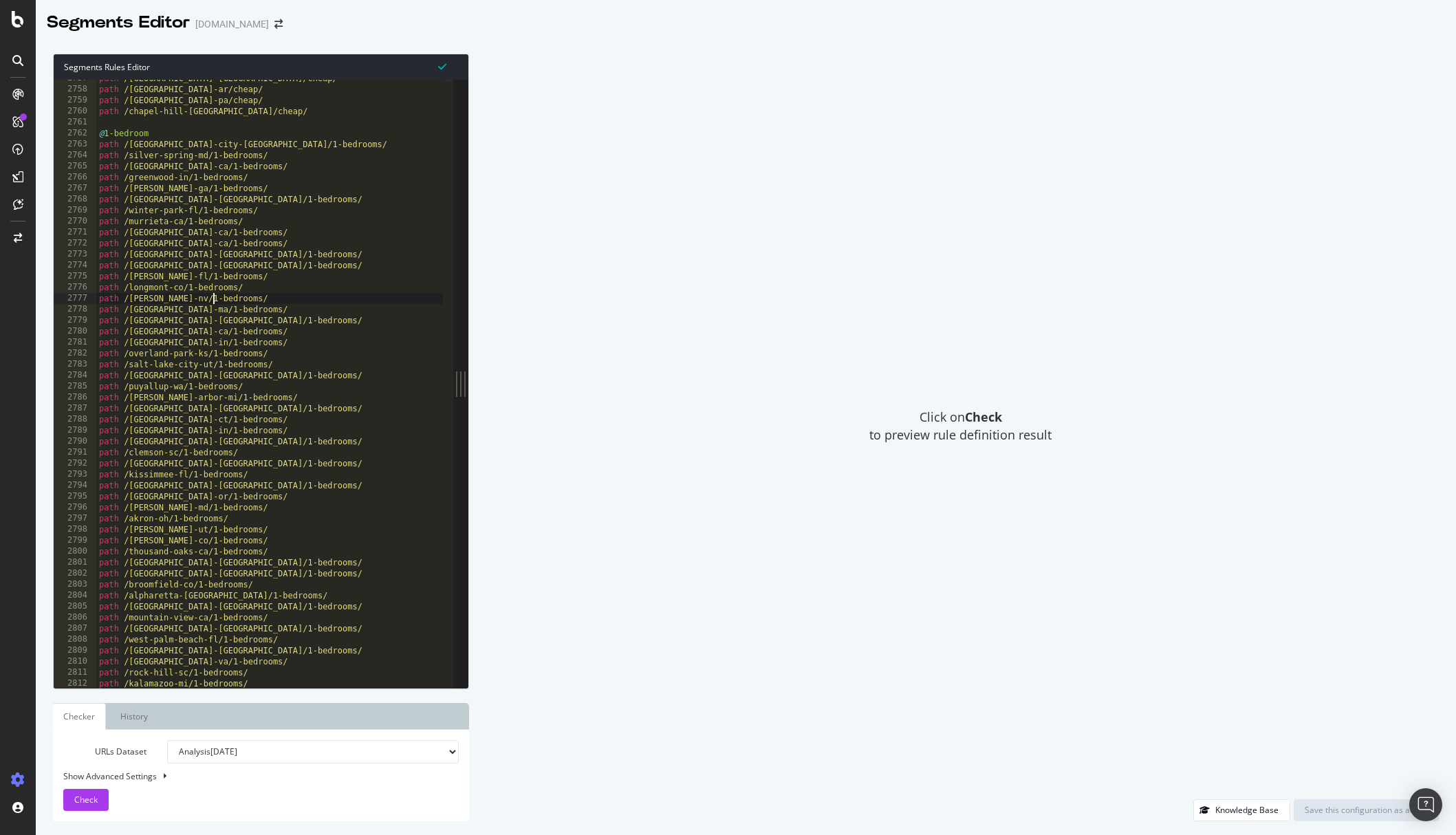
click at [213, 303] on div "path /[GEOGRAPHIC_DATA]-[GEOGRAPHIC_DATA]/cheap/ path /[GEOGRAPHIC_DATA]-[GEOGR…" at bounding box center [329, 383] width 466 height 620
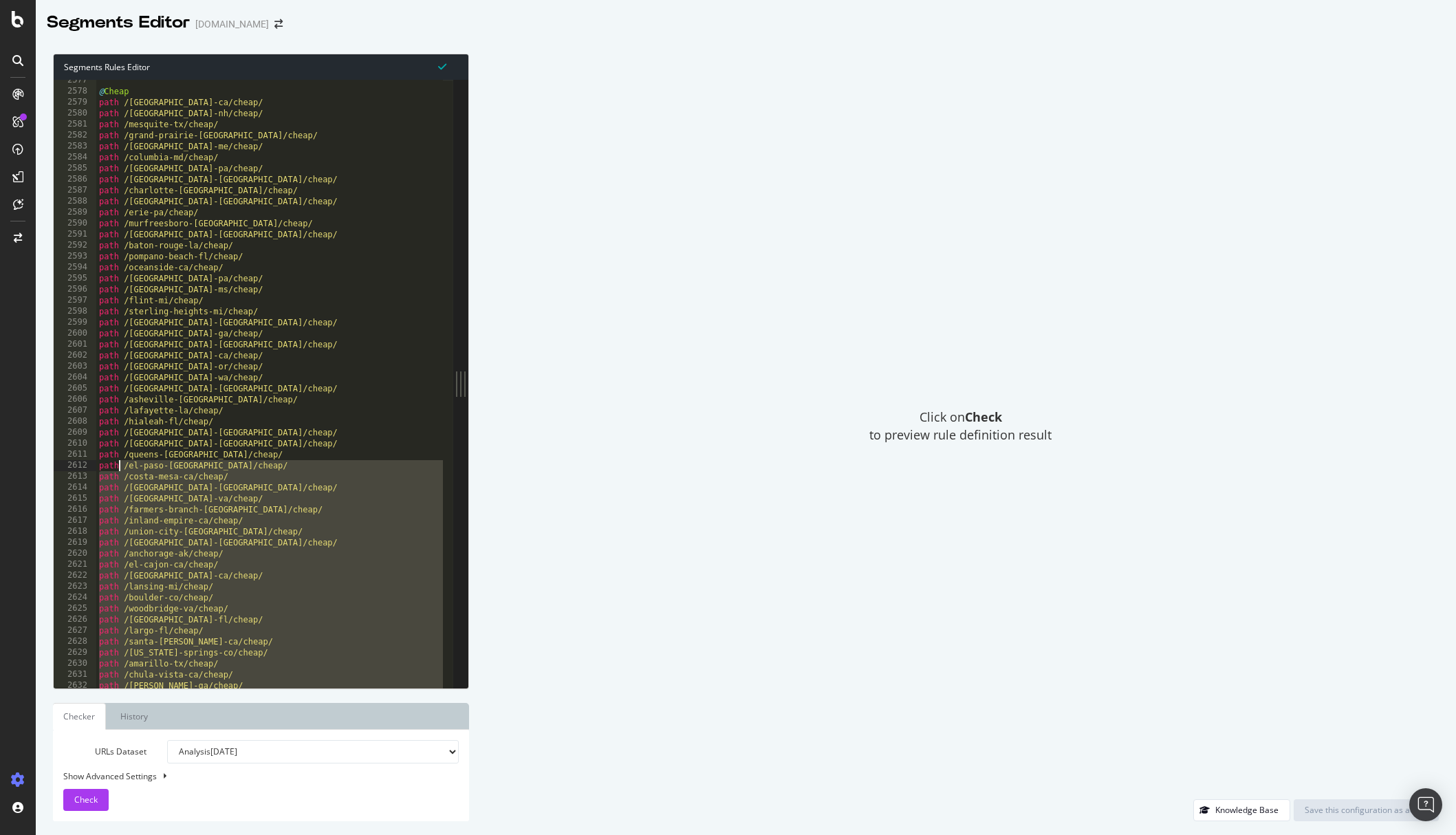
scroll to position [15133, 0]
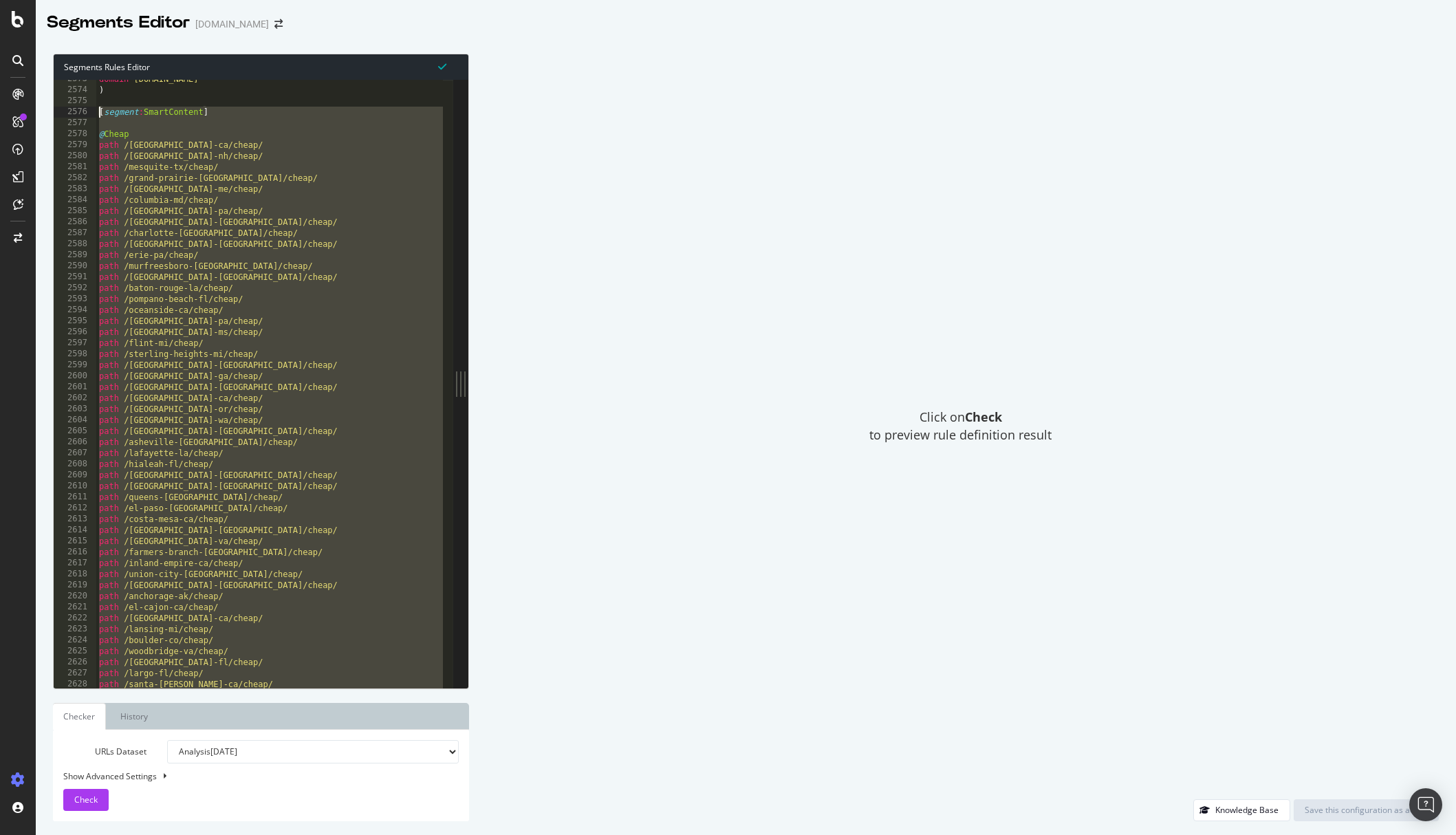
drag, startPoint x: 104, startPoint y: 547, endPoint x: 89, endPoint y: 115, distance: 432.3
click at [89, 115] on div "path /[PERSON_NAME]-nv/1-bedrooms/ 2573 2574 2575 2576 2577 2578 2579 2580 2581…" at bounding box center [253, 384] width 399 height 609
type textarea "[segment:SmartContent]"
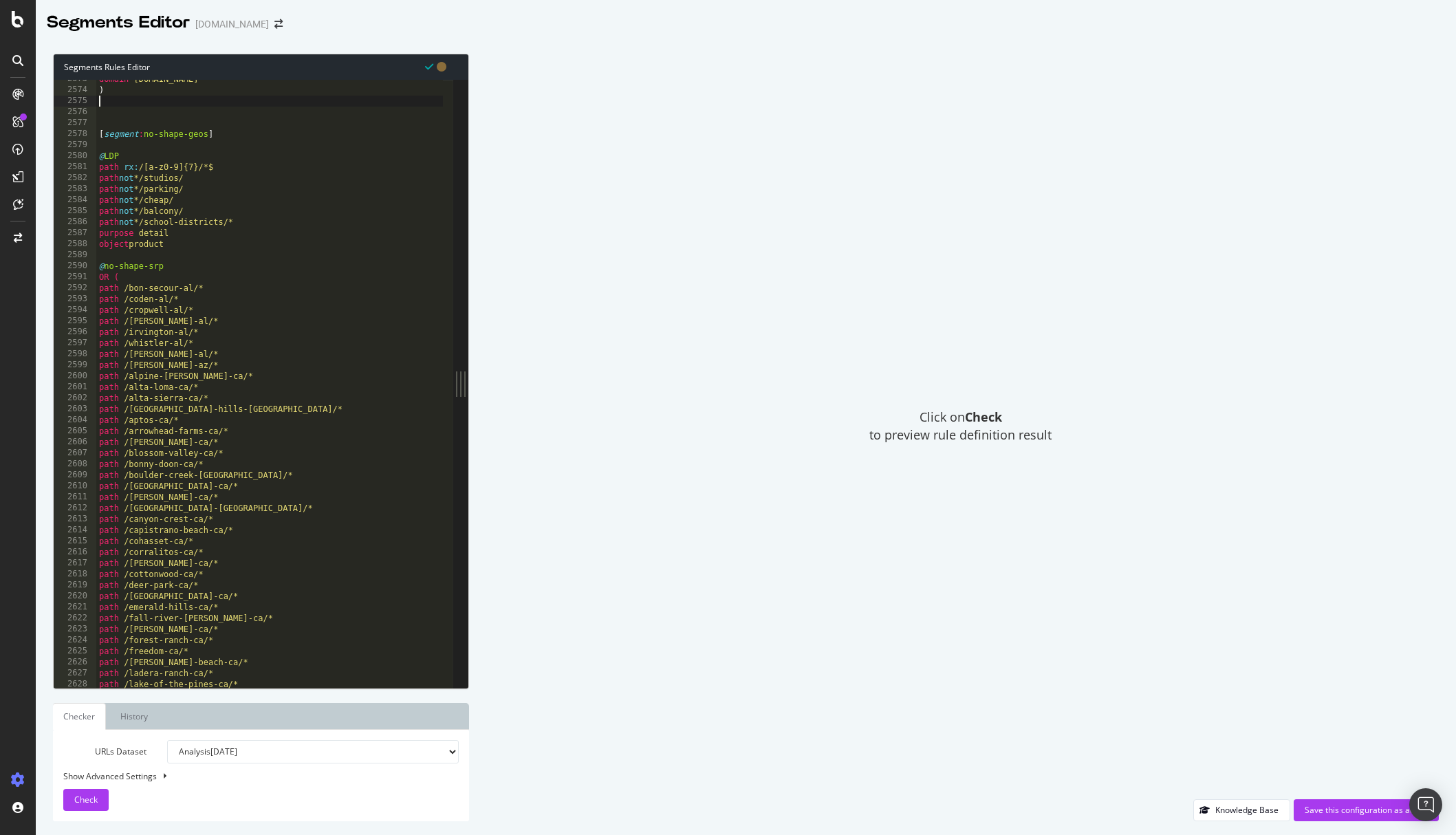
type textarea ")"
click at [1343, 804] on div "Save this configuration as active" at bounding box center [1366, 810] width 123 height 21
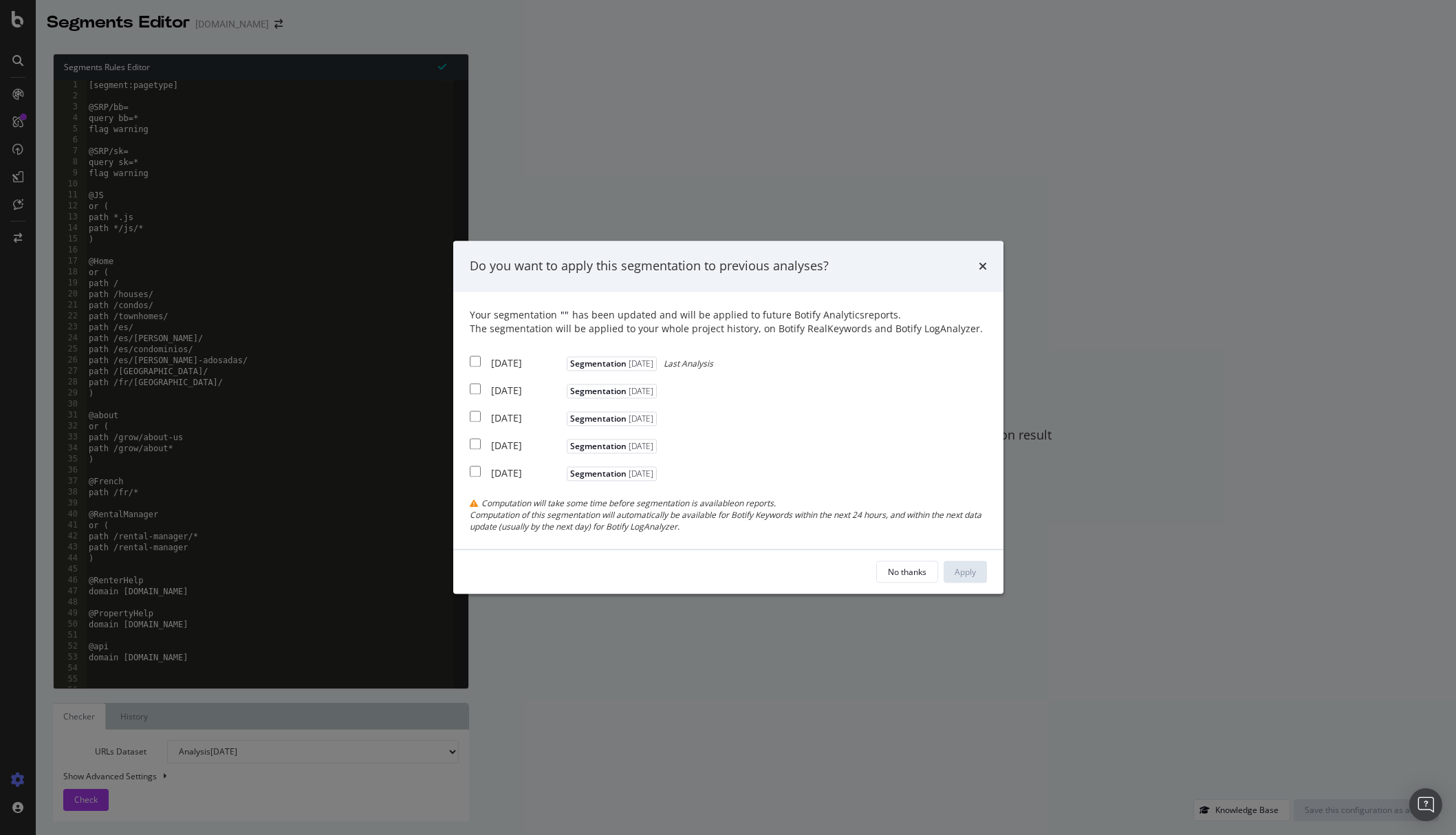
click at [497, 365] on div "[DATE]" at bounding box center [527, 363] width 72 height 14
checkbox input "true"
click at [980, 573] on button "Apply" at bounding box center [965, 573] width 43 height 22
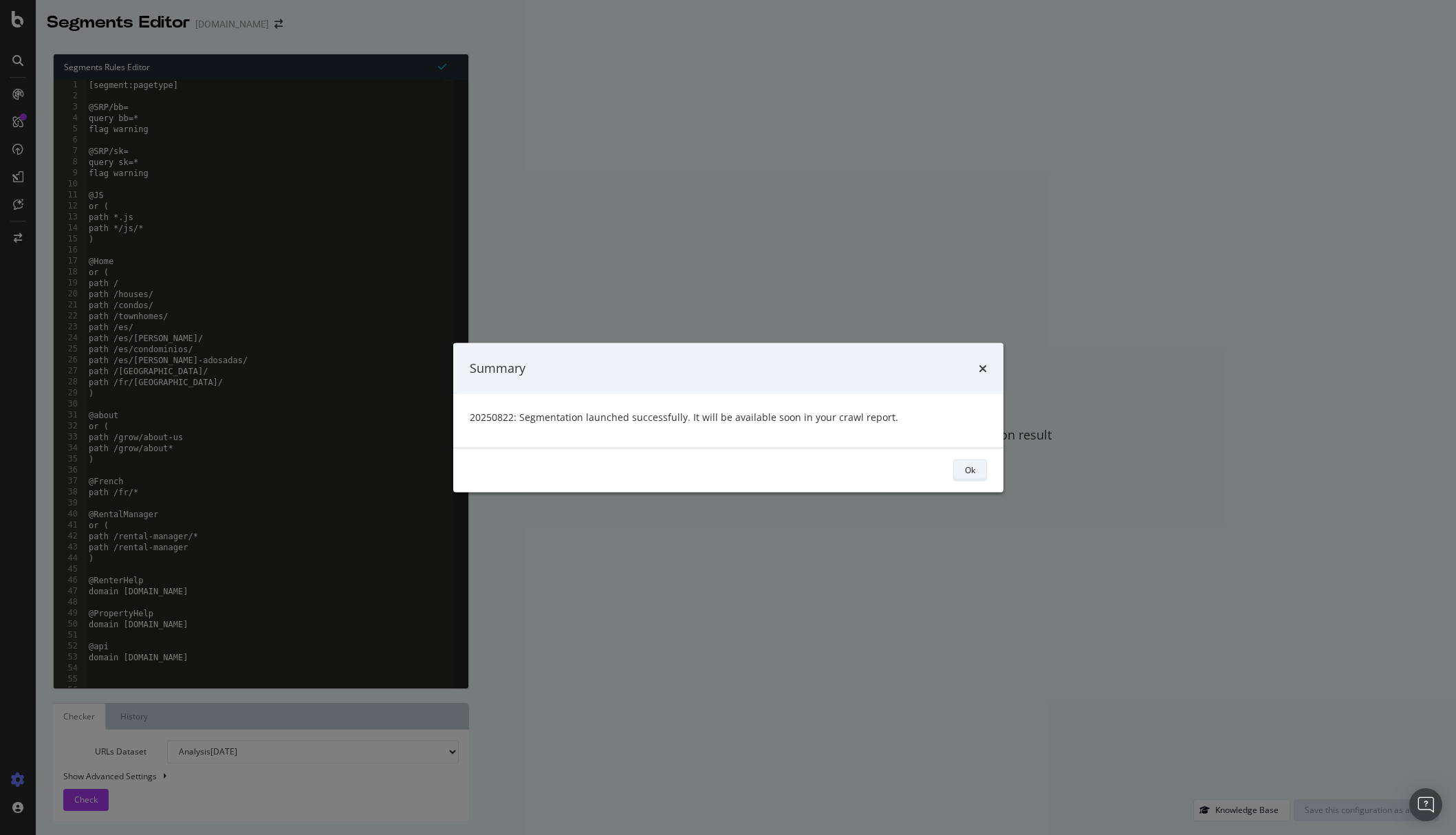
click at [984, 475] on button "Ok" at bounding box center [970, 470] width 34 height 22
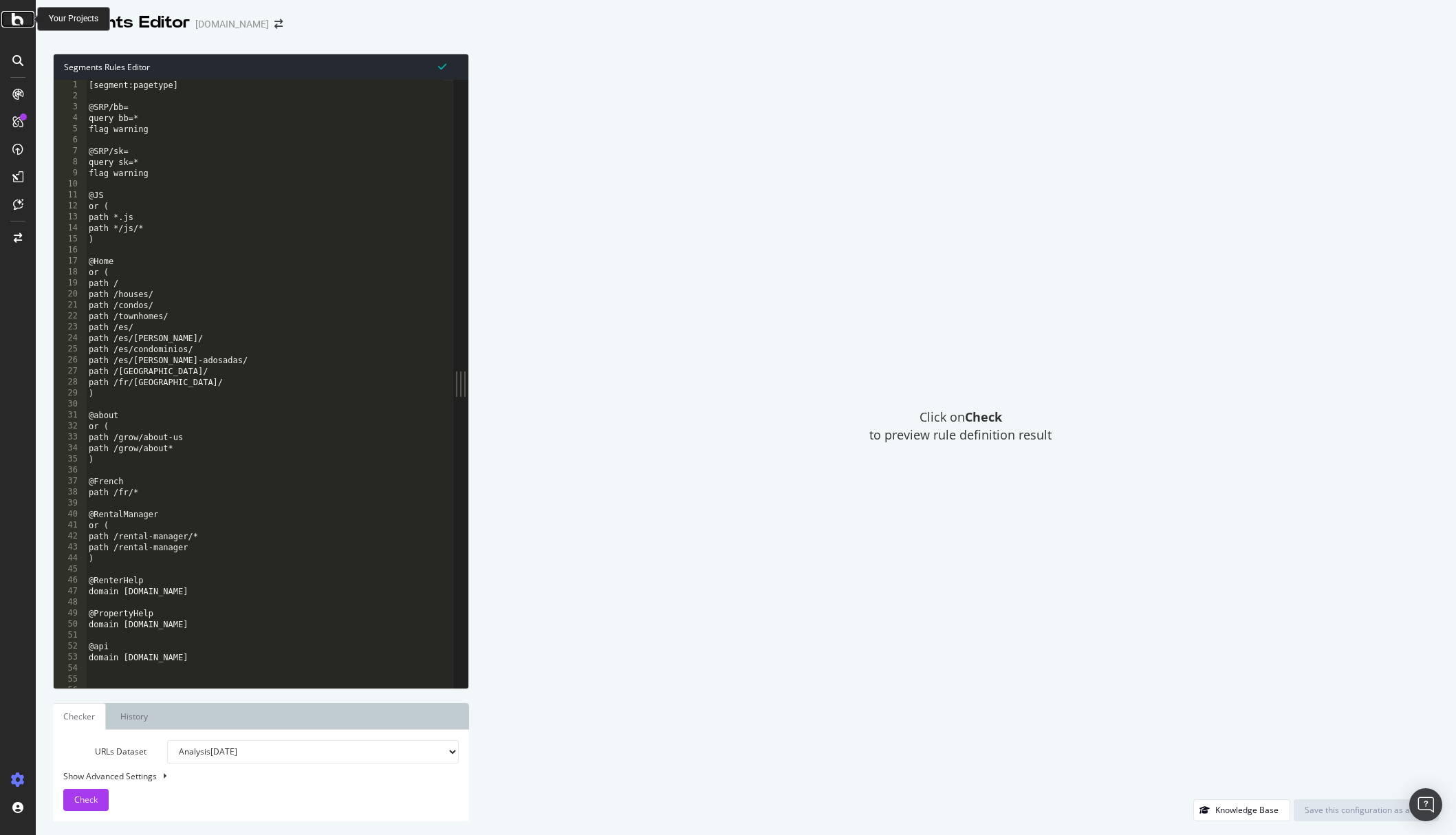
click at [26, 17] on div at bounding box center [18, 19] width 33 height 16
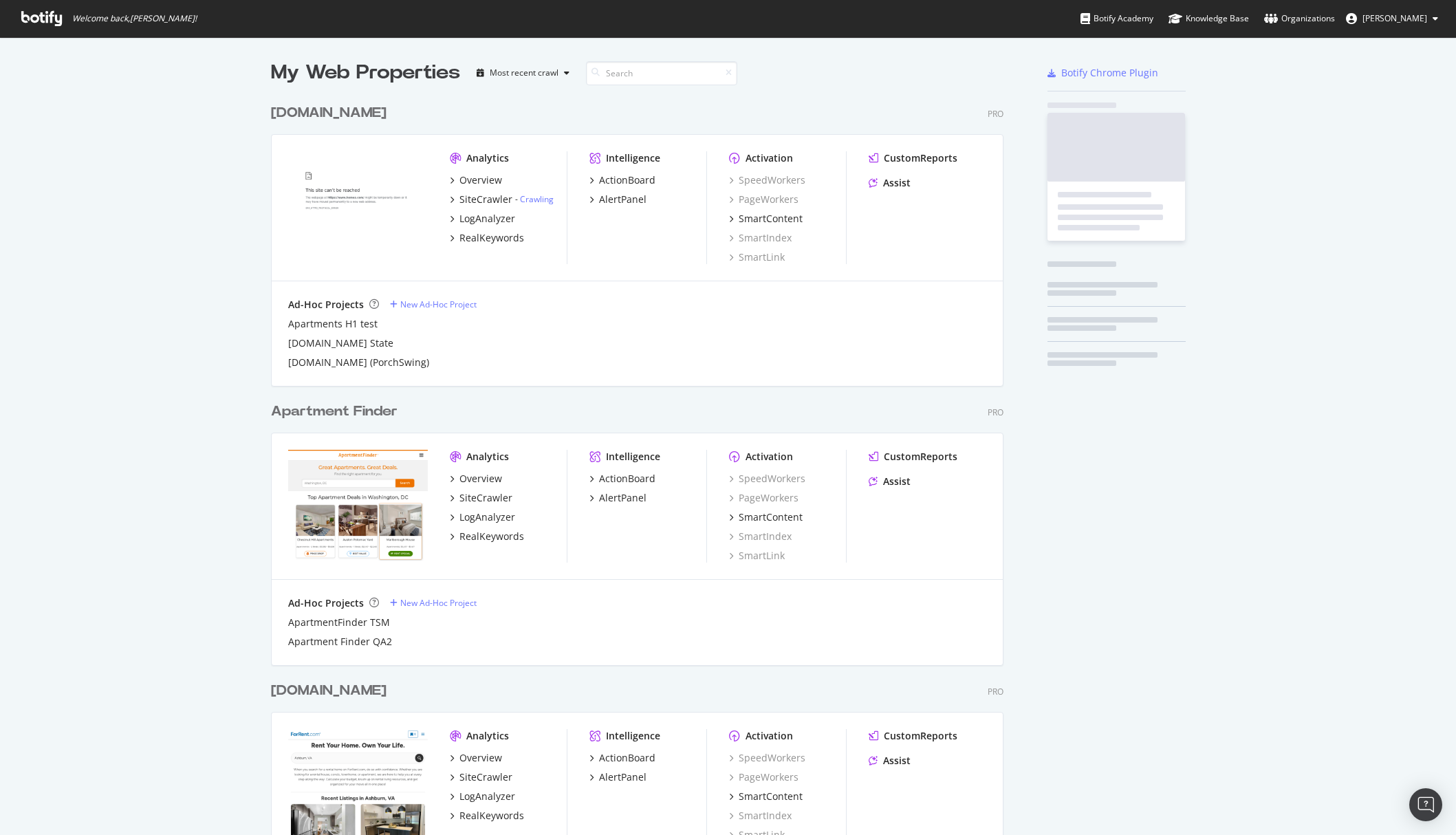
scroll to position [825, 1436]
